Goal: Transaction & Acquisition: Purchase product/service

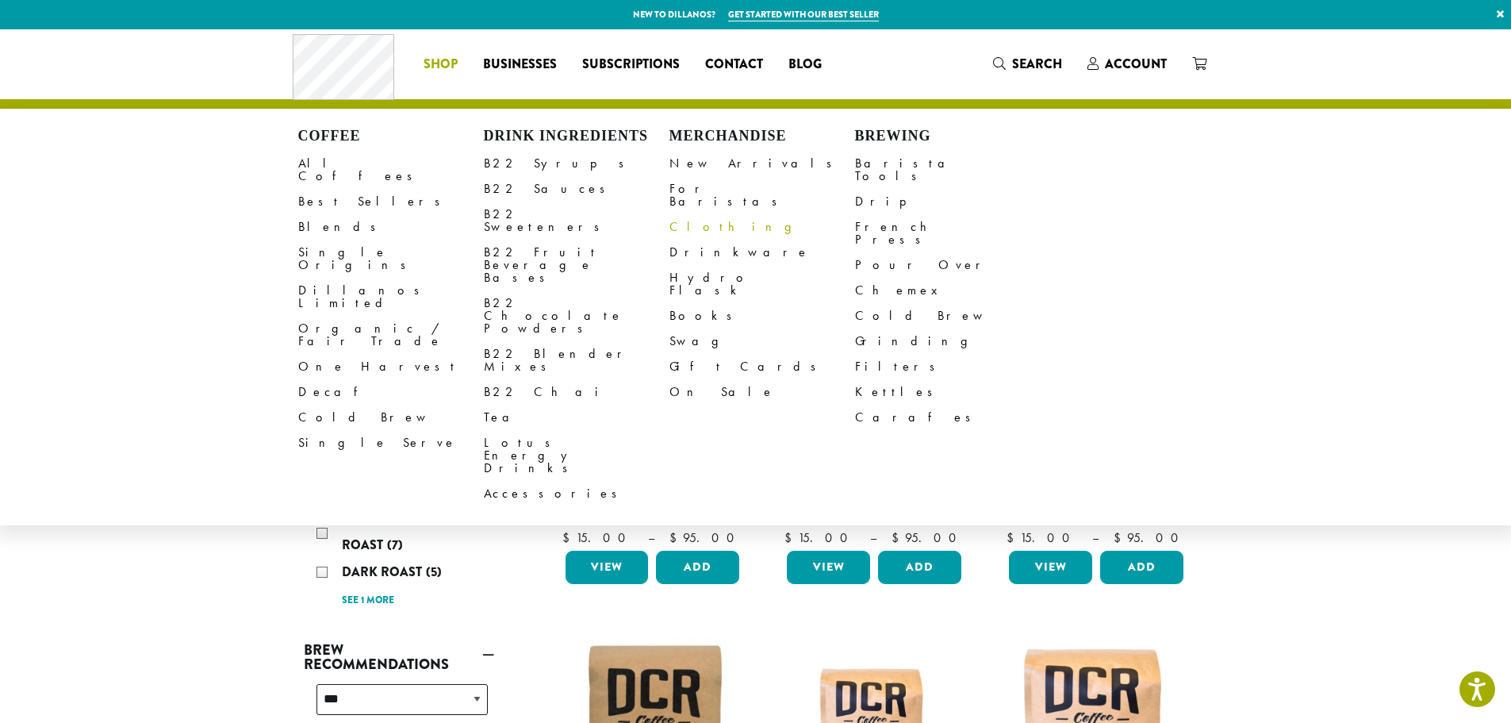
click at [689, 215] on link "Clothing" at bounding box center [762, 226] width 186 height 25
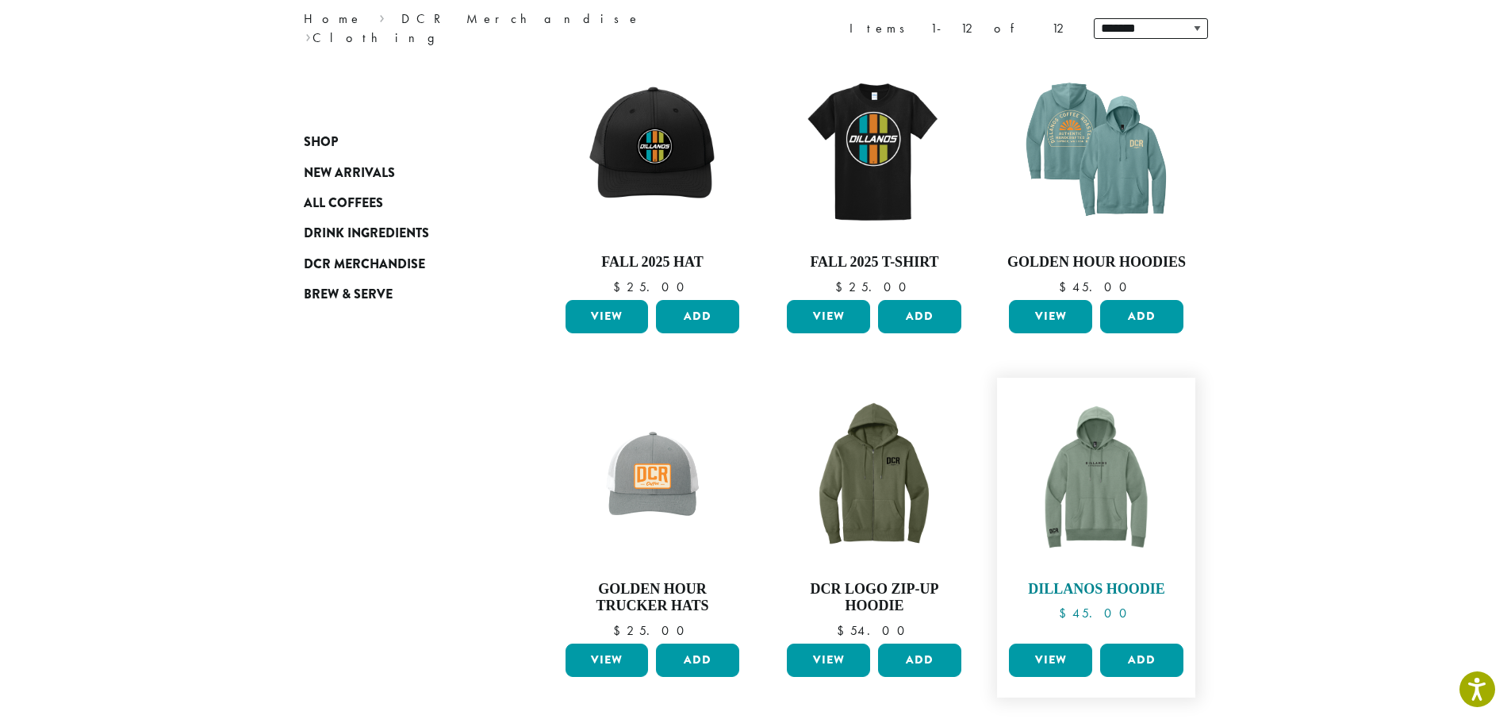
scroll to position [178, 0]
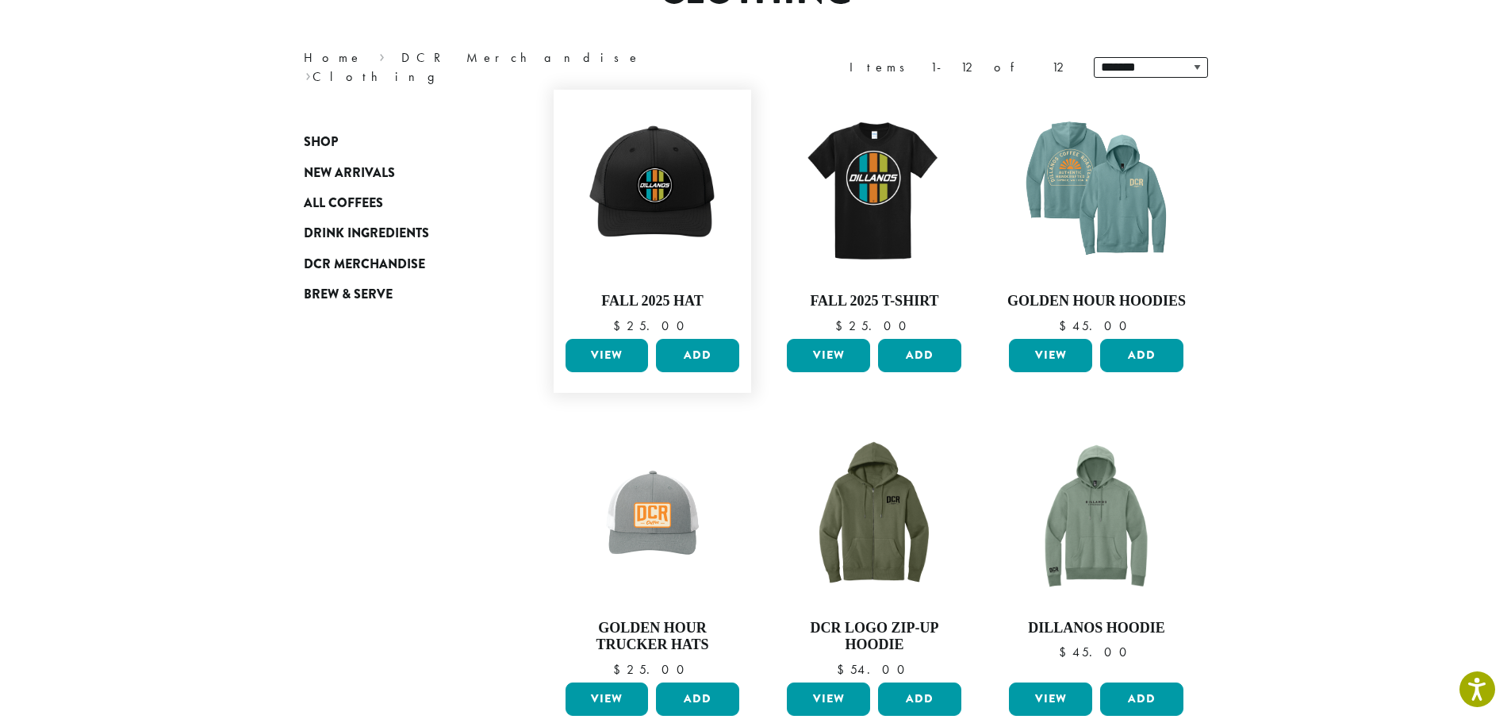
click at [591, 357] on link "View" at bounding box center [607, 355] width 83 height 33
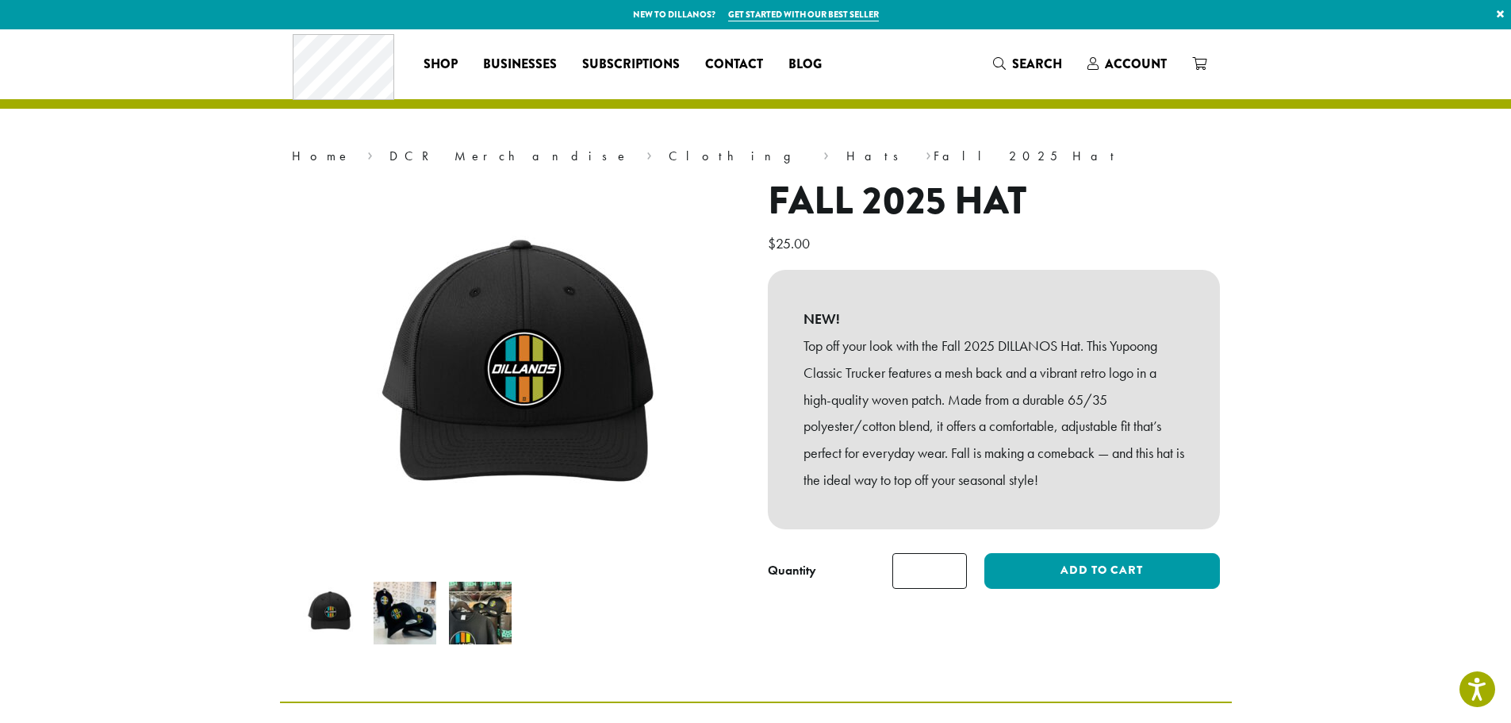
click at [399, 623] on img at bounding box center [405, 612] width 63 height 63
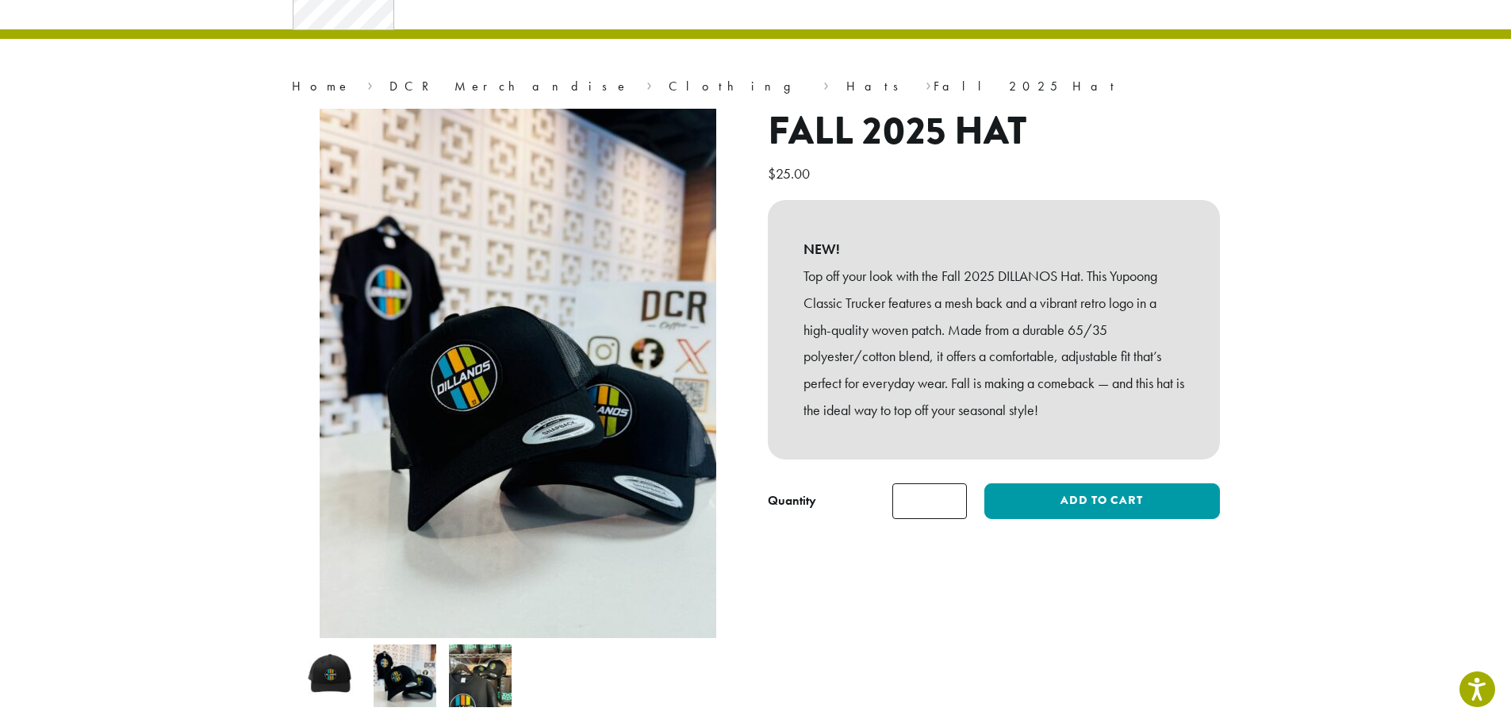
scroll to position [119, 0]
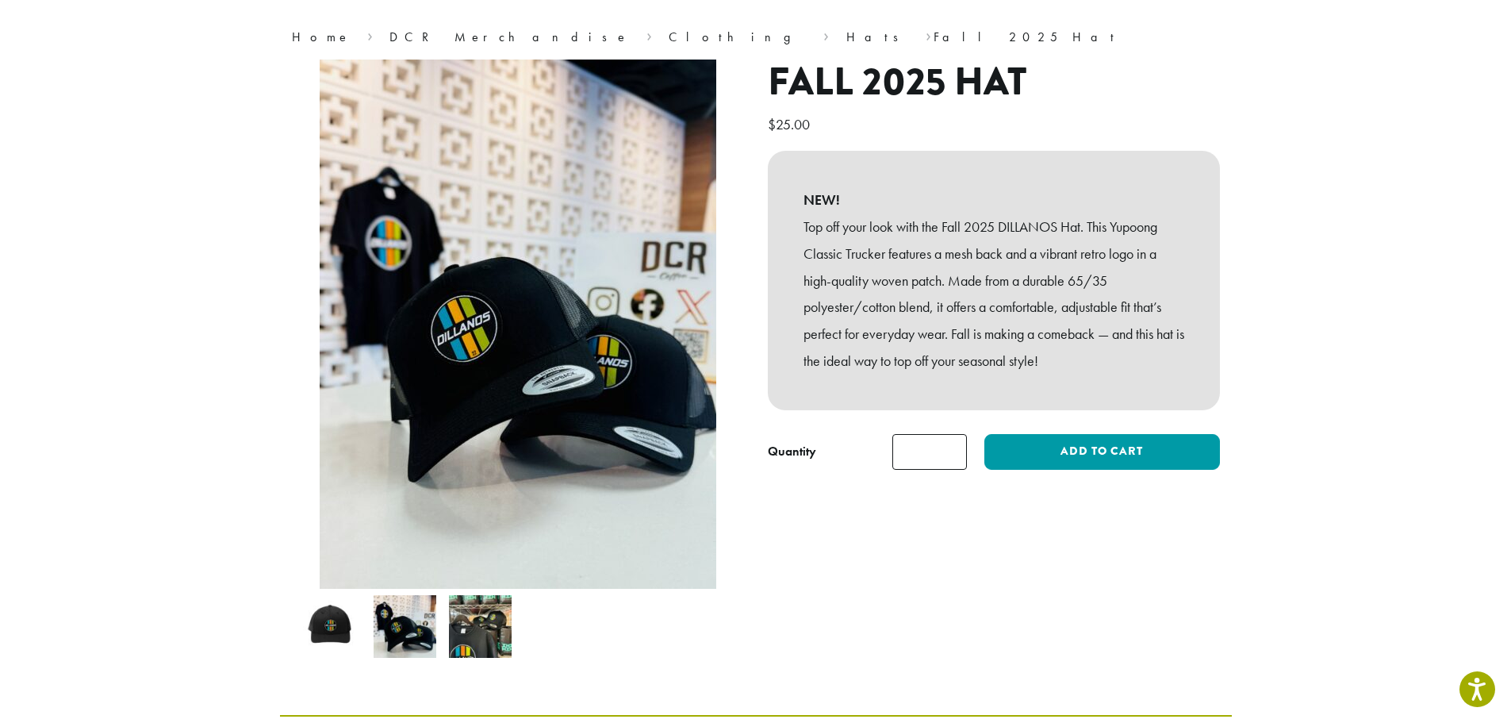
click at [490, 635] on img at bounding box center [480, 626] width 63 height 63
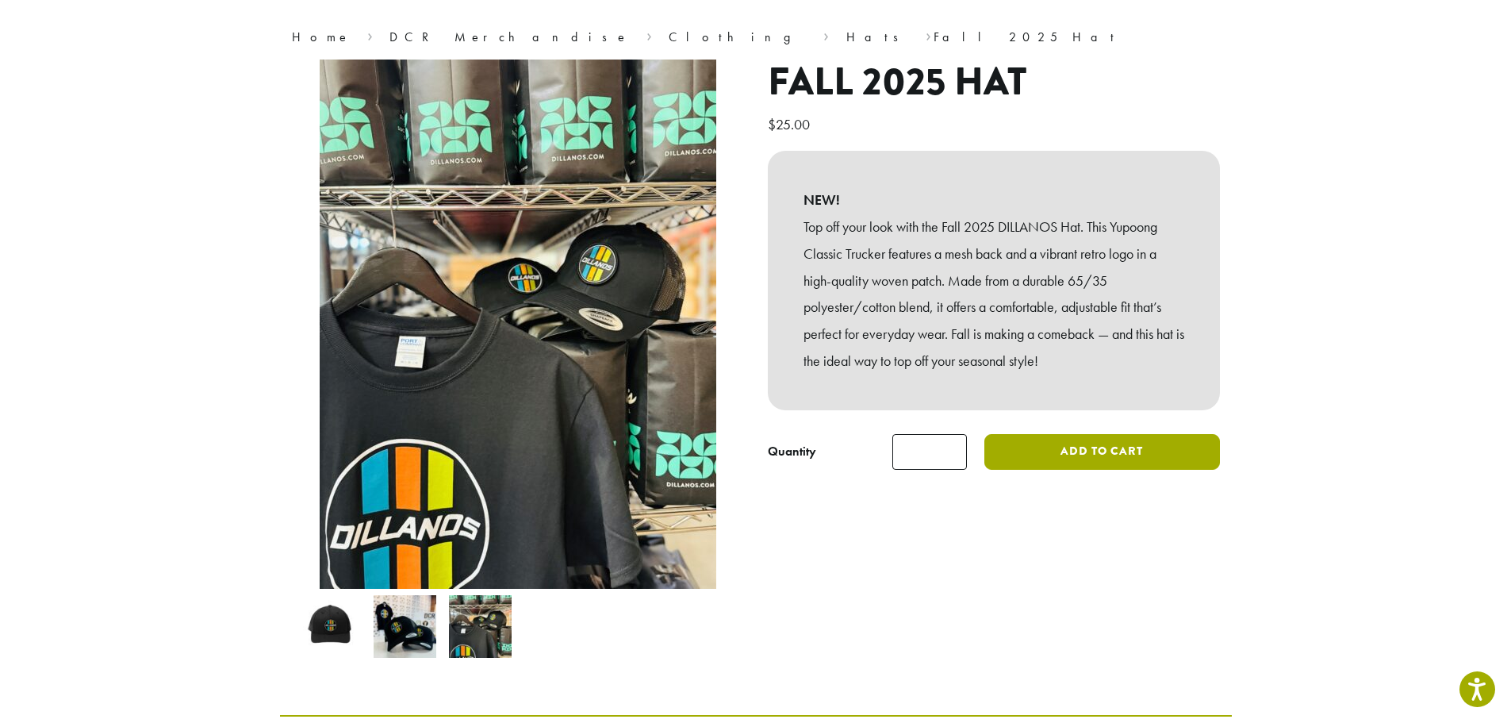
click at [1107, 451] on button "Add to cart" at bounding box center [1101, 452] width 235 height 36
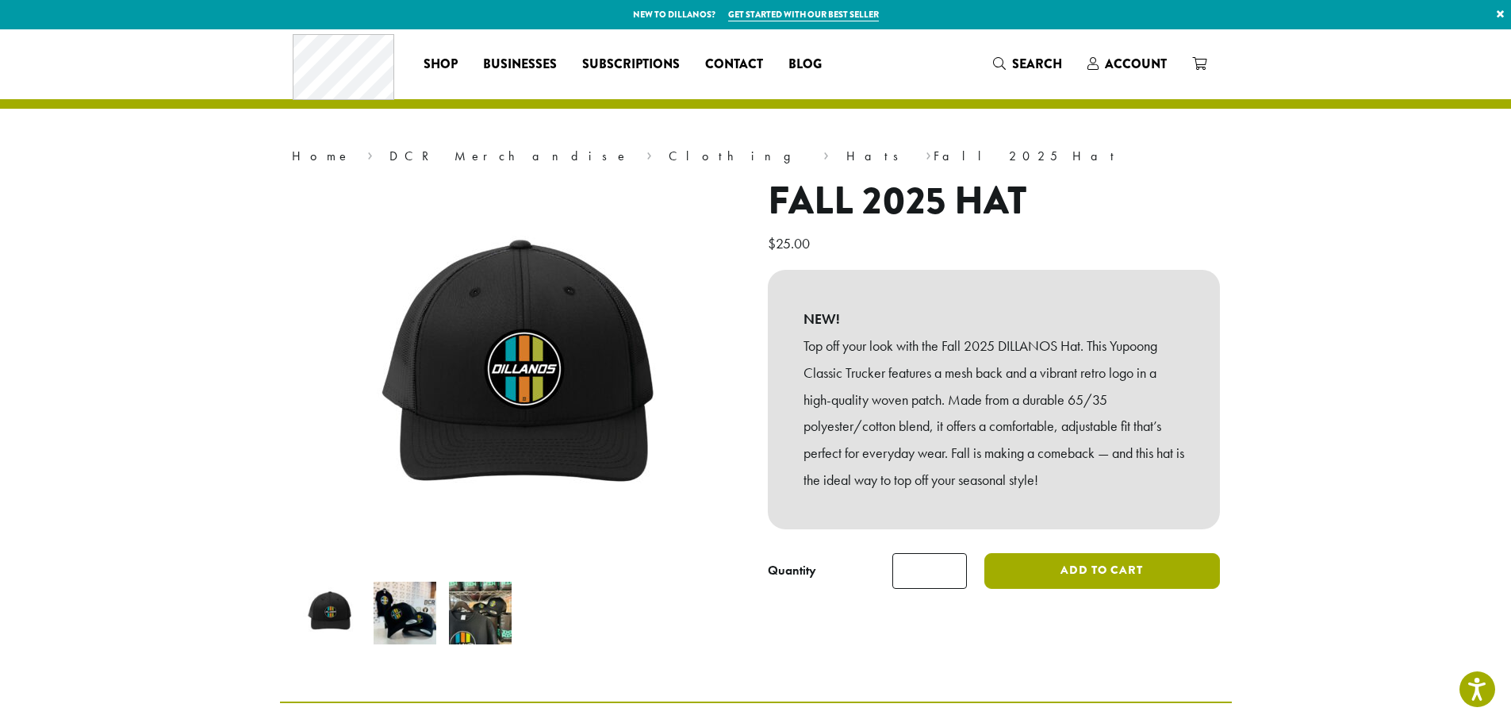
click at [1071, 568] on button "Add to cart" at bounding box center [1101, 571] width 235 height 36
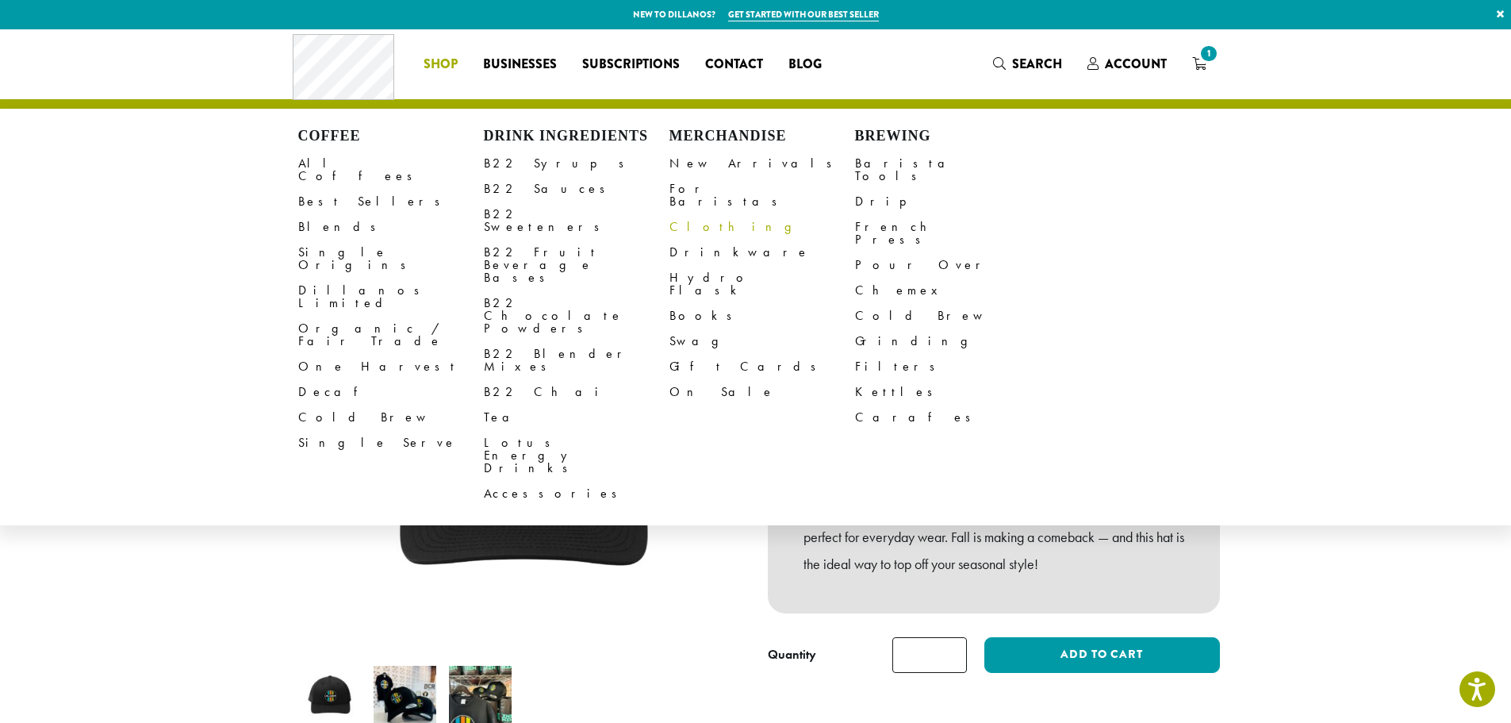
click at [694, 214] on link "Clothing" at bounding box center [762, 226] width 186 height 25
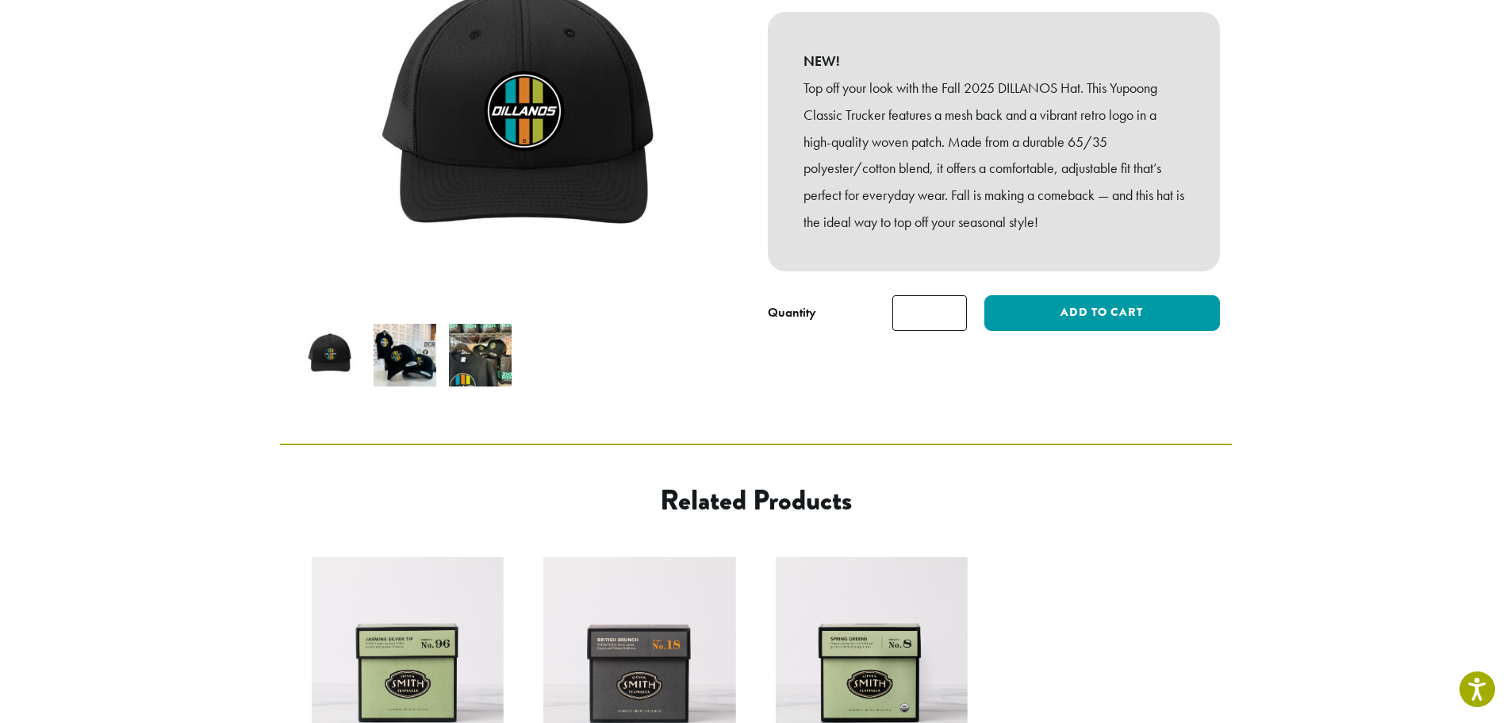
scroll to position [263, 0]
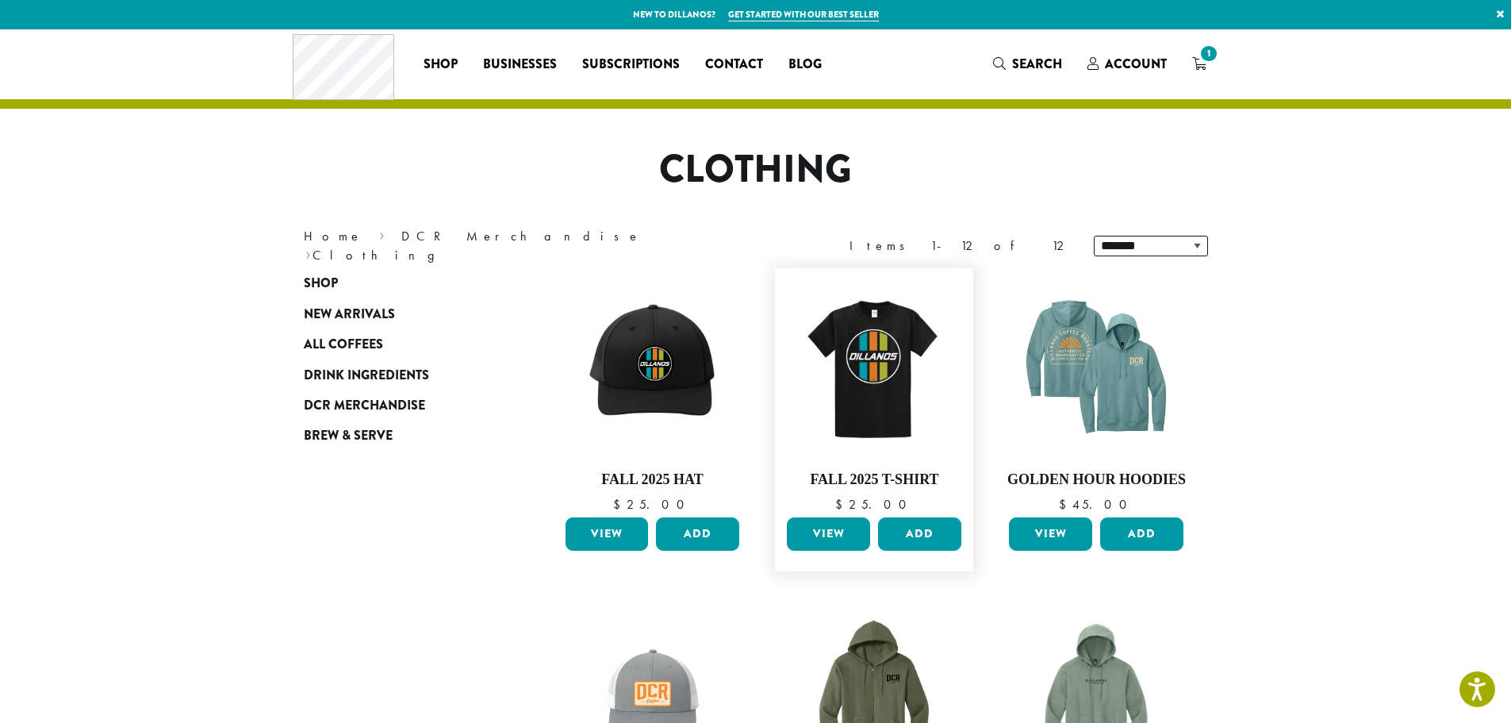
click at [817, 526] on link "View" at bounding box center [828, 533] width 83 height 33
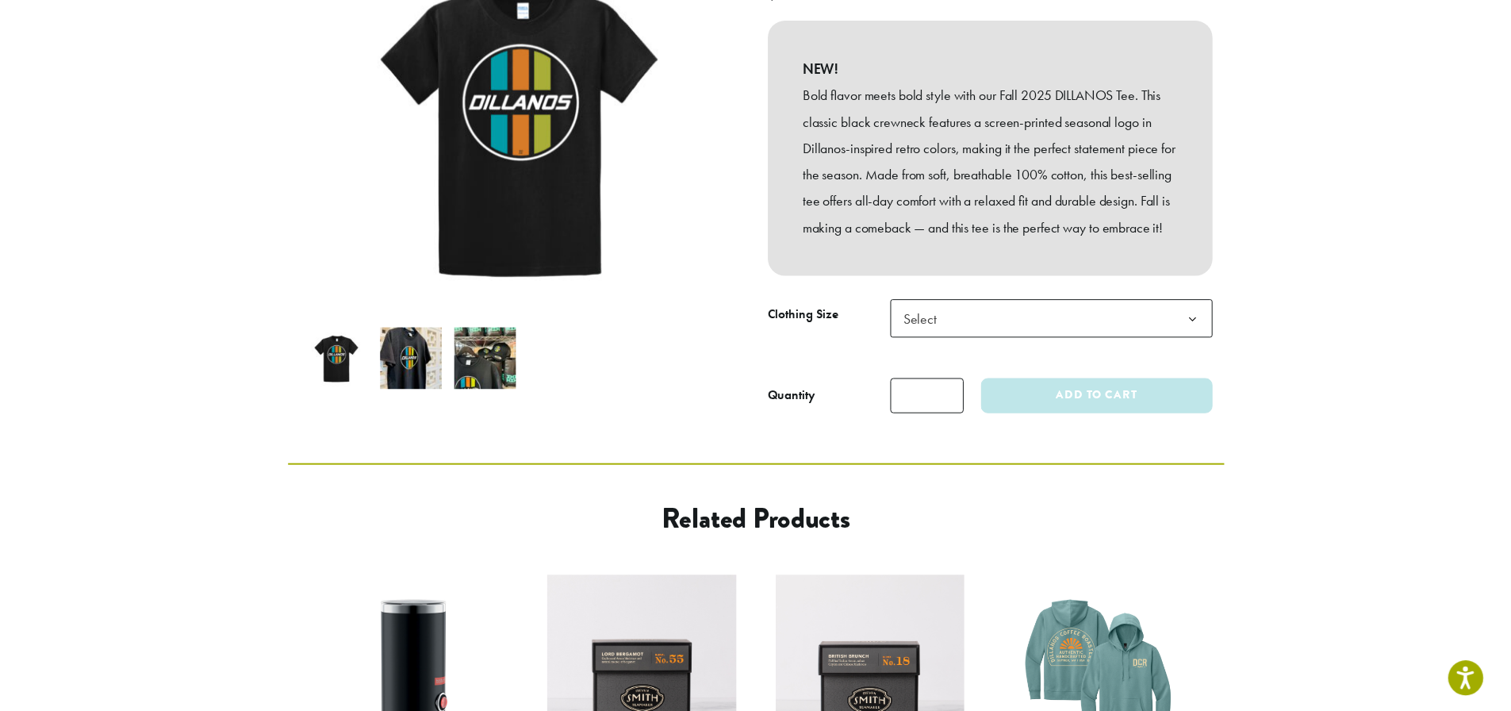
scroll to position [278, 0]
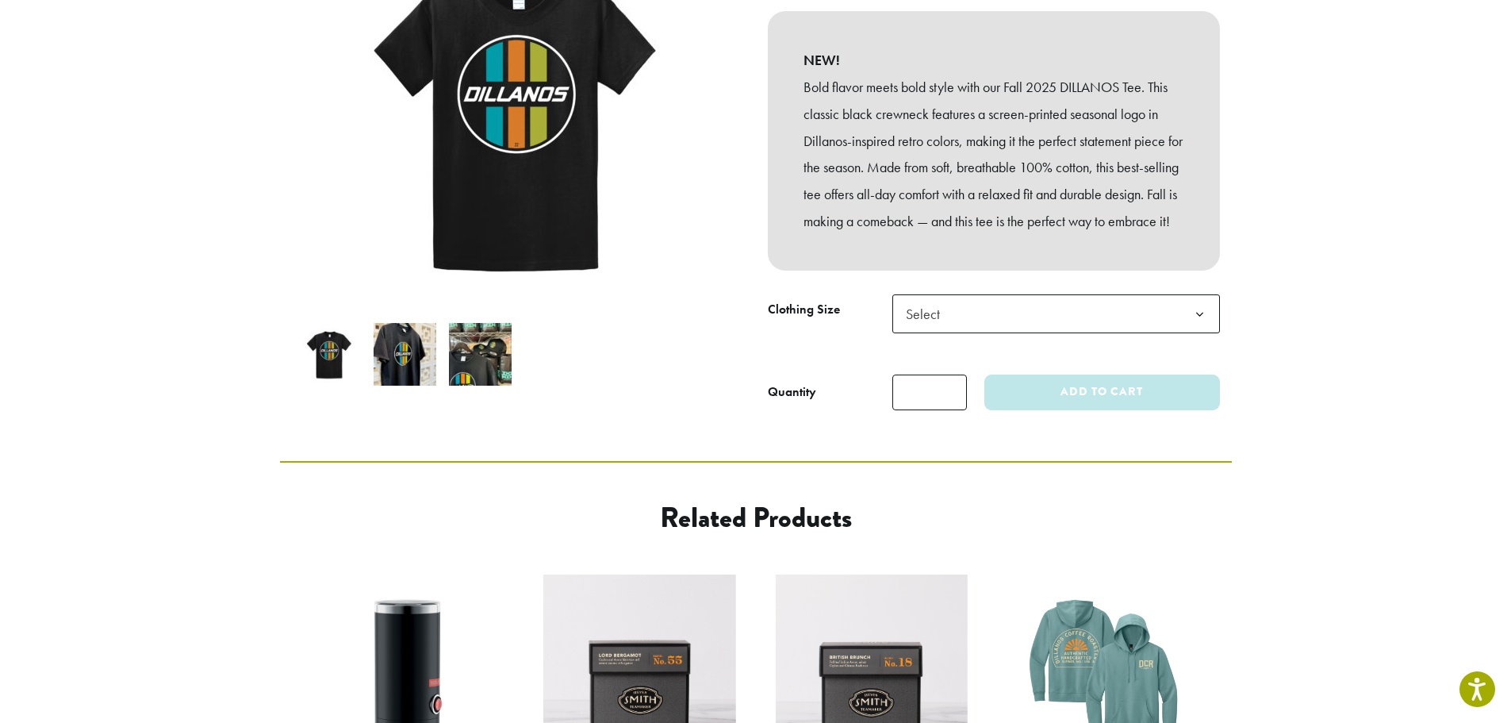
click at [1024, 319] on span "Select" at bounding box center [1056, 313] width 328 height 39
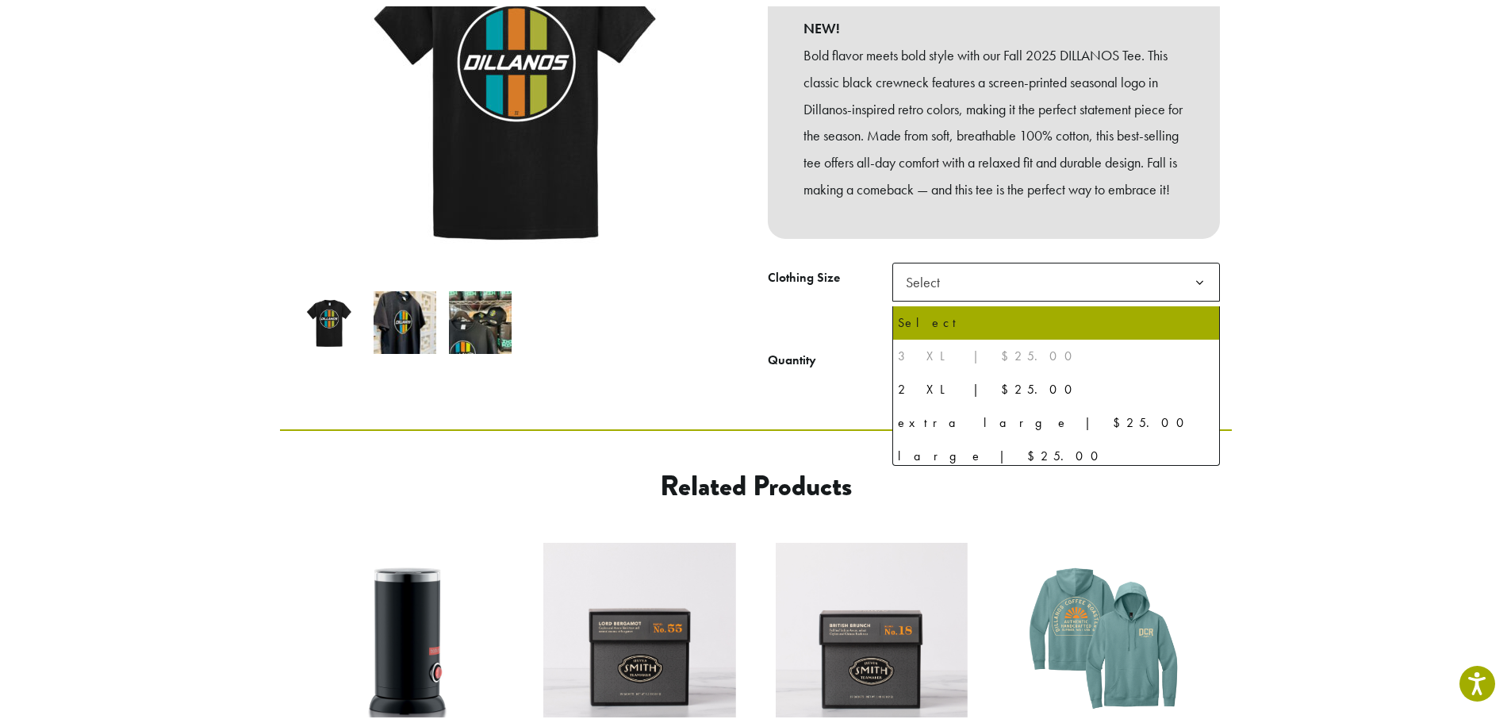
scroll to position [317, 0]
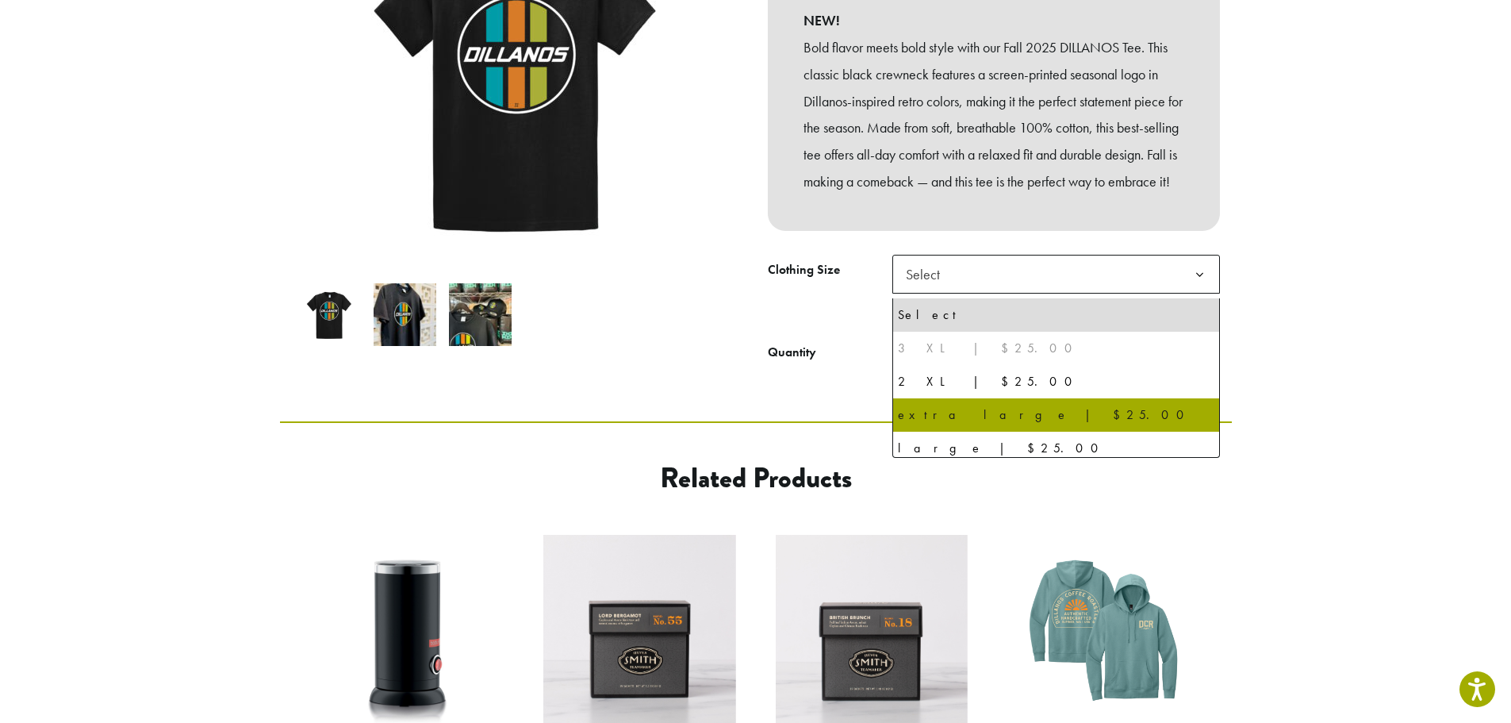
select select "**********"
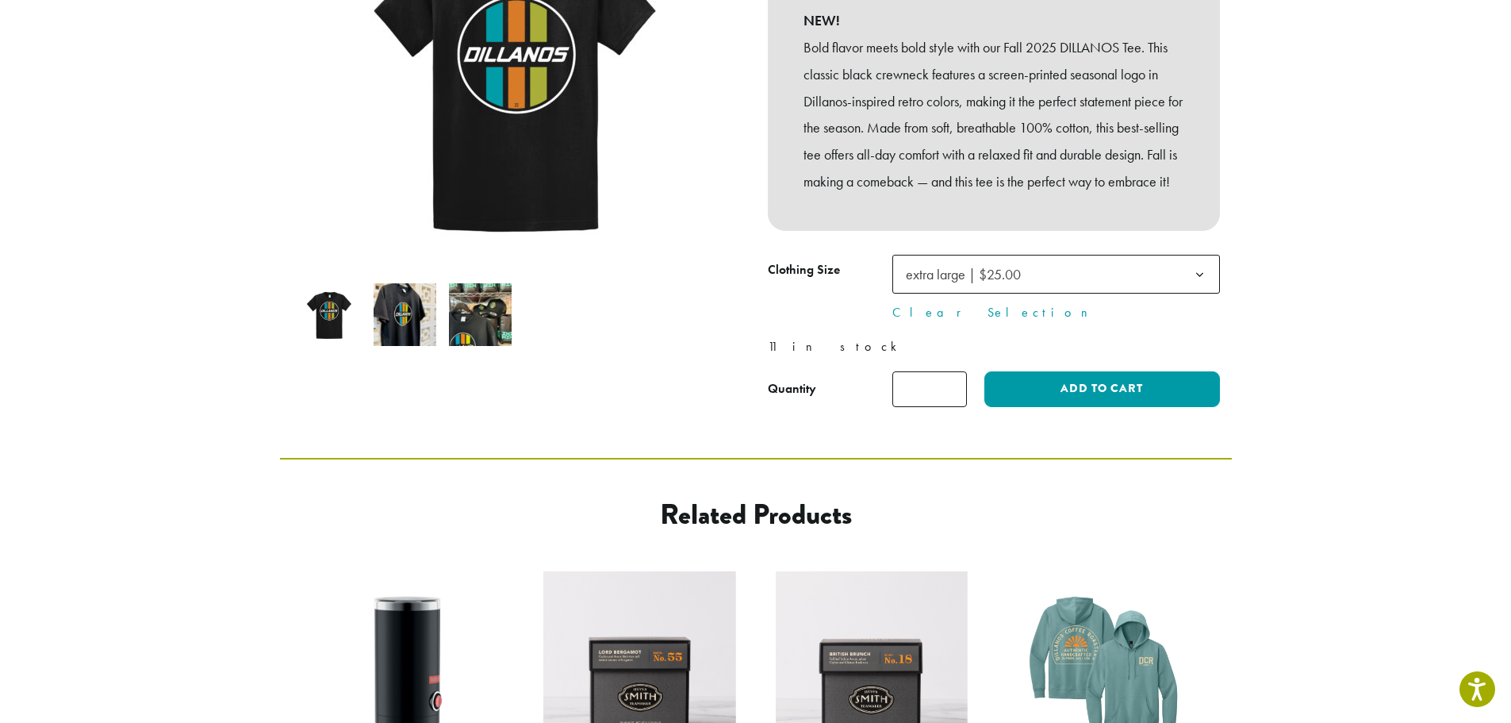
drag, startPoint x: 923, startPoint y: 397, endPoint x: 957, endPoint y: 387, distance: 34.6
click at [957, 387] on input "*" at bounding box center [929, 389] width 75 height 36
type input "*"
click at [950, 390] on input "*" at bounding box center [929, 389] width 75 height 36
click at [1069, 387] on button "Add to cart" at bounding box center [1101, 389] width 235 height 36
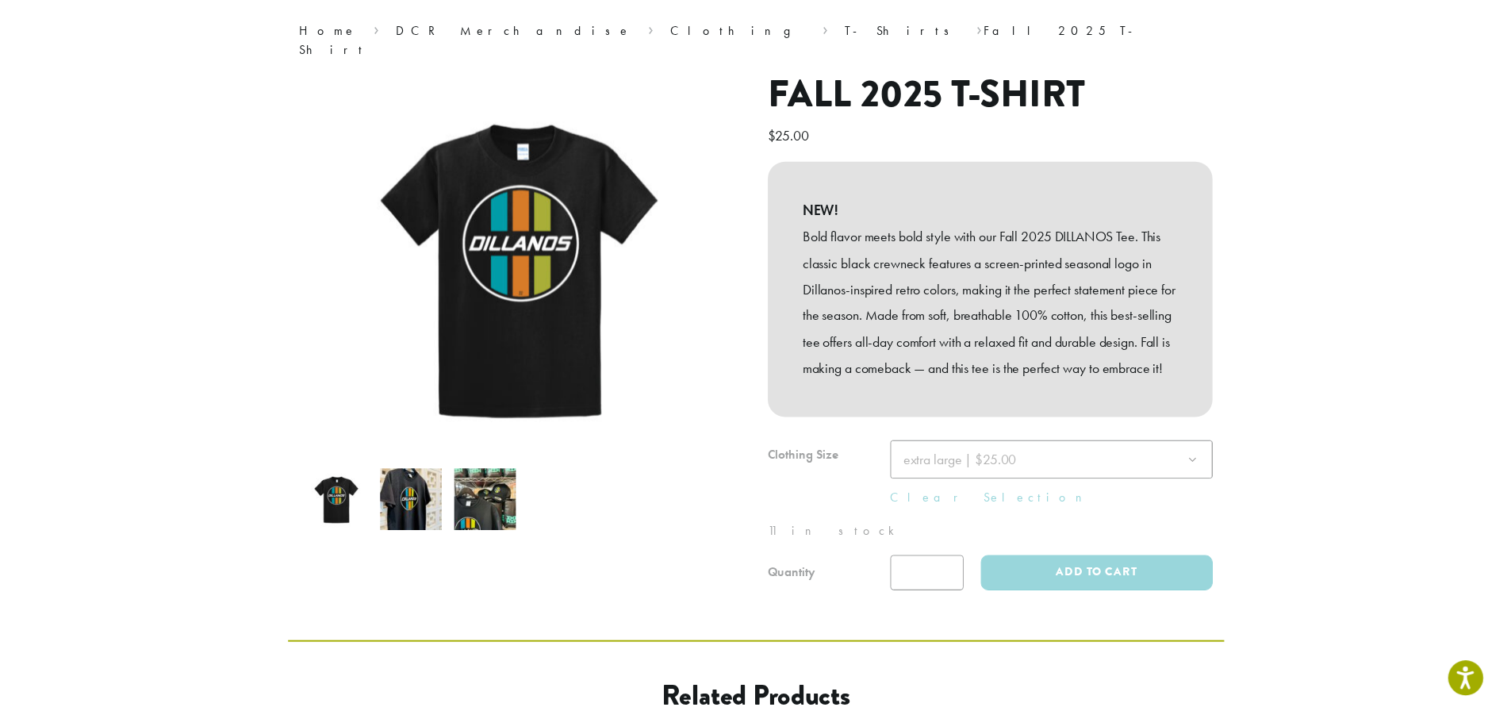
scroll to position [297, 0]
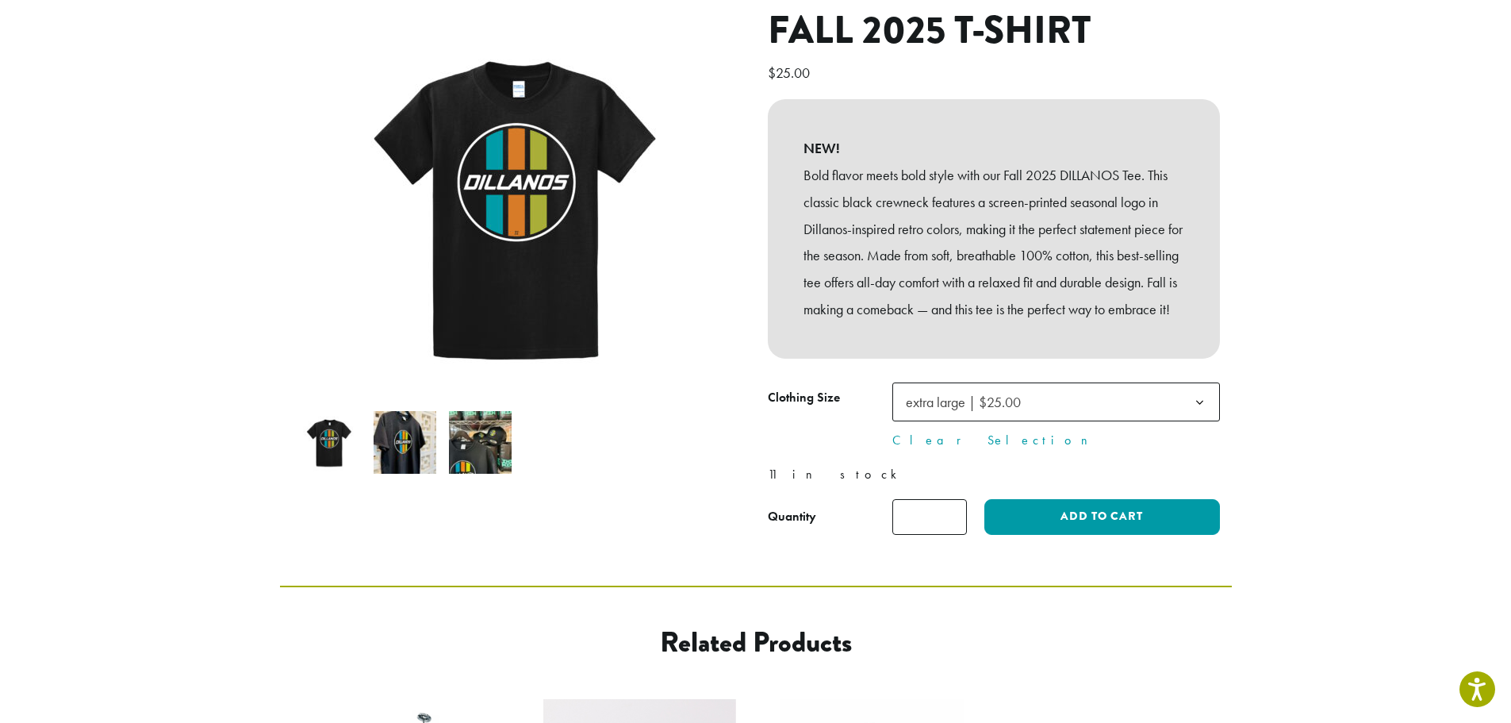
click at [1062, 385] on span "extra large | $25.00" at bounding box center [1056, 401] width 328 height 39
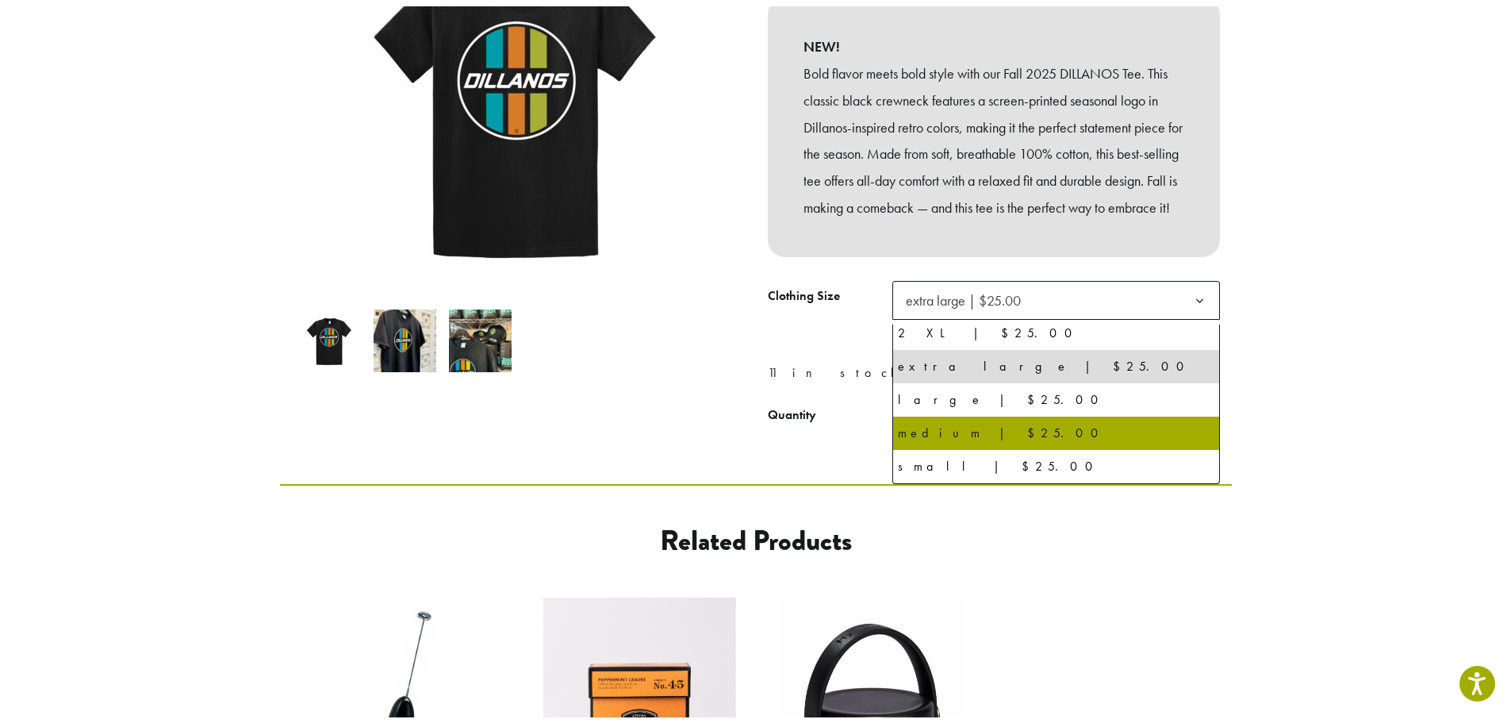
scroll to position [213, 0]
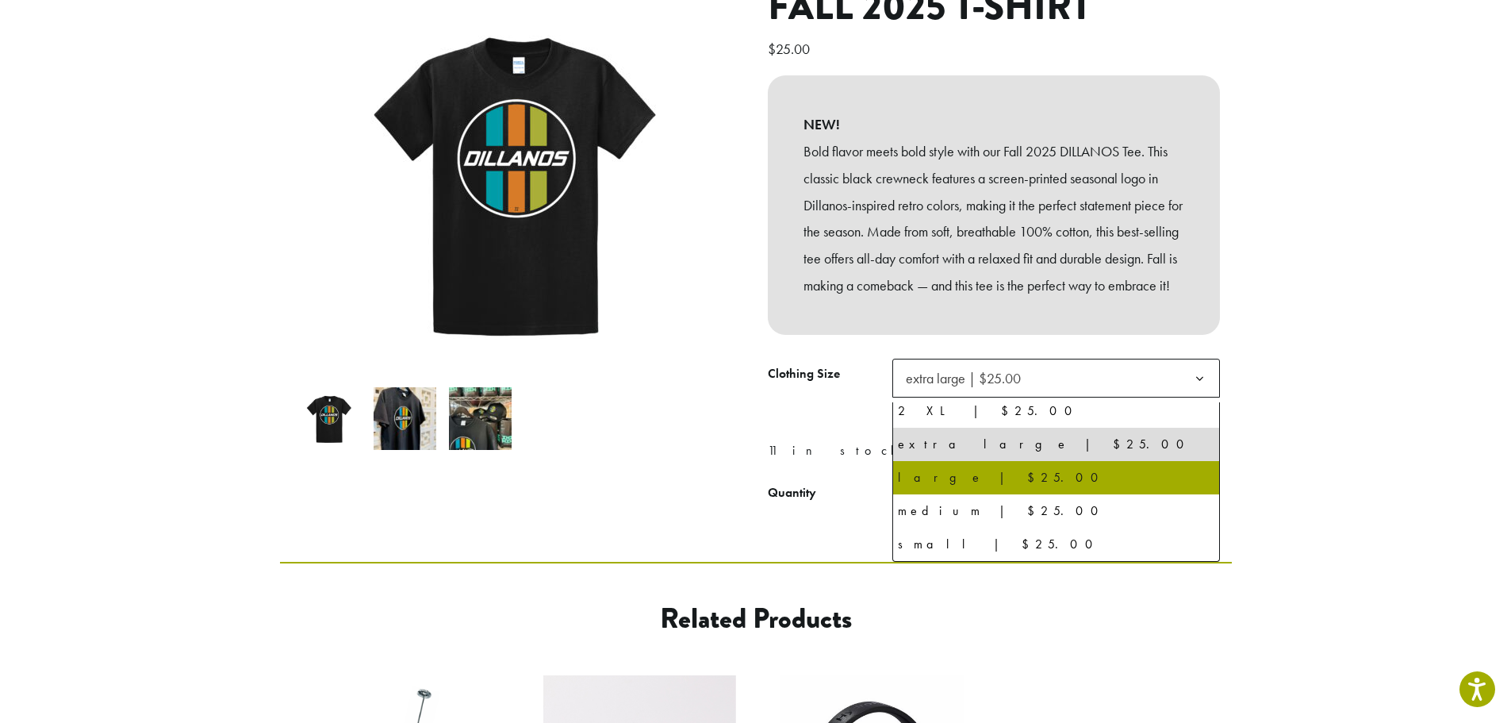
select select "*****"
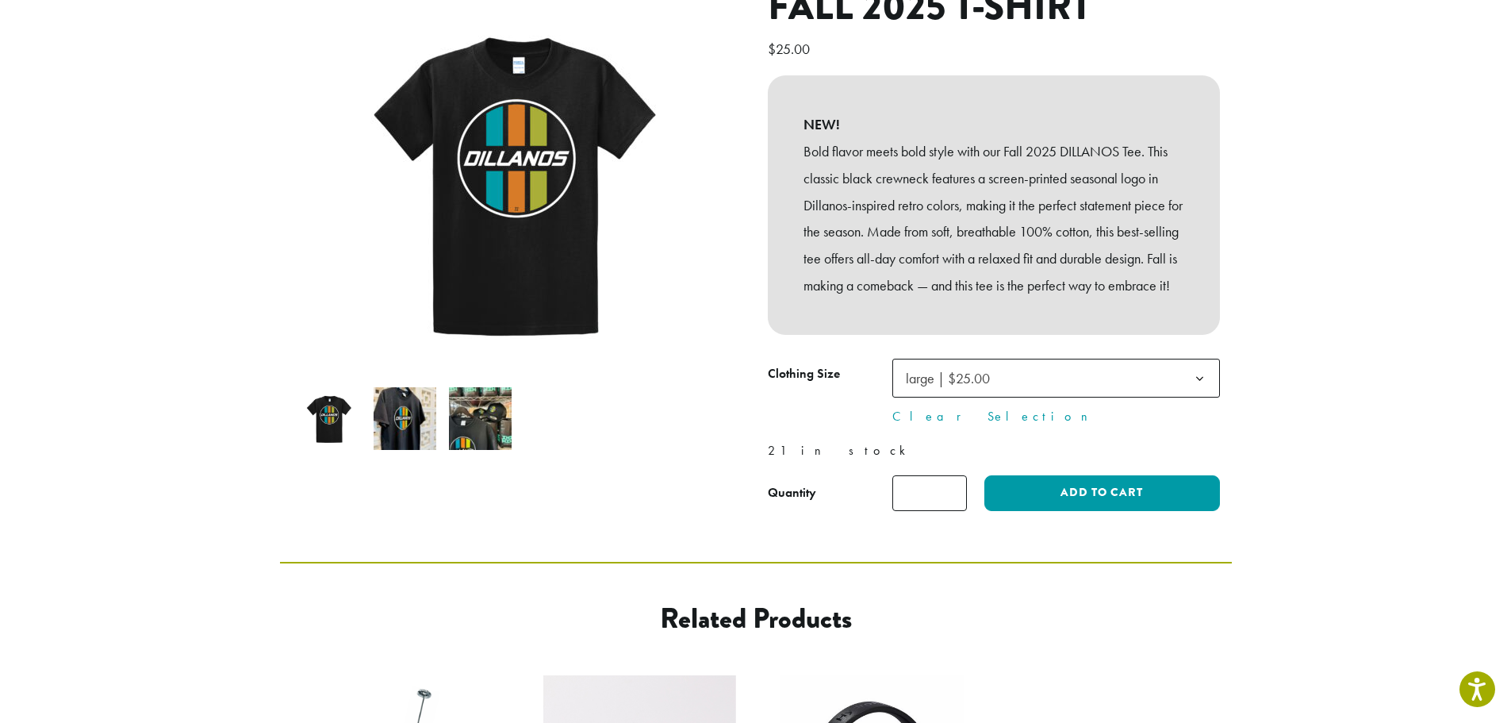
type input "*"
click at [951, 502] on input "*" at bounding box center [929, 493] width 75 height 36
click at [1077, 495] on button "Add to cart" at bounding box center [1101, 493] width 235 height 36
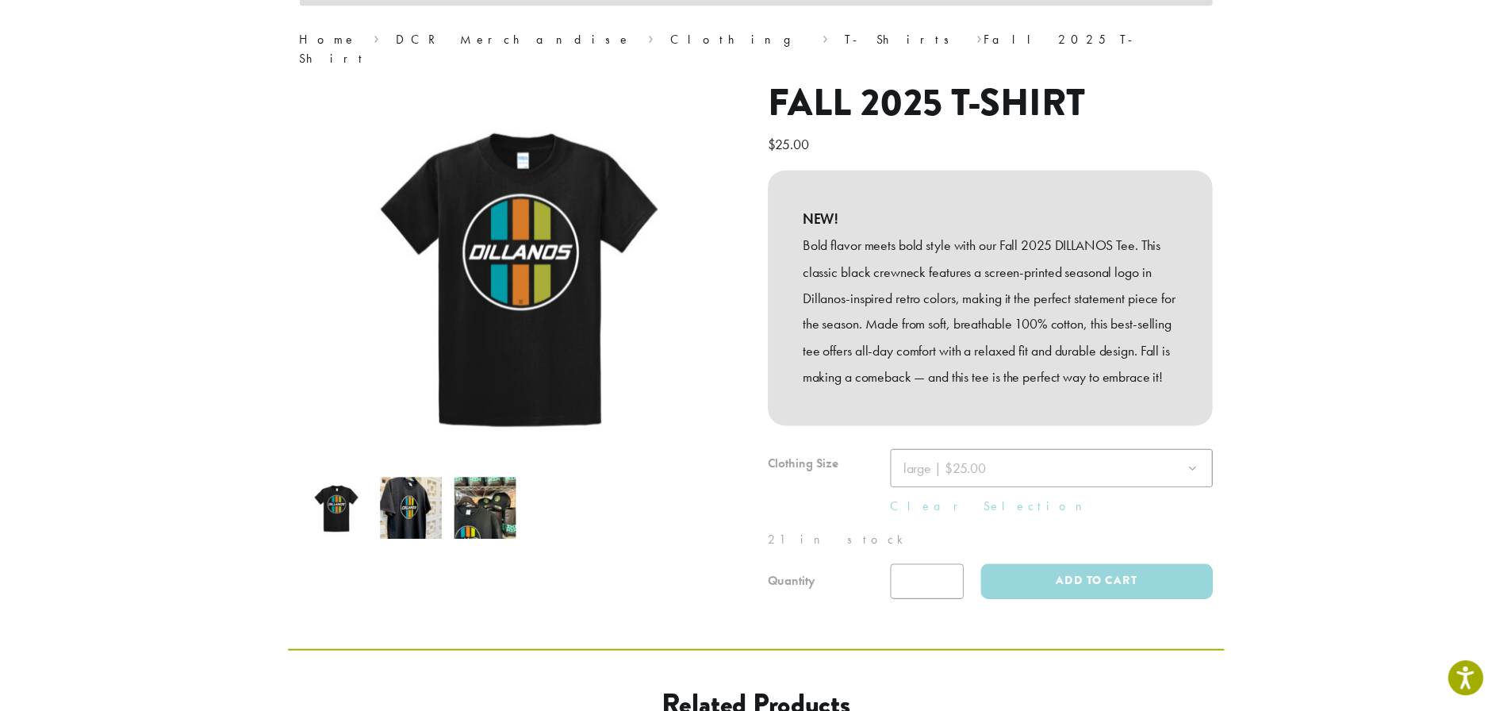
scroll to position [278, 0]
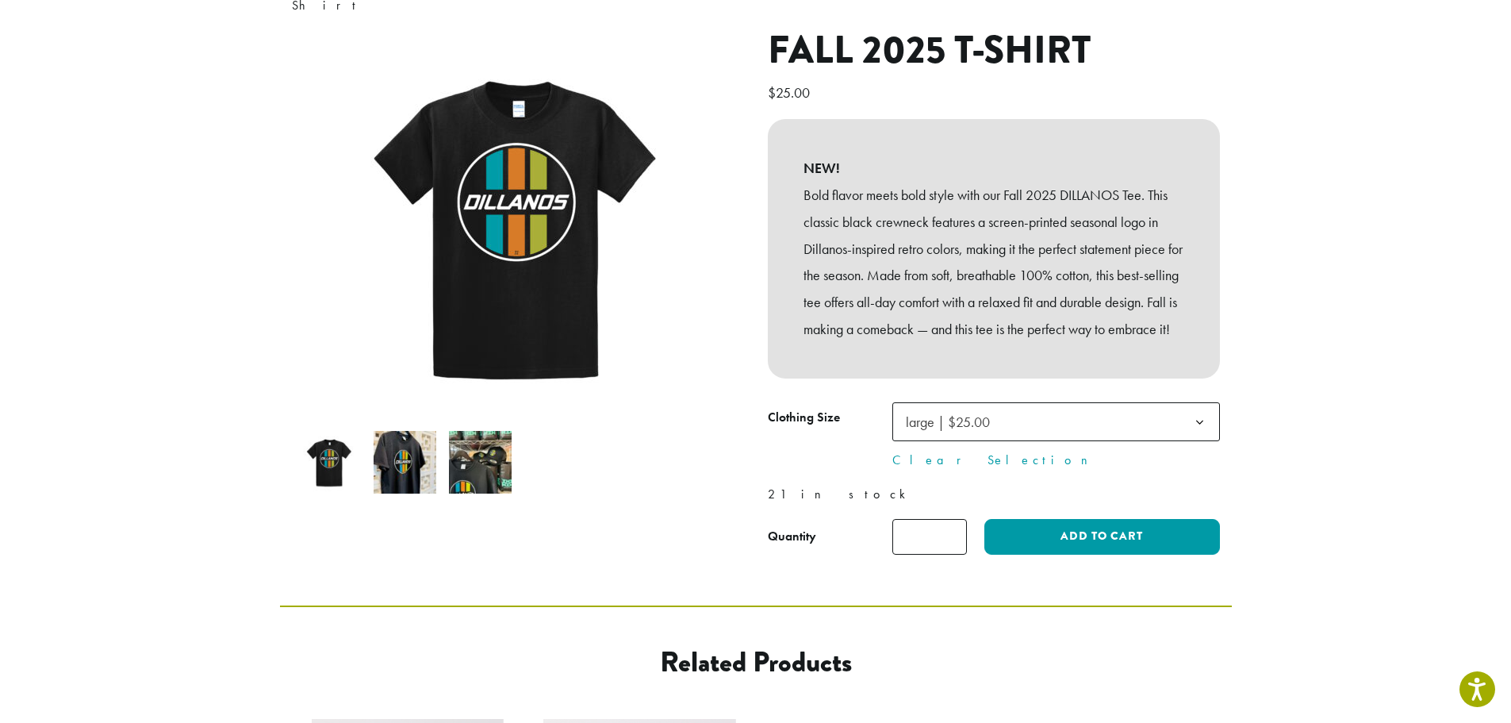
click at [1200, 403] on b at bounding box center [1199, 422] width 39 height 39
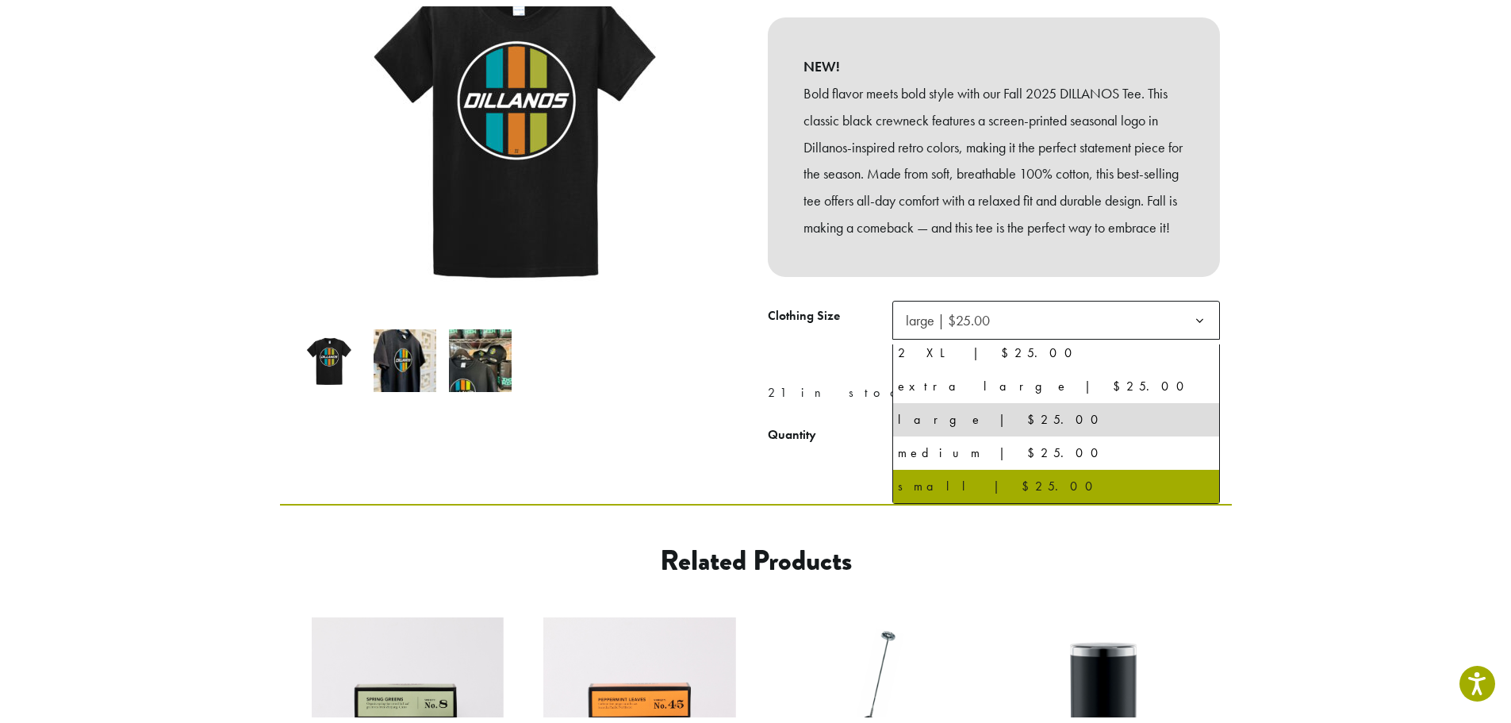
scroll to position [194, 0]
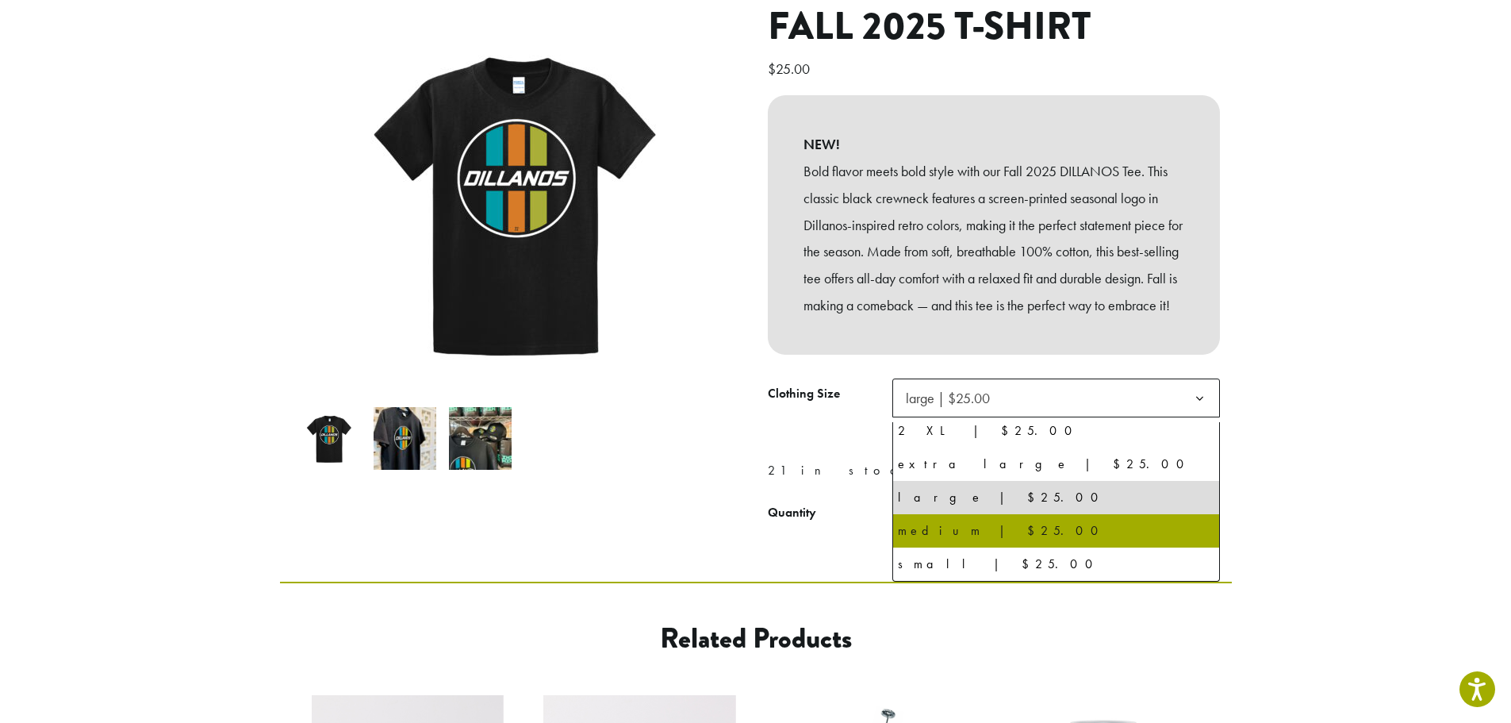
select select "******"
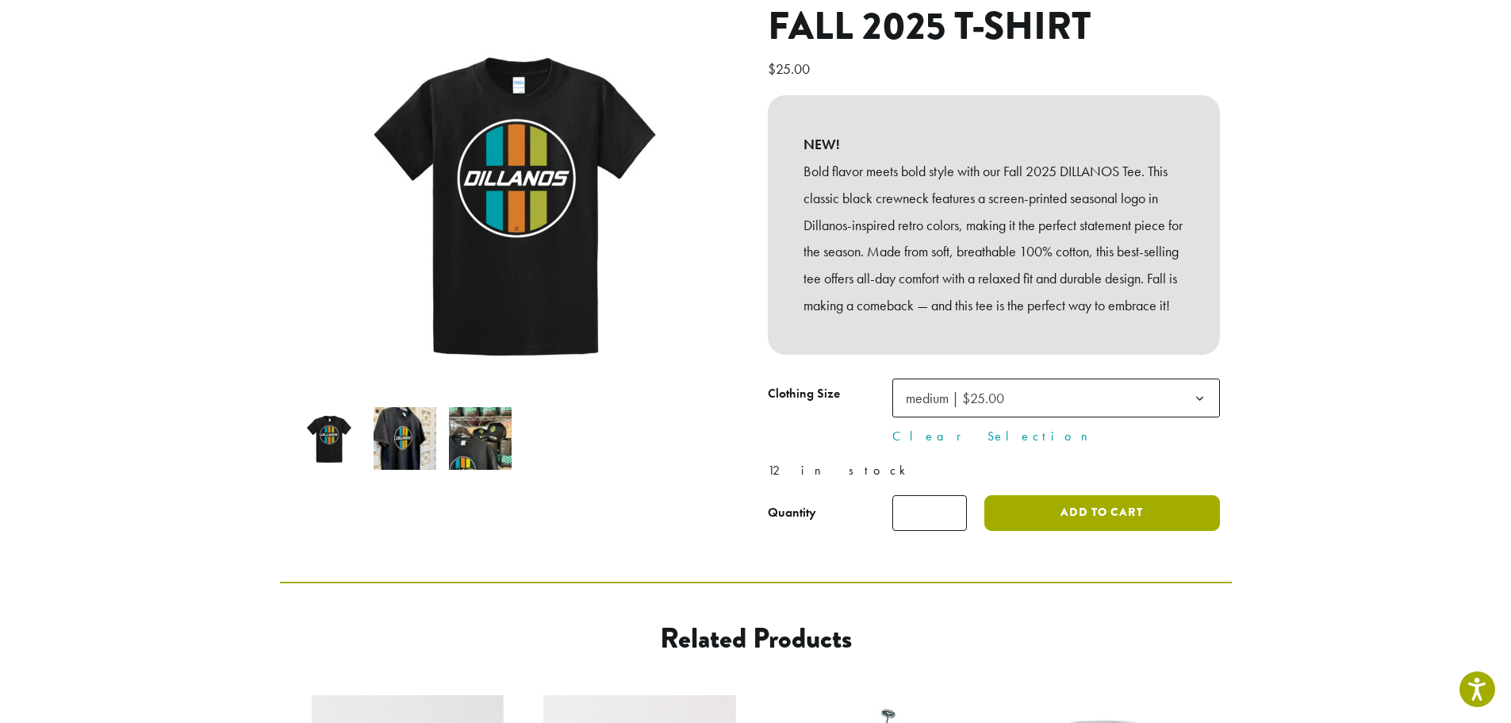
click at [1116, 518] on button "Add to cart" at bounding box center [1101, 513] width 235 height 36
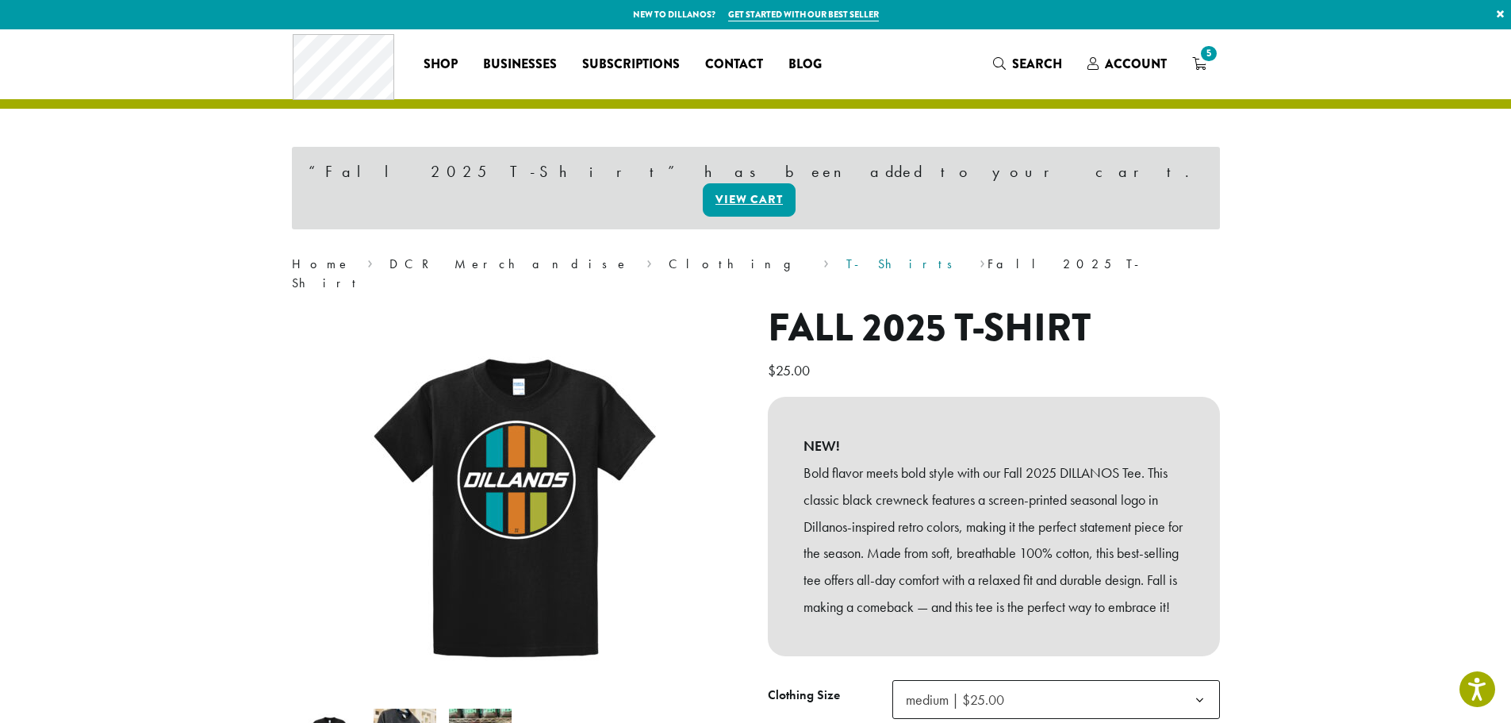
click at [846, 255] on link "T-Shirts" at bounding box center [904, 263] width 117 height 17
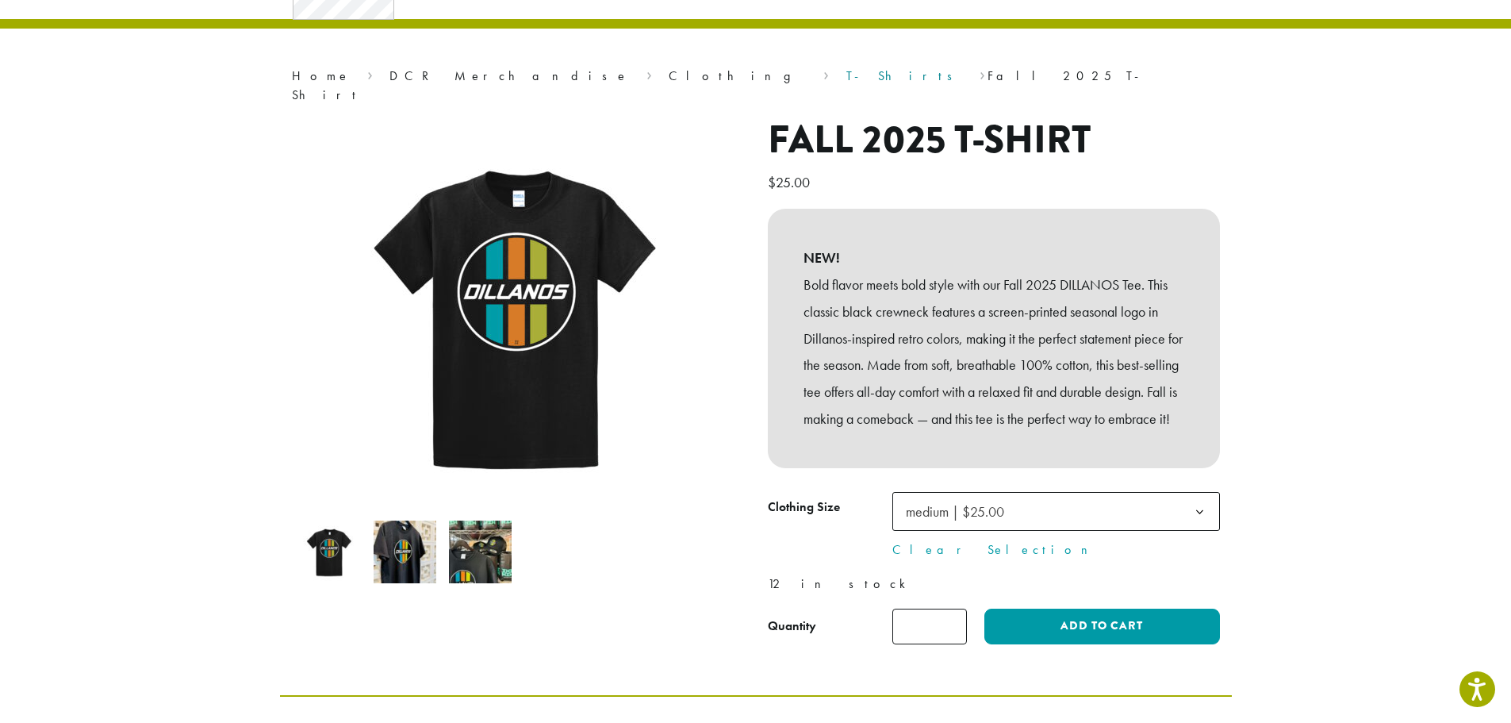
scroll to position [20, 0]
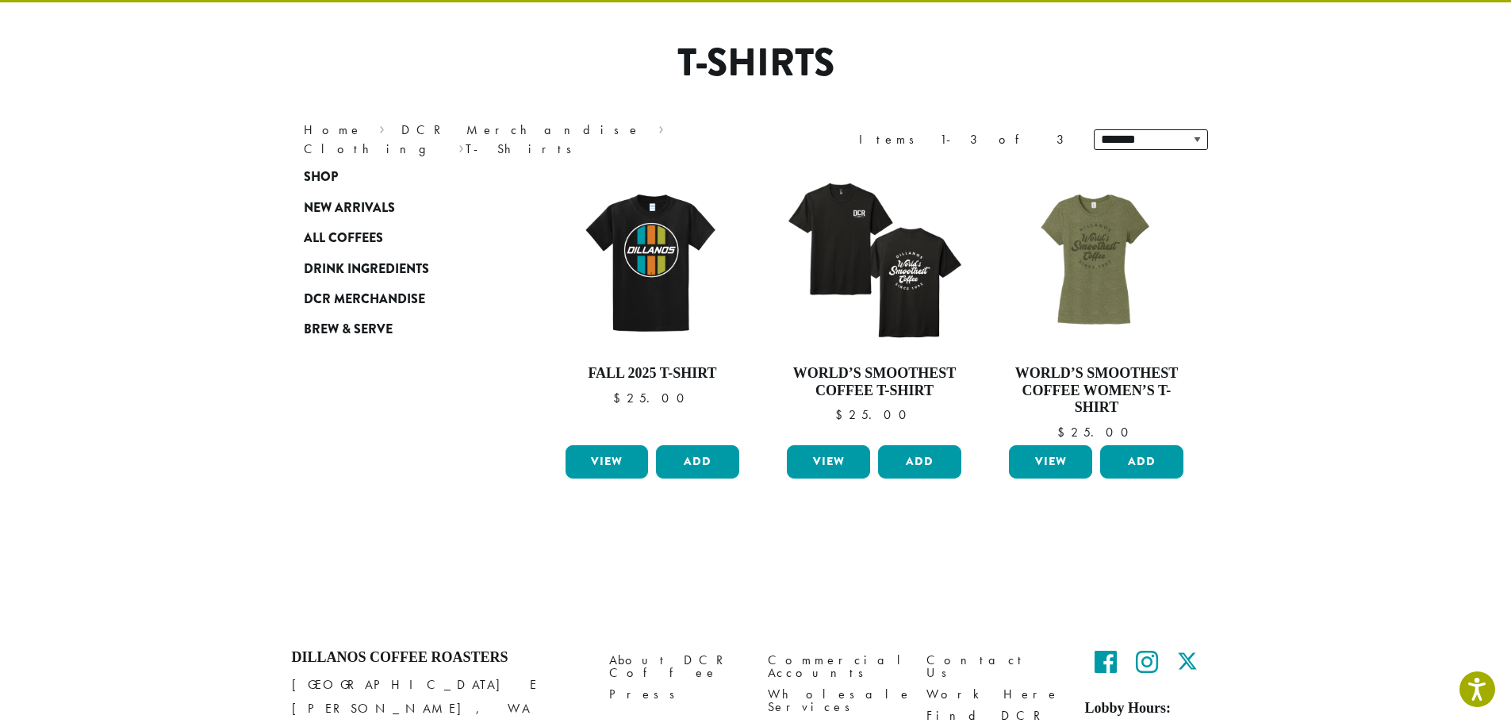
scroll to position [171, 0]
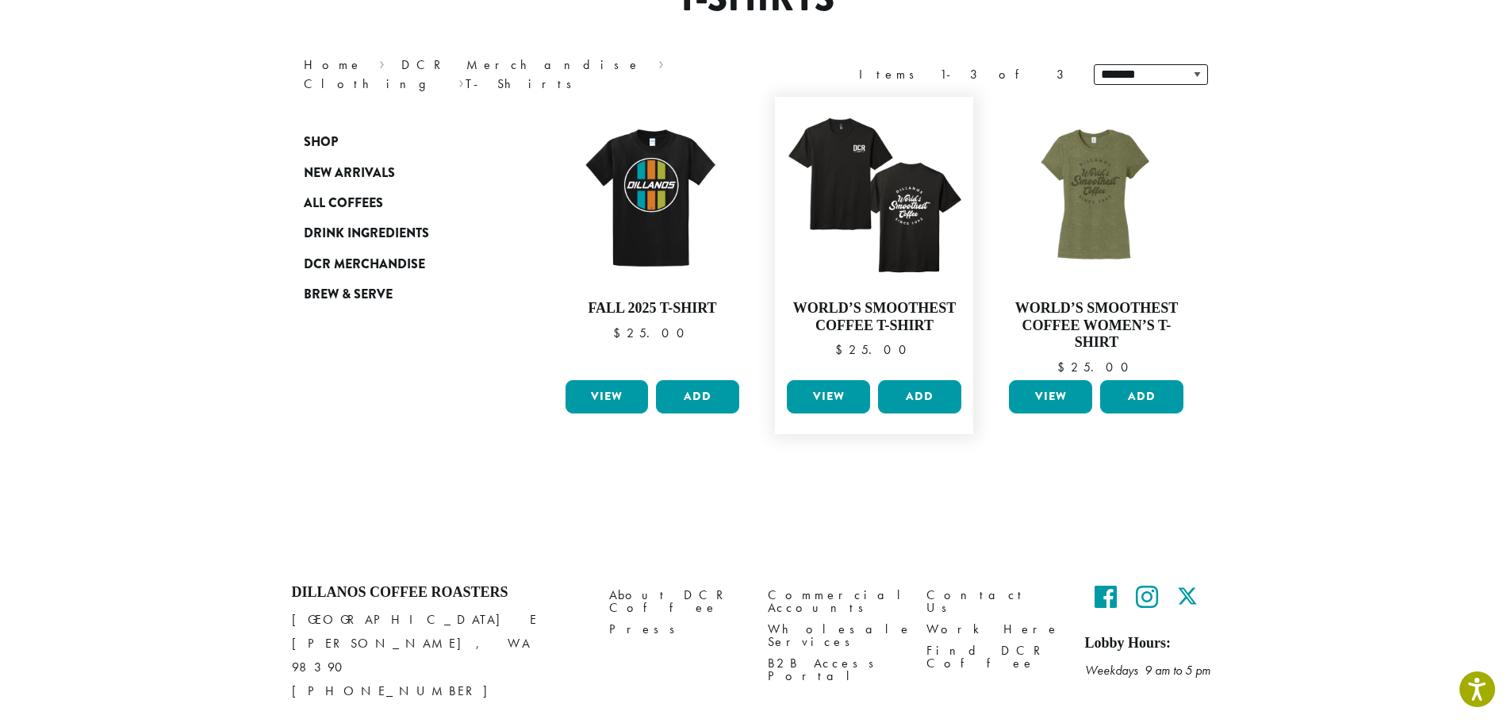
click at [831, 397] on link "View" at bounding box center [828, 396] width 83 height 33
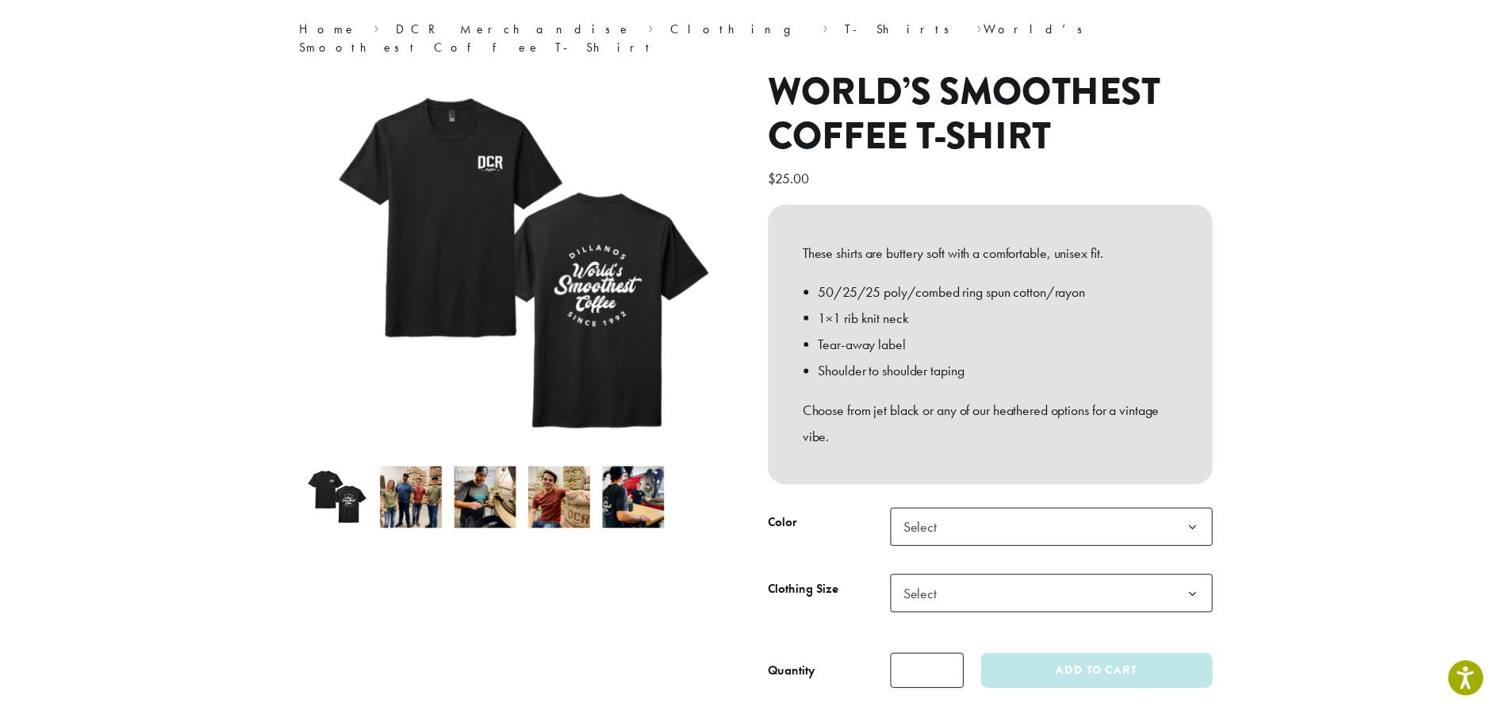
scroll to position [159, 0]
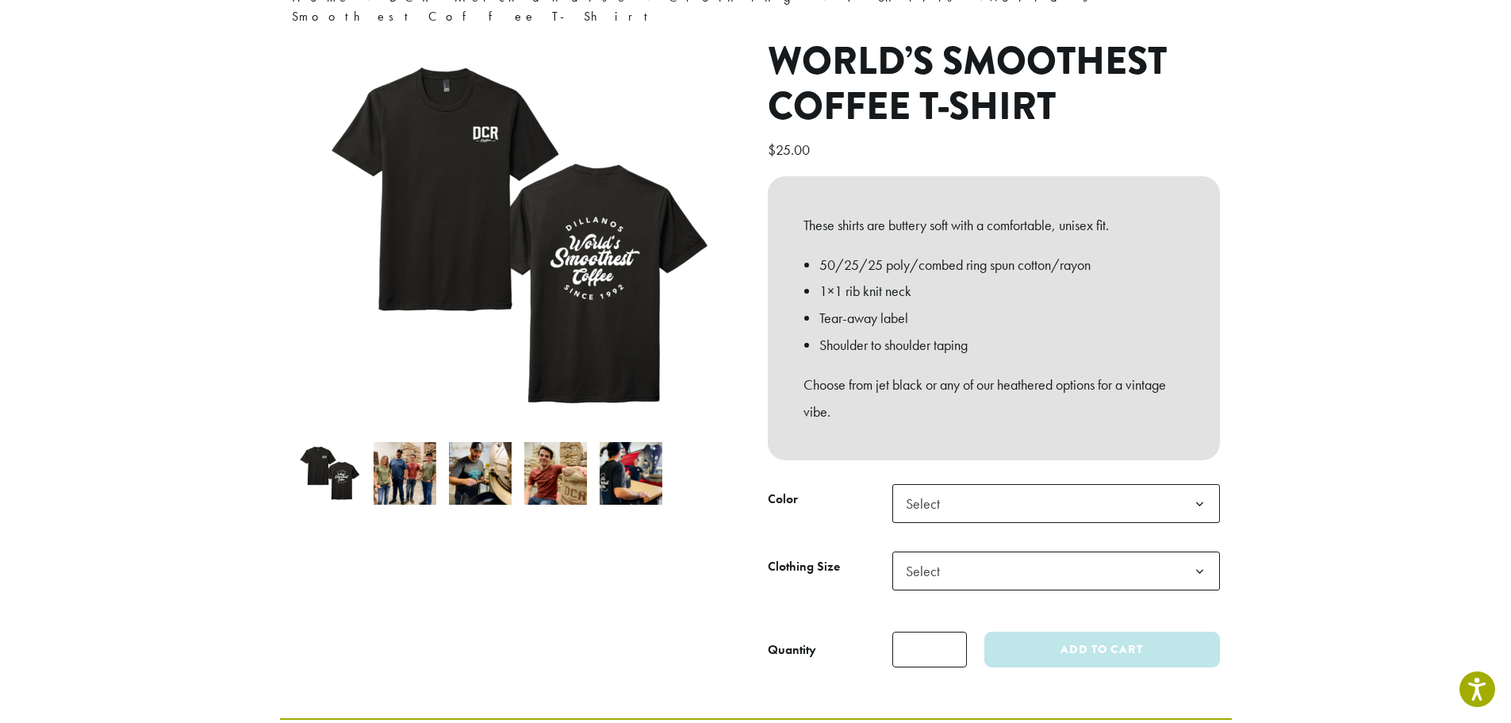
click at [923, 497] on span "Select" at bounding box center [927, 503] width 56 height 31
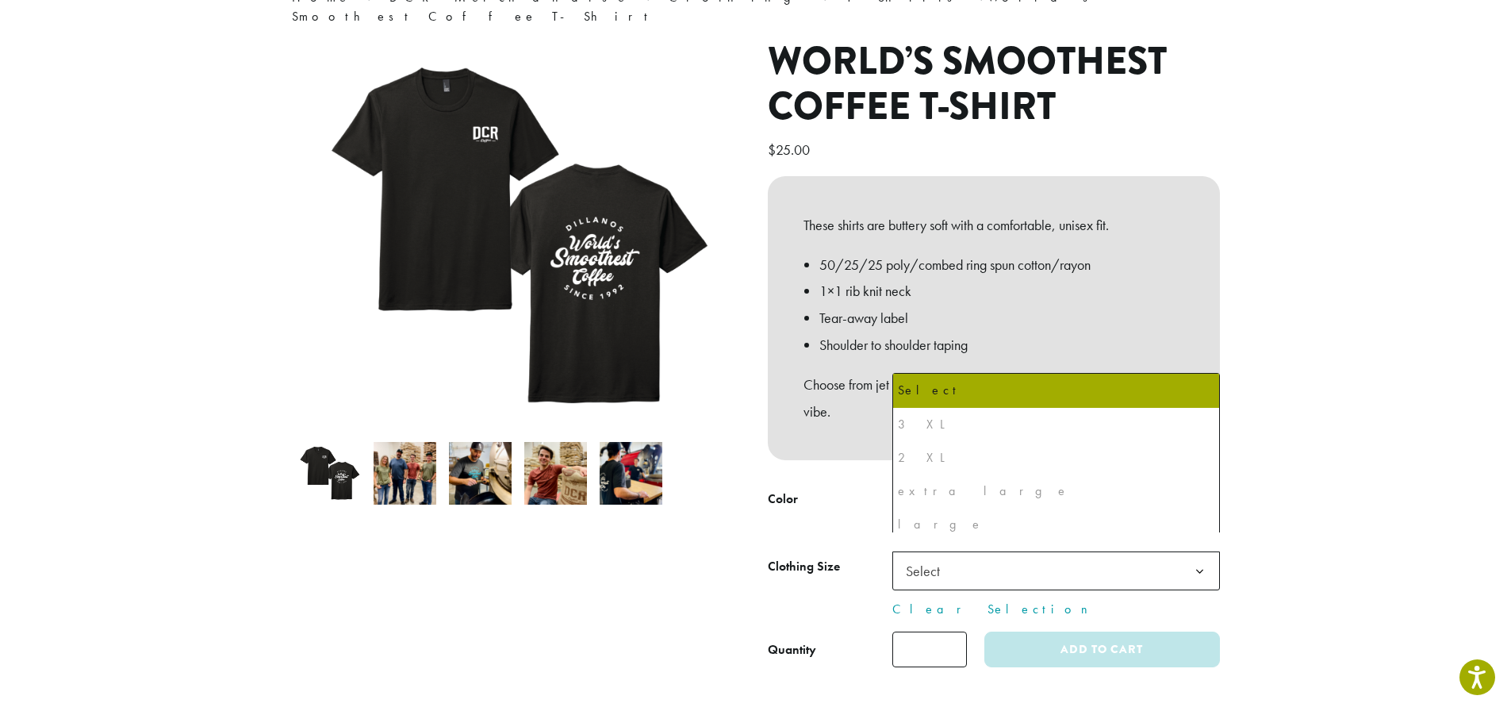
click at [1038, 552] on span "Select" at bounding box center [1056, 570] width 328 height 39
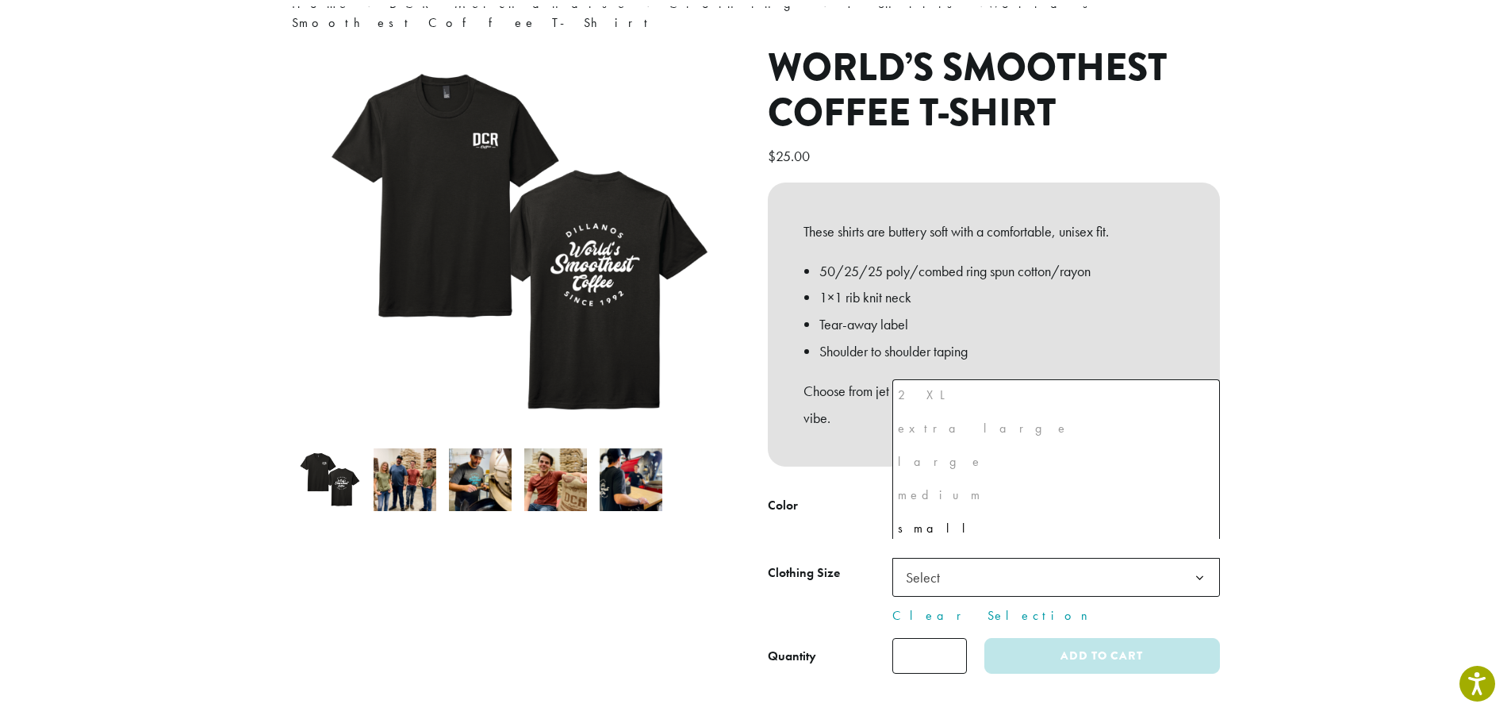
scroll to position [75, 0]
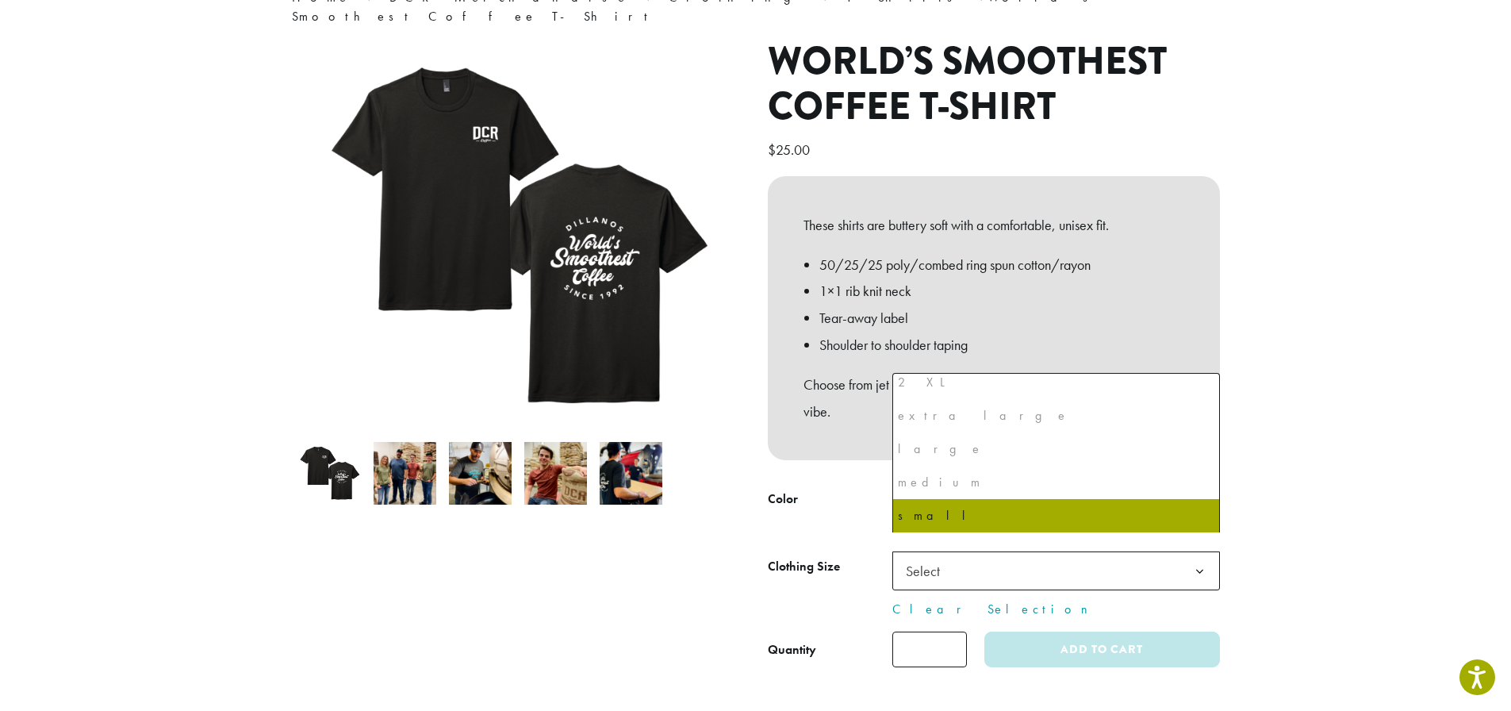
select select "**********"
select select "*****"
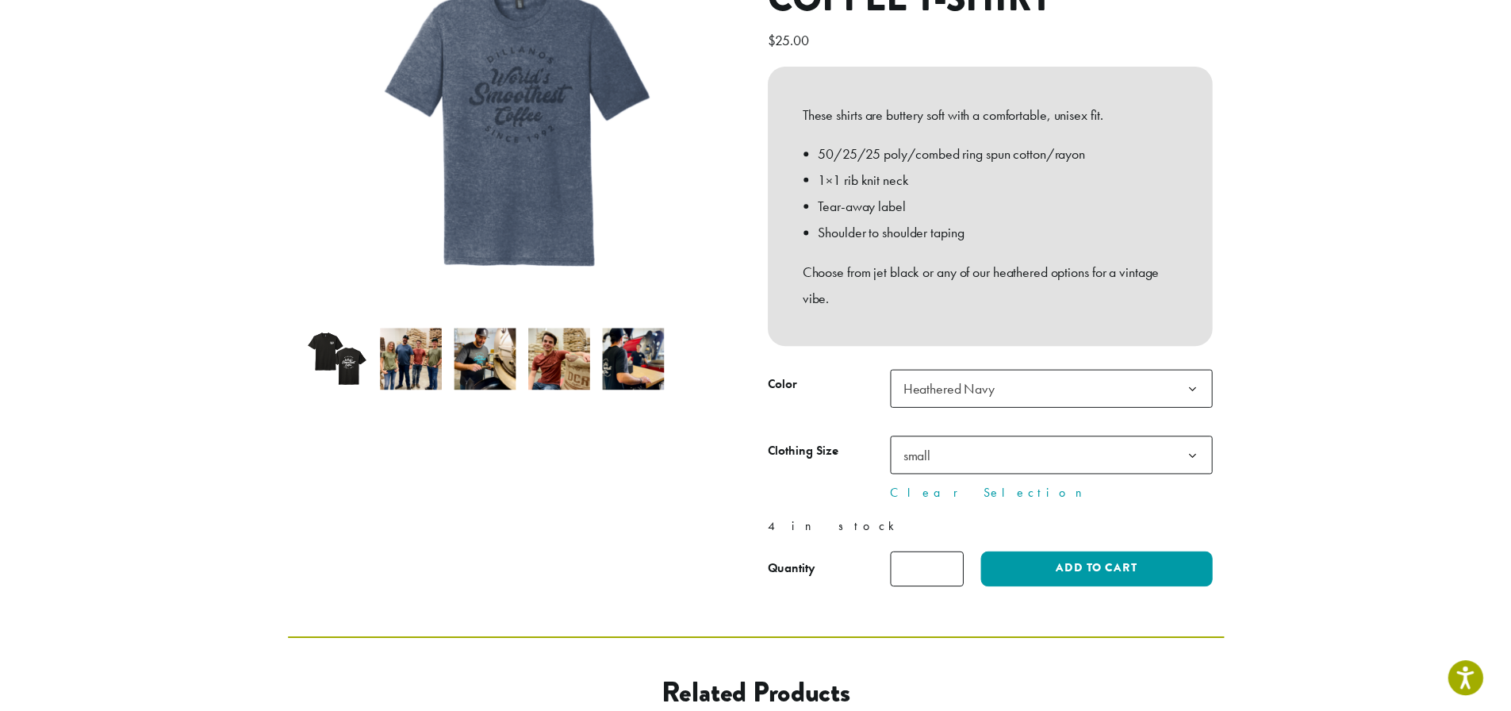
scroll to position [278, 0]
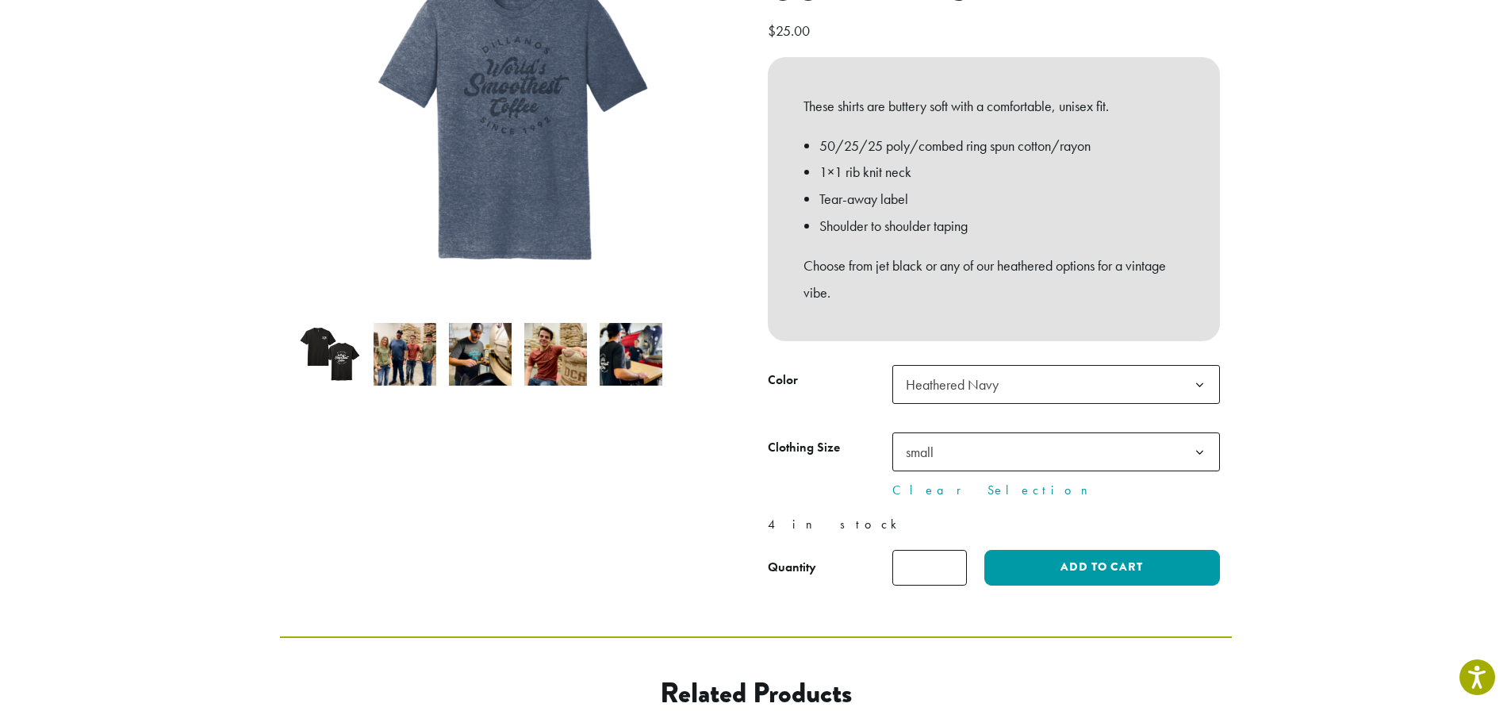
click at [1009, 369] on span "Heathered Navy" at bounding box center [956, 384] width 115 height 31
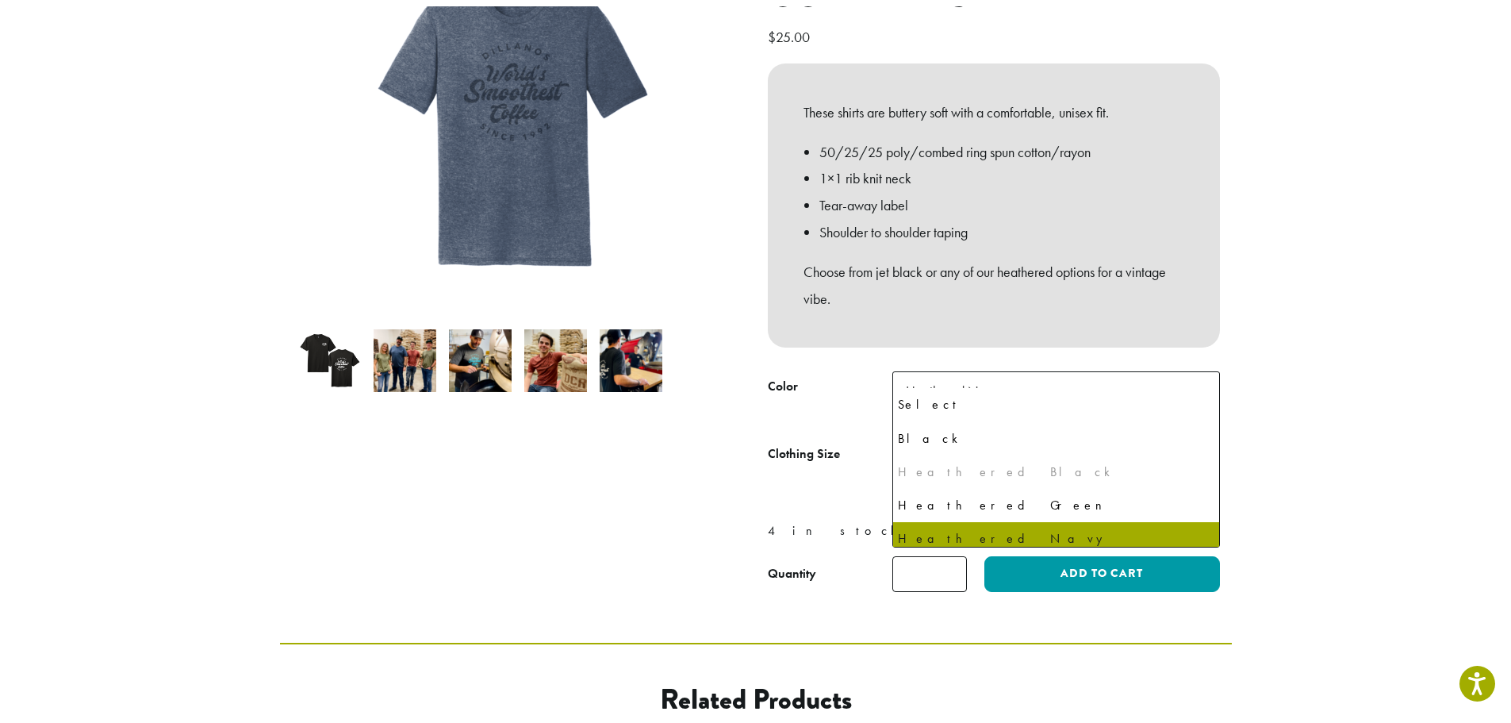
scroll to position [41, 0]
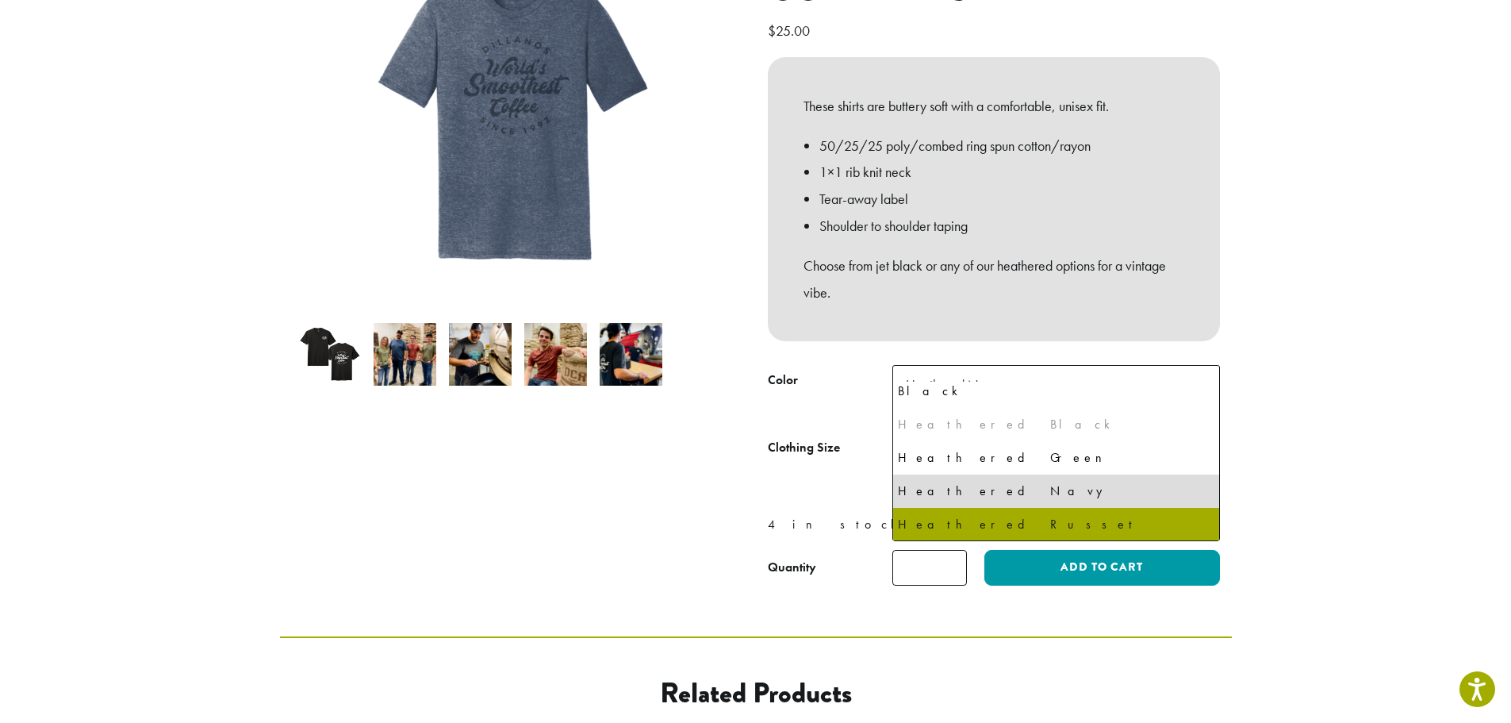
select select "**********"
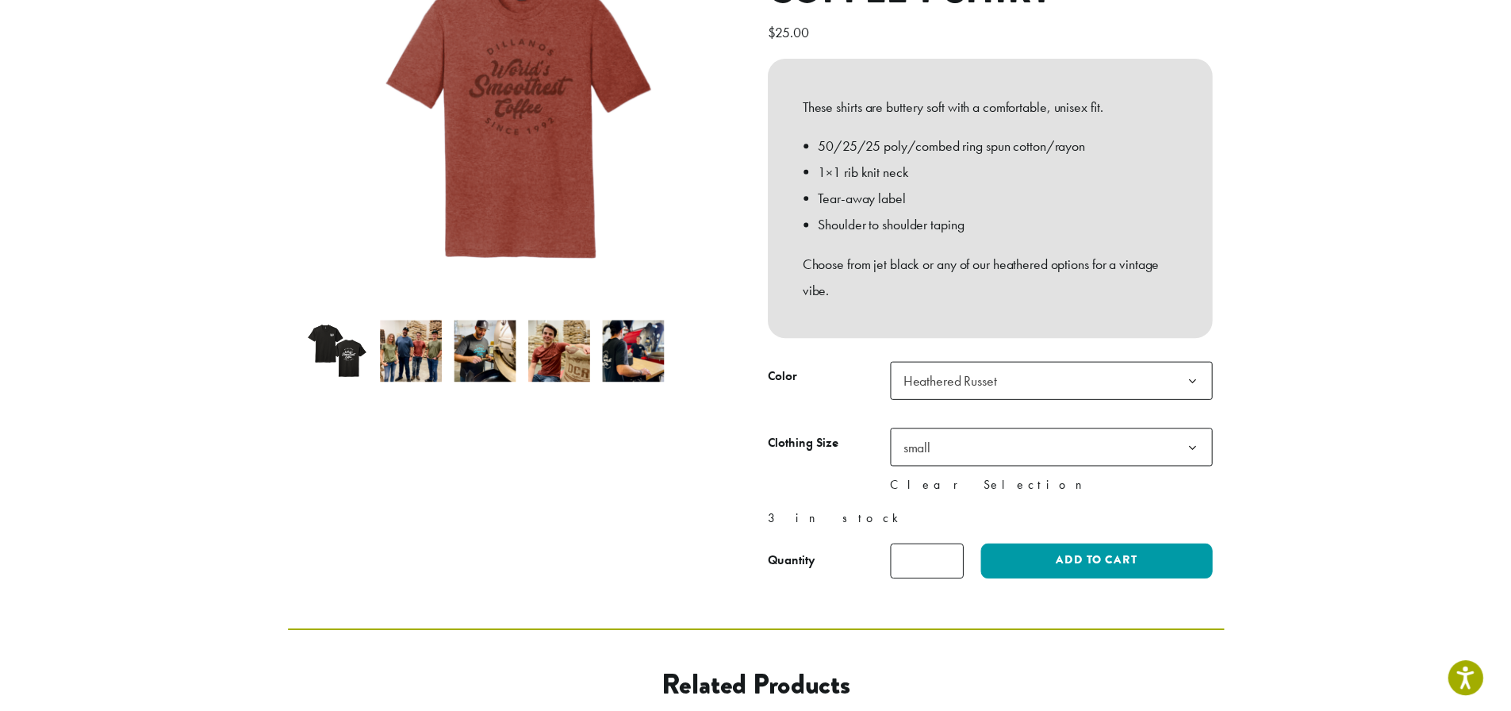
scroll to position [278, 0]
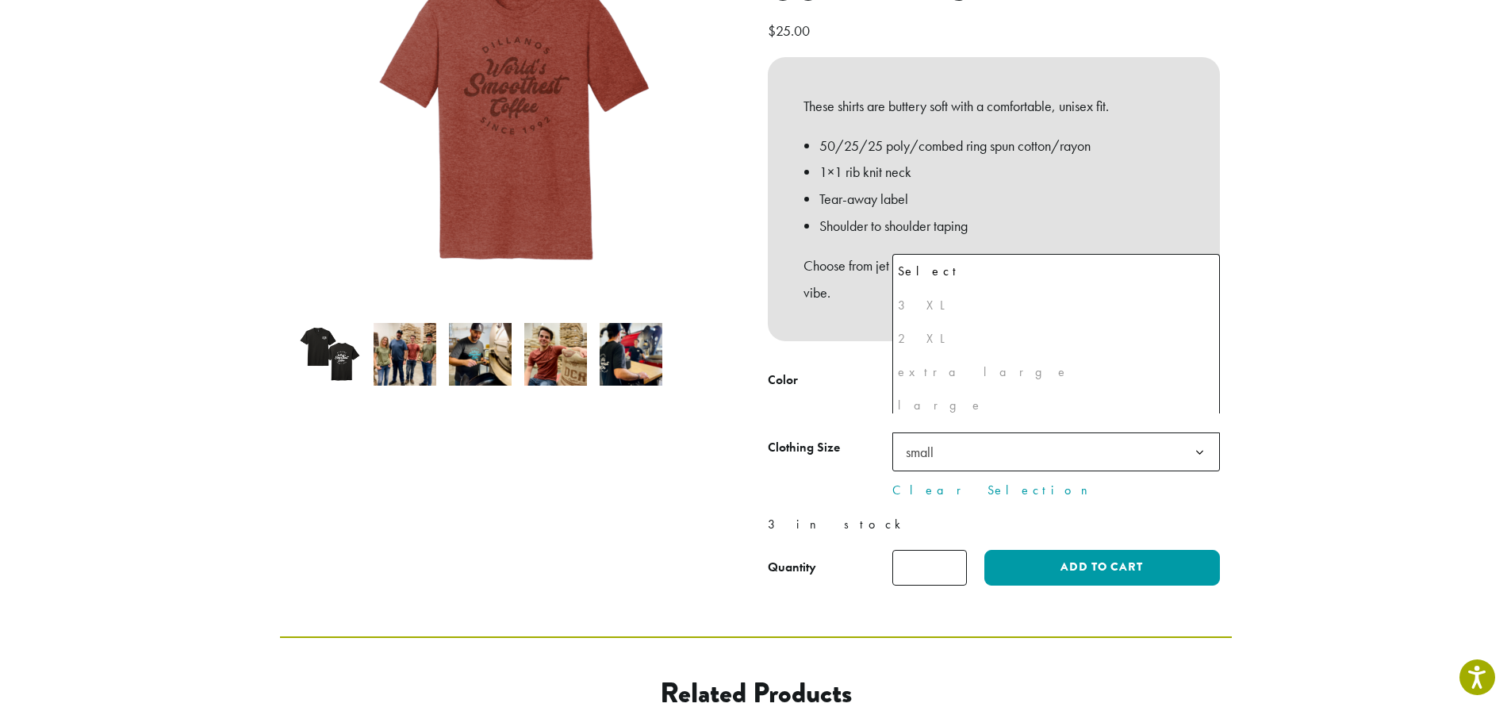
click at [1125, 432] on span "small" at bounding box center [1056, 451] width 328 height 39
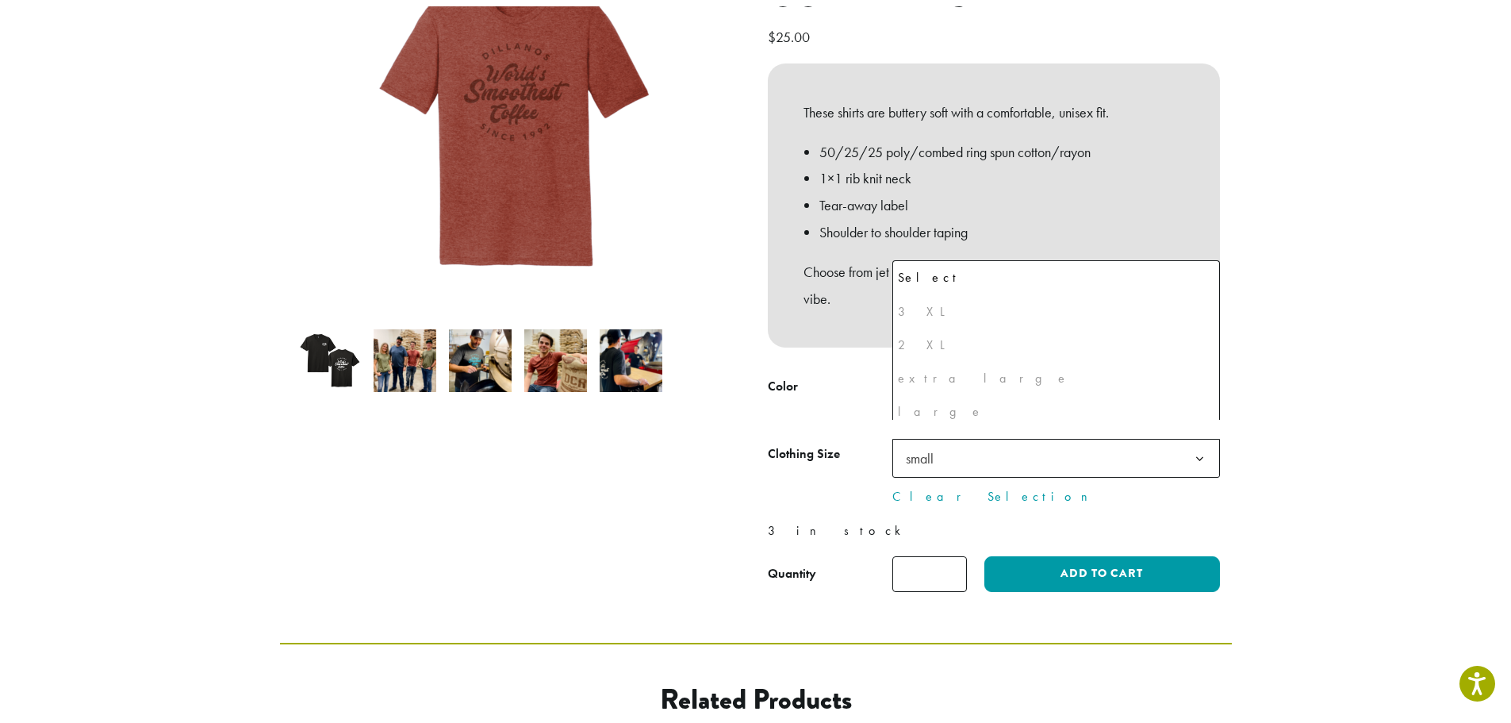
scroll to position [75, 0]
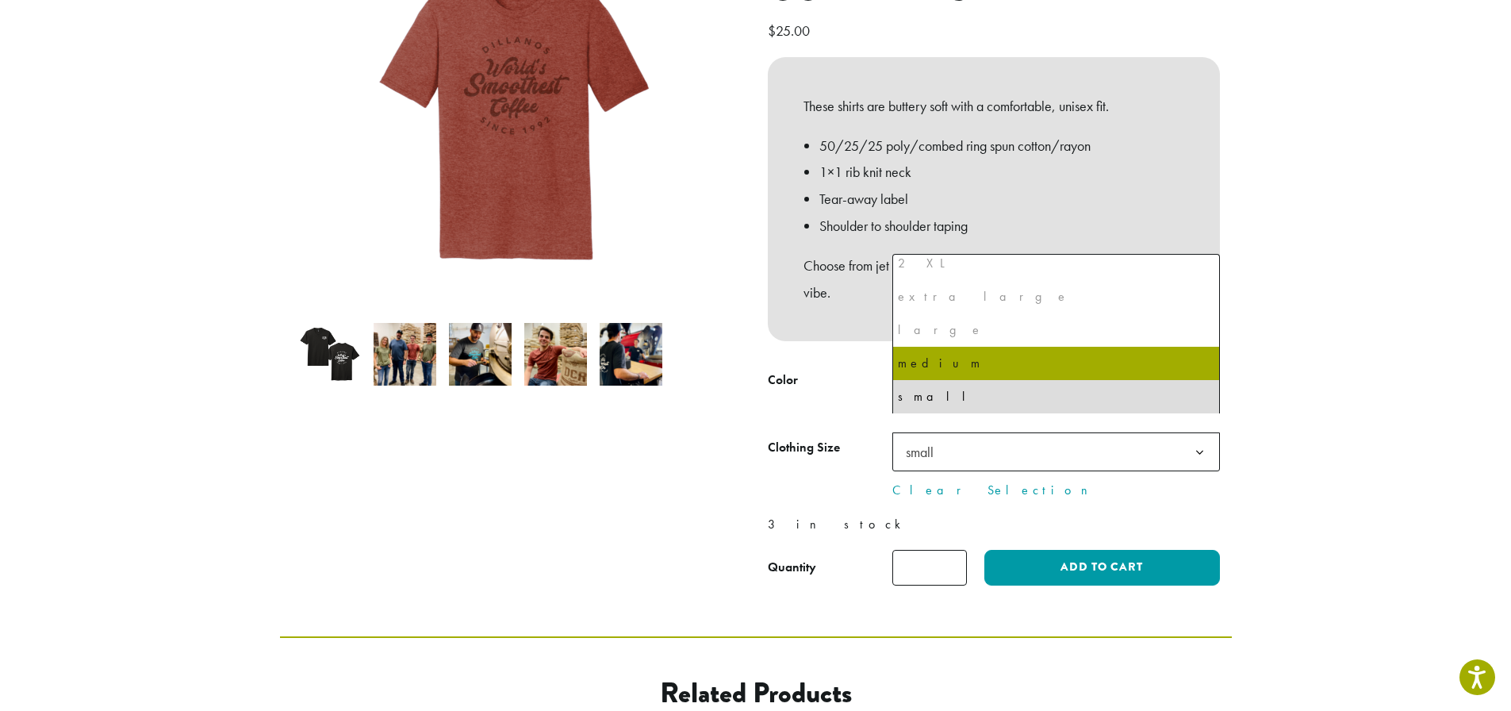
select select "******"
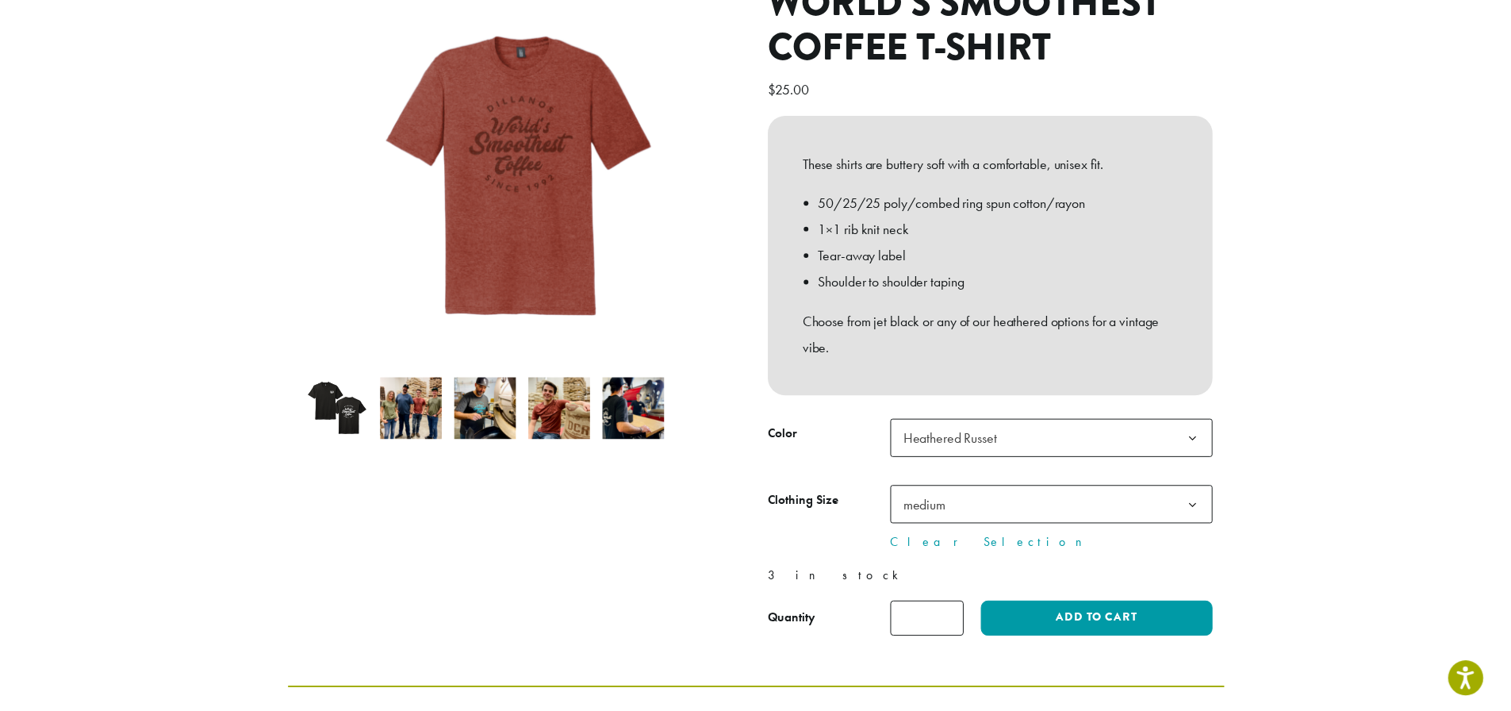
scroll to position [218, 0]
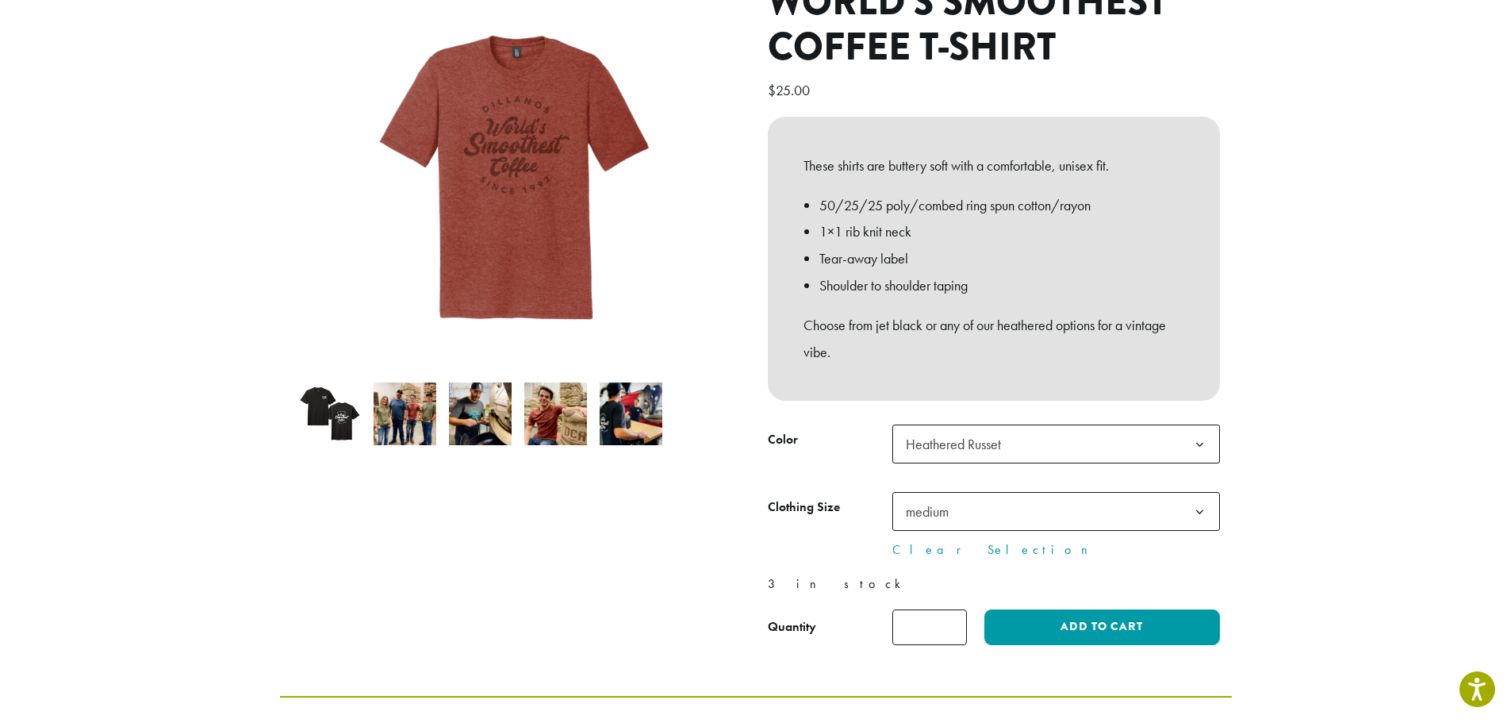
click at [1142, 492] on span "medium" at bounding box center [1056, 511] width 328 height 39
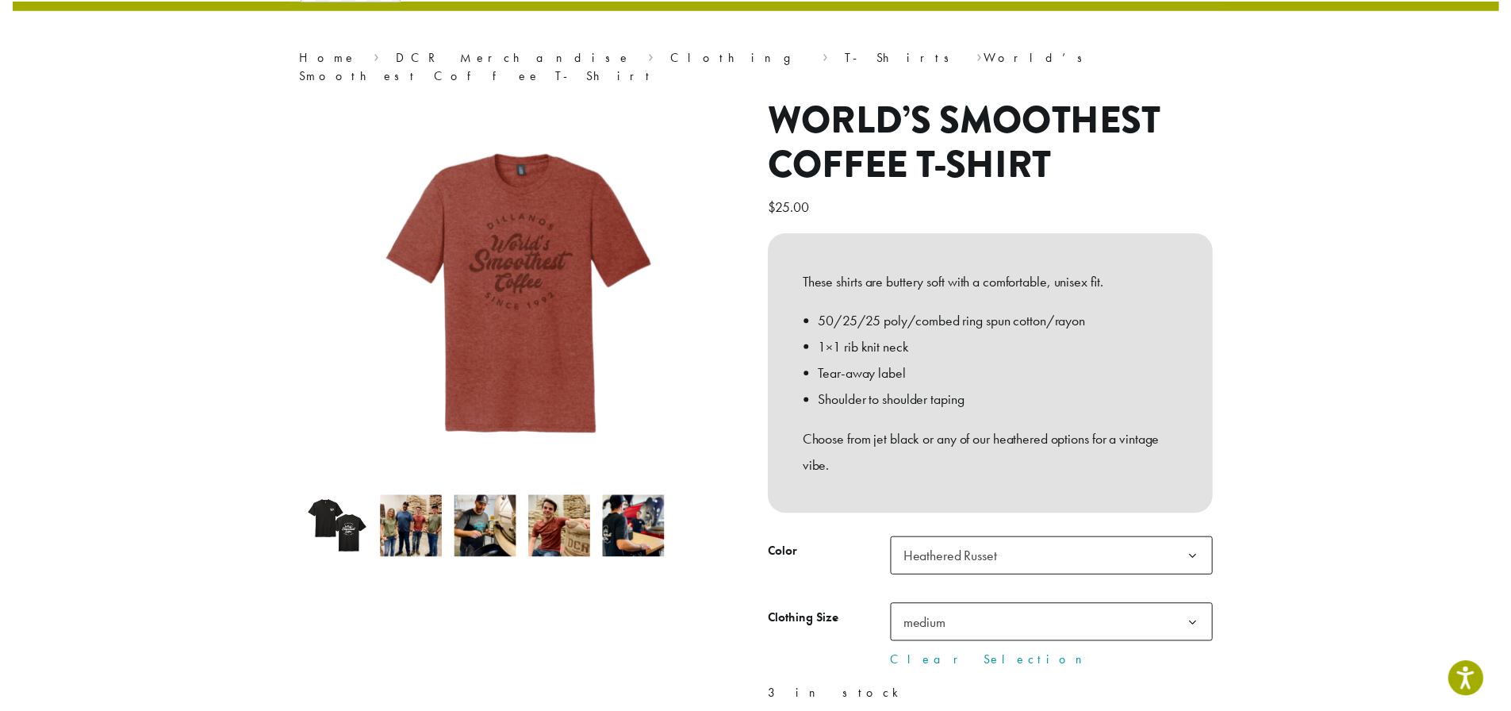
scroll to position [40, 0]
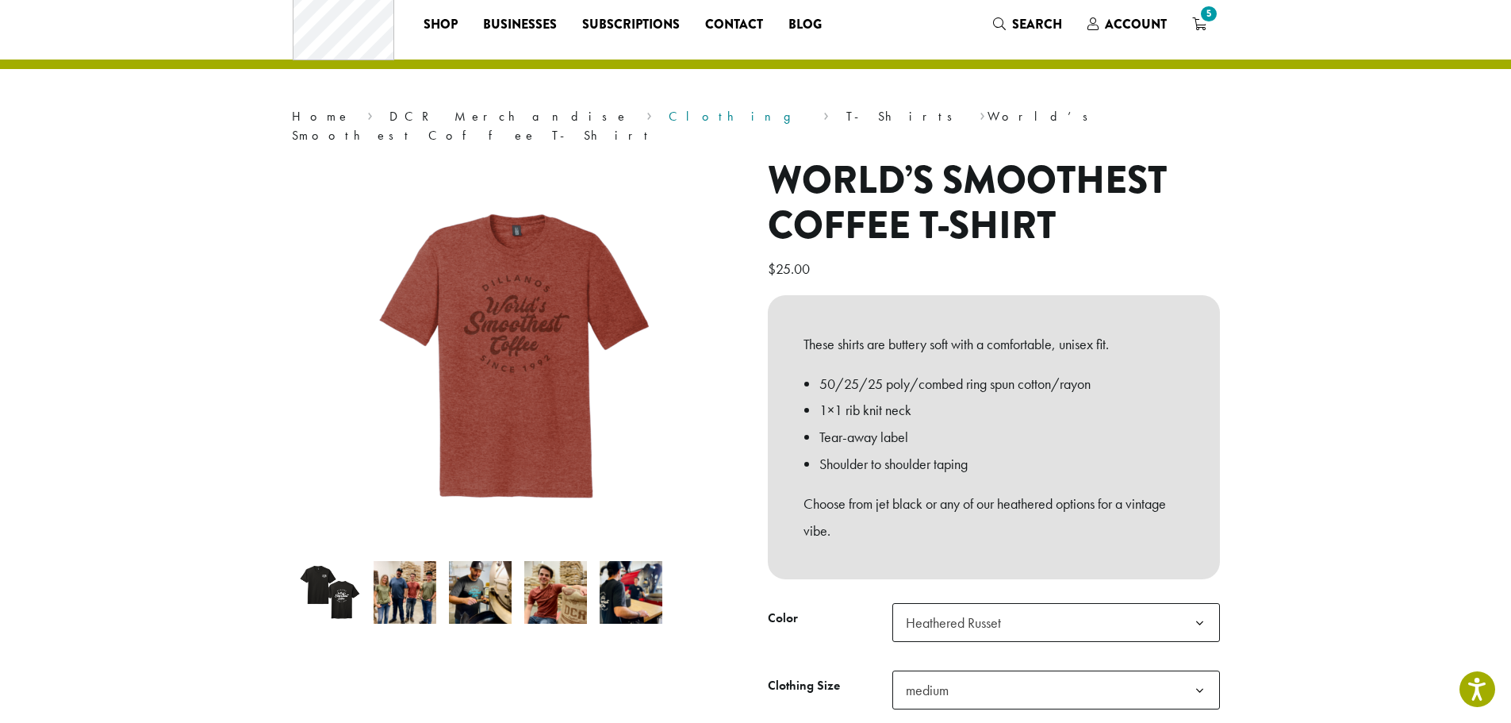
click at [669, 119] on link "Clothing" at bounding box center [738, 116] width 138 height 17
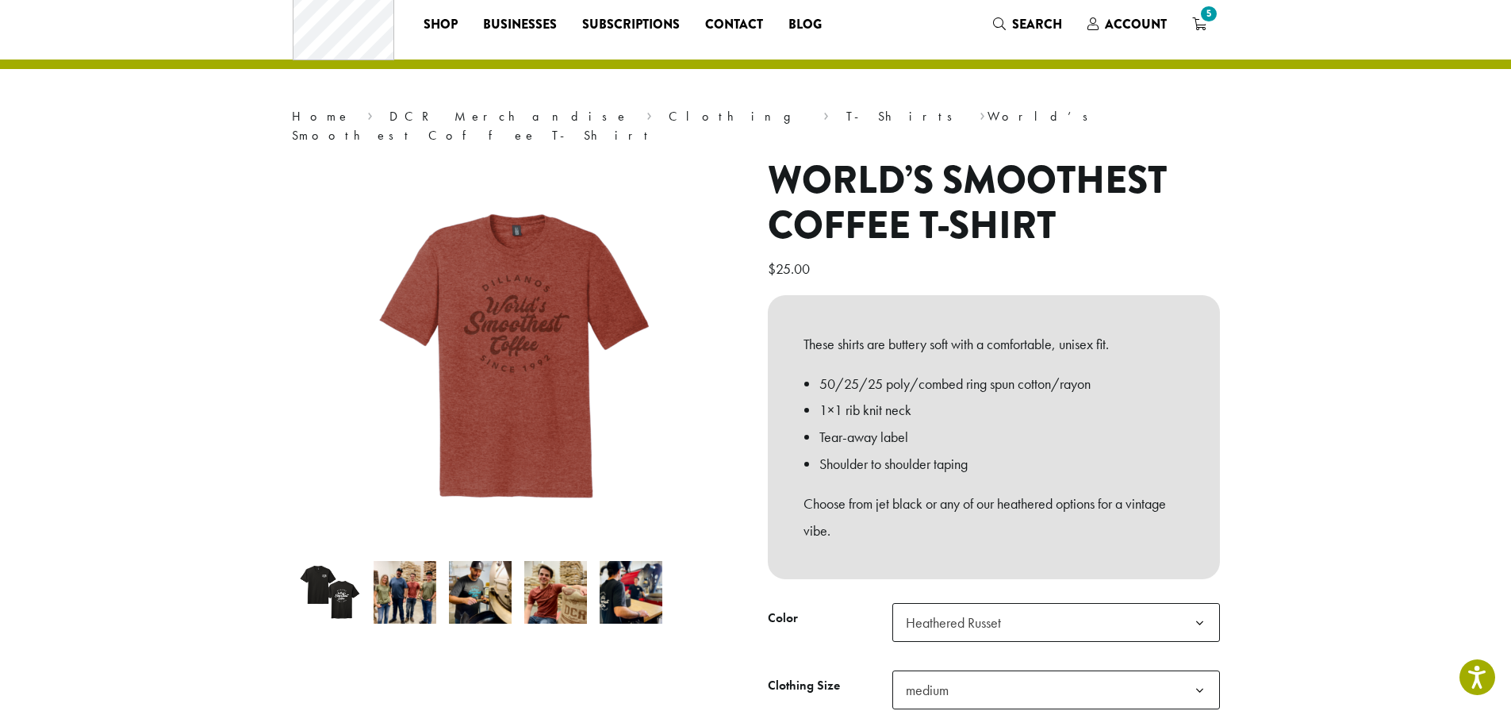
click at [1186, 604] on b at bounding box center [1199, 623] width 39 height 39
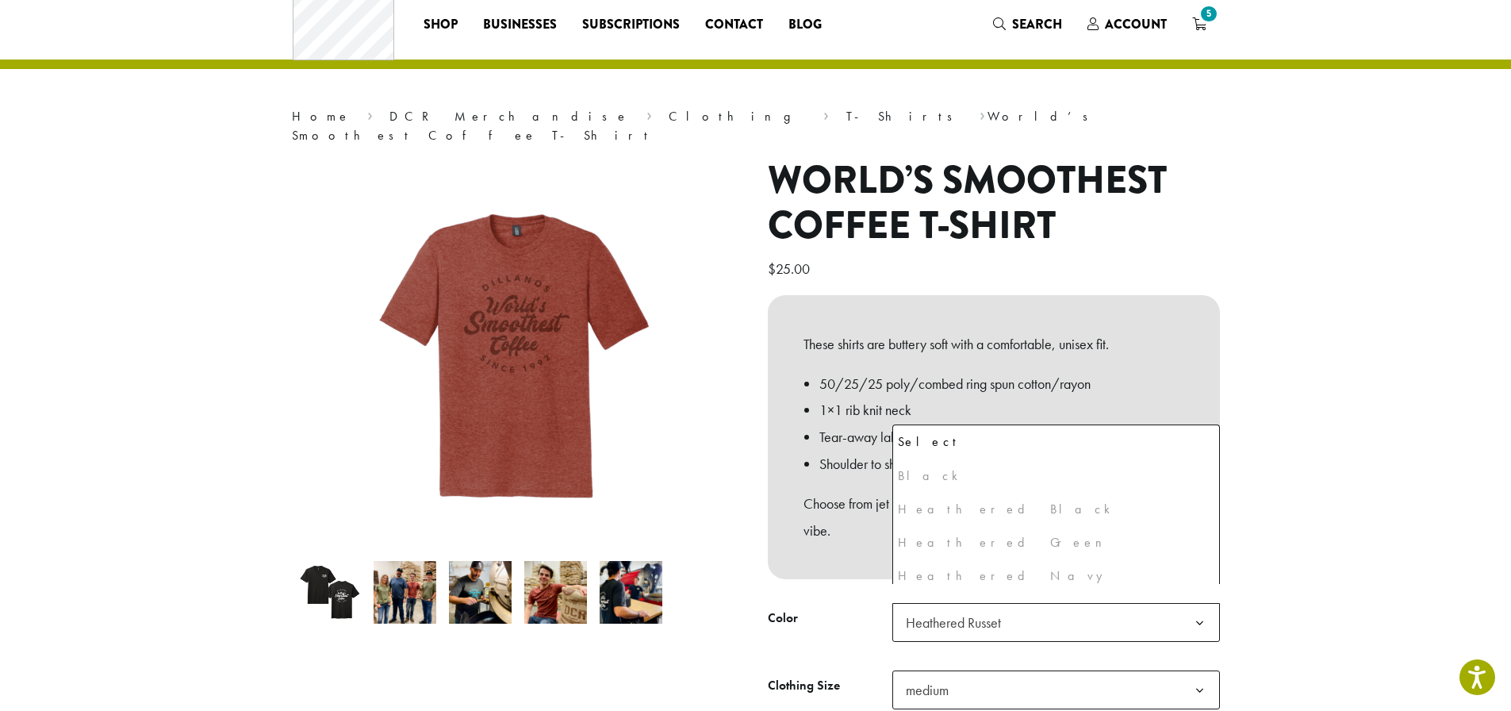
scroll to position [41, 0]
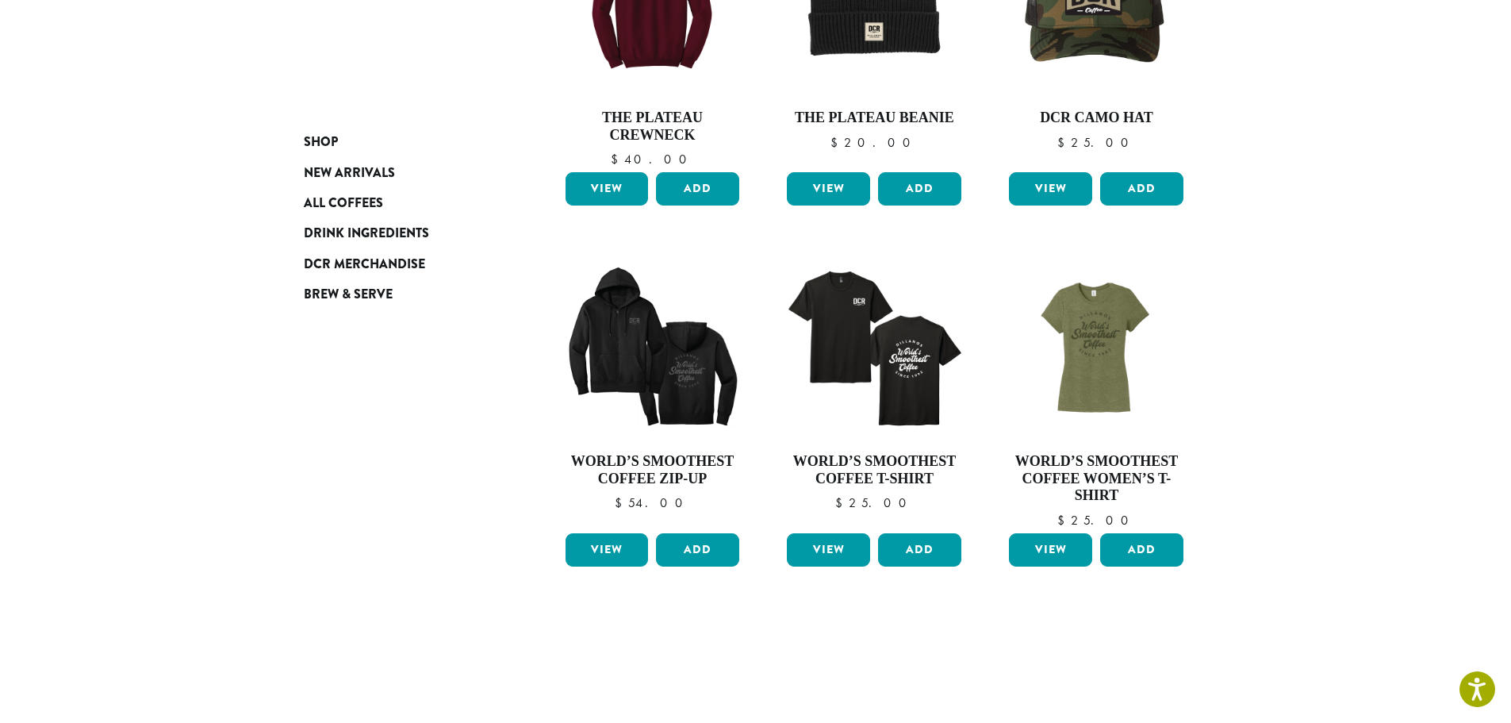
scroll to position [1026, 0]
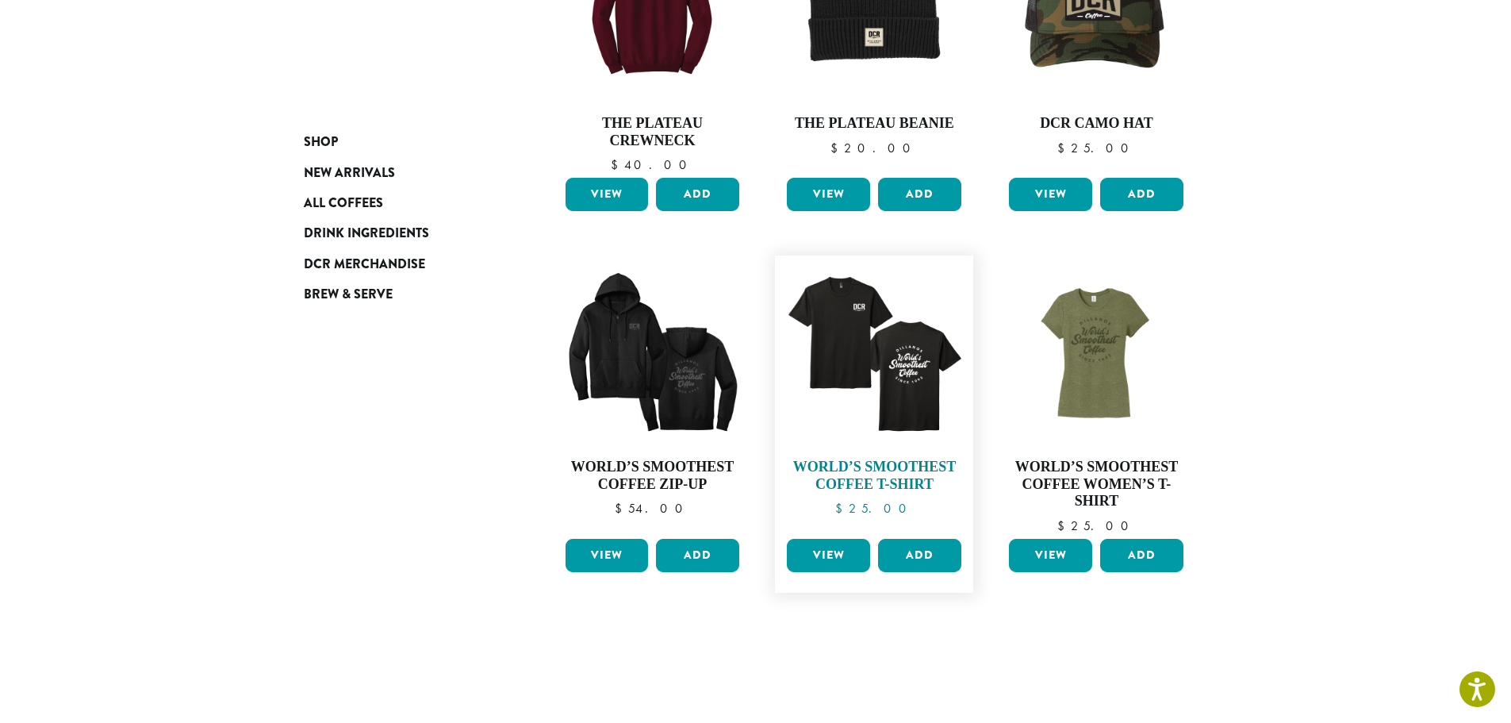
click at [867, 451] on link "World’s Smoothest Coffee T-Shirt $ 25.00" at bounding box center [874, 397] width 182 height 269
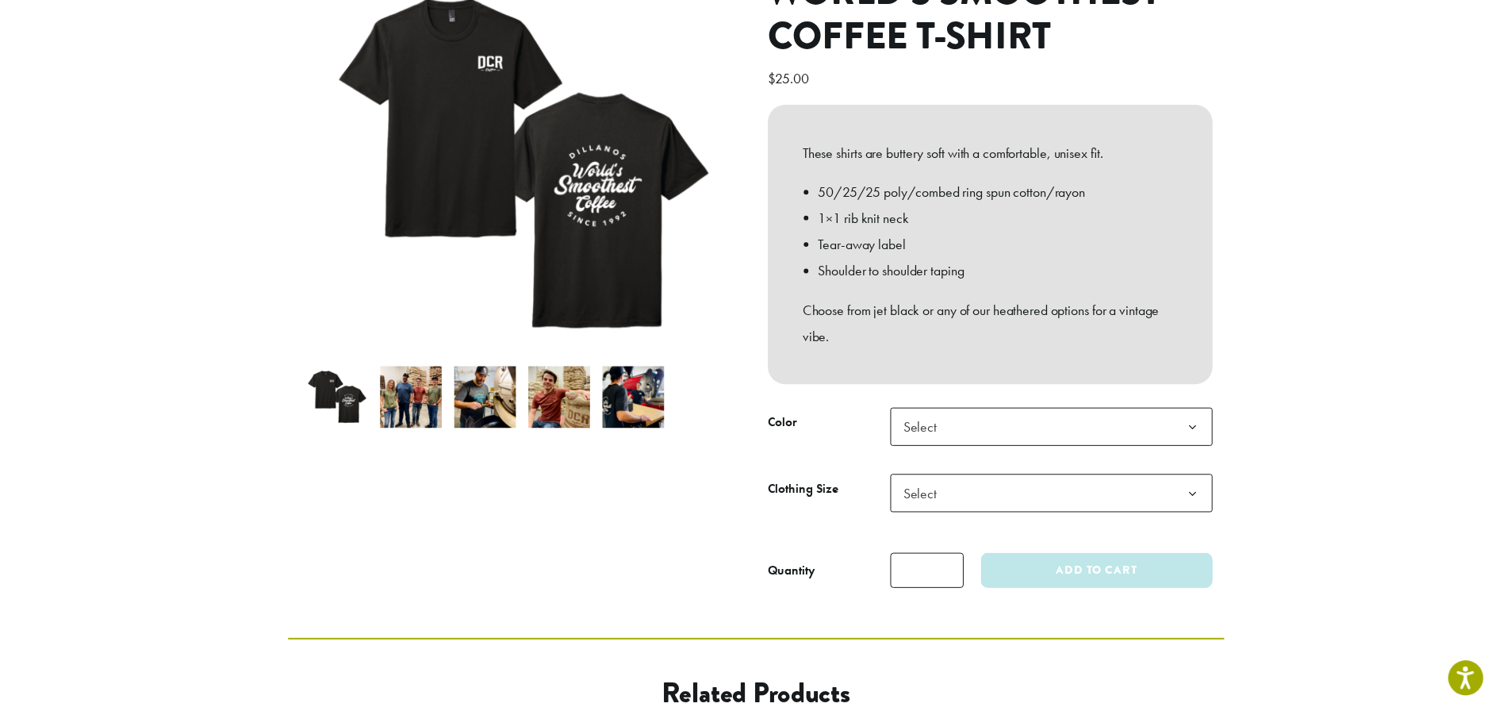
scroll to position [278, 0]
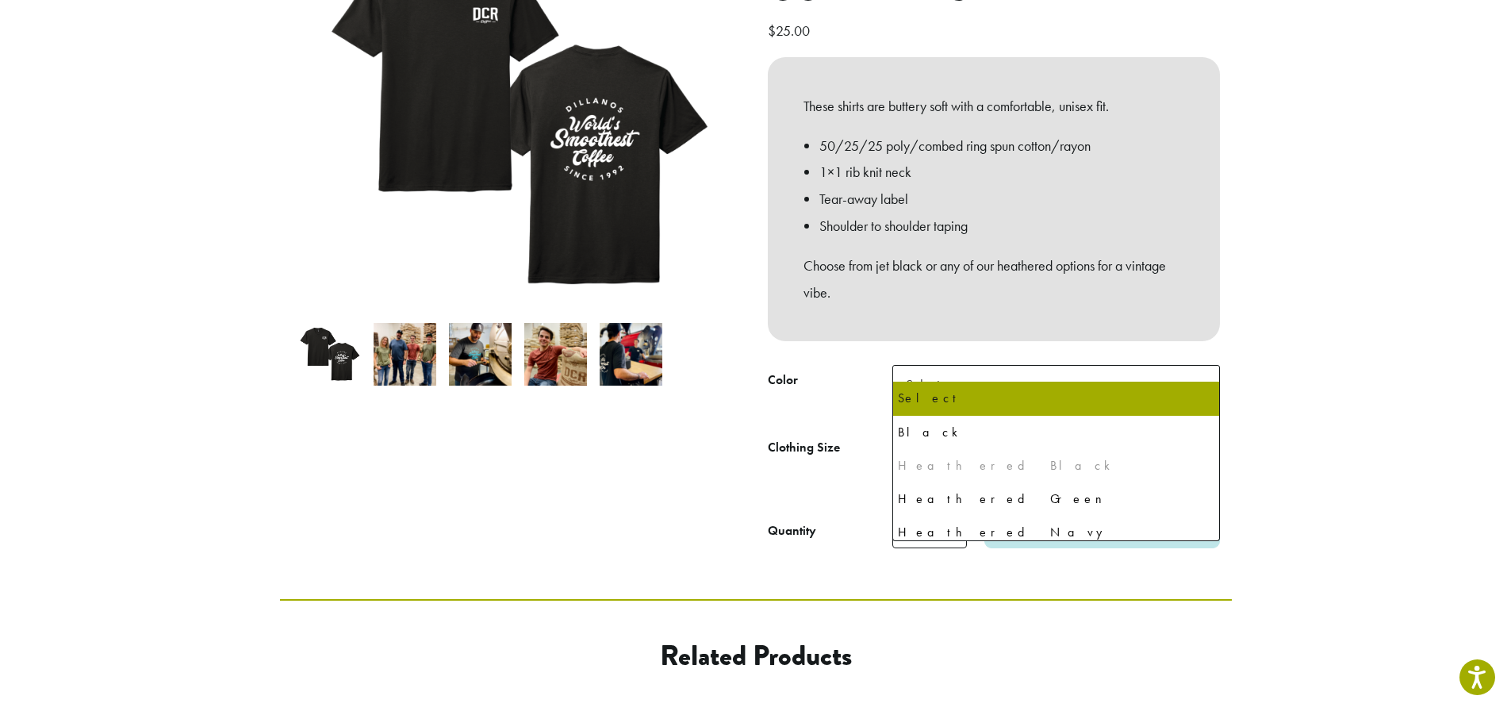
click at [1052, 376] on span "Select" at bounding box center [1056, 384] width 328 height 39
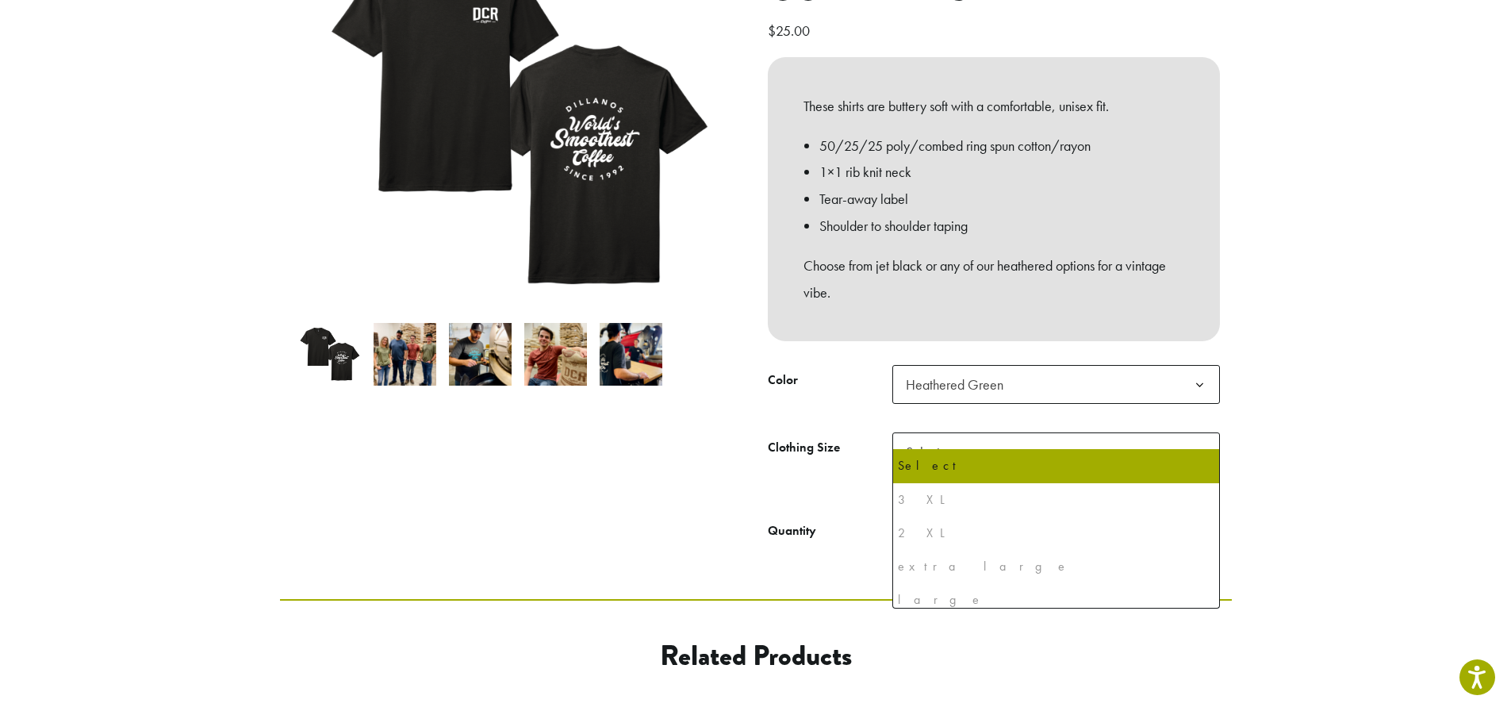
click at [1145, 443] on span "Select" at bounding box center [1056, 451] width 328 height 39
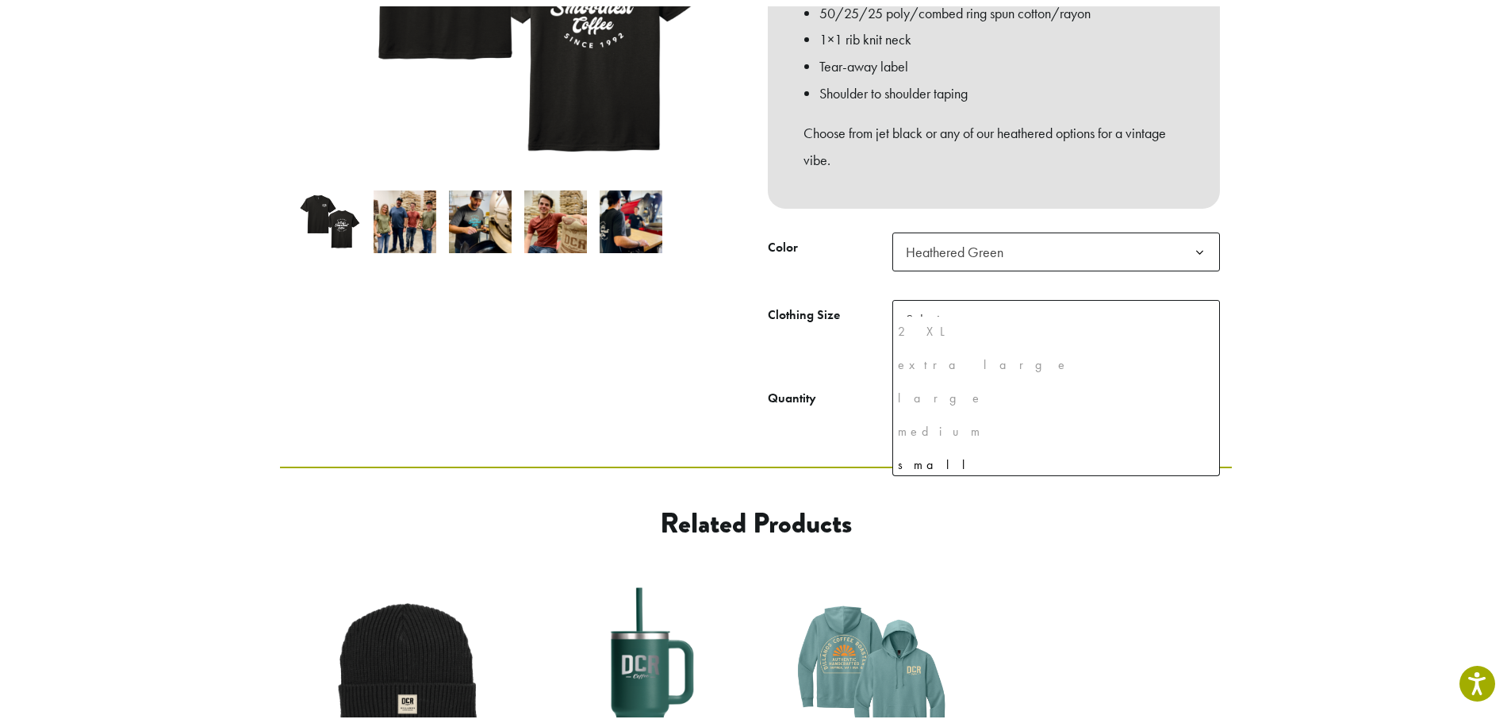
scroll to position [75, 0]
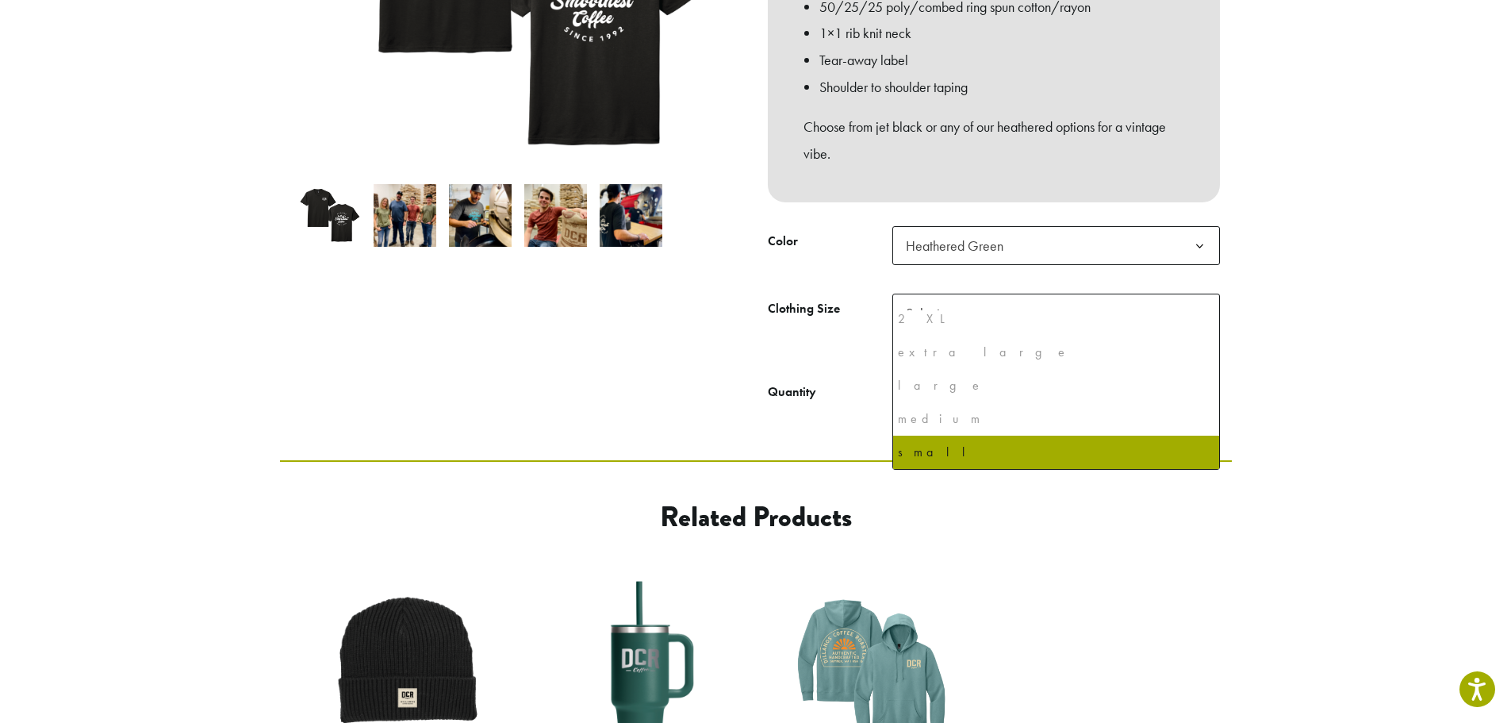
select select "**********"
select select "*****"
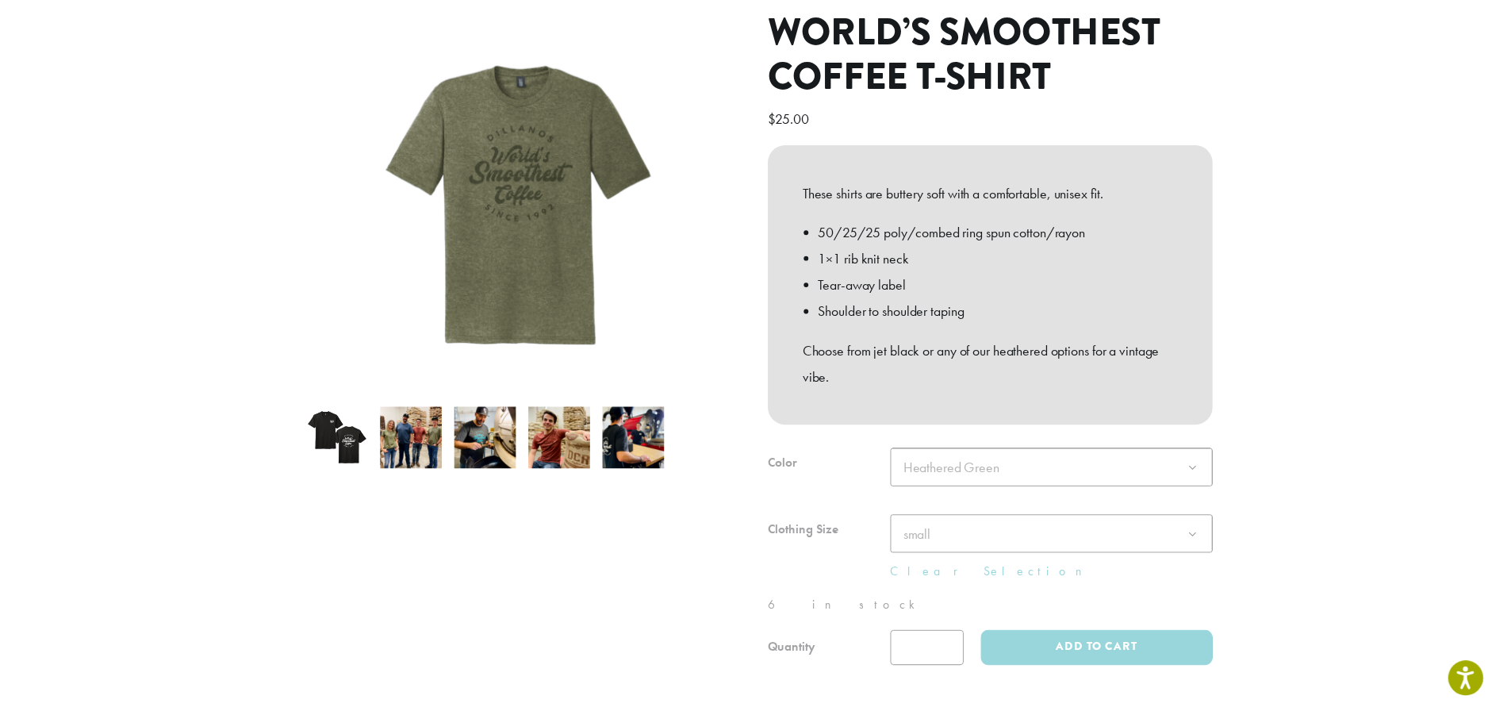
scroll to position [119, 0]
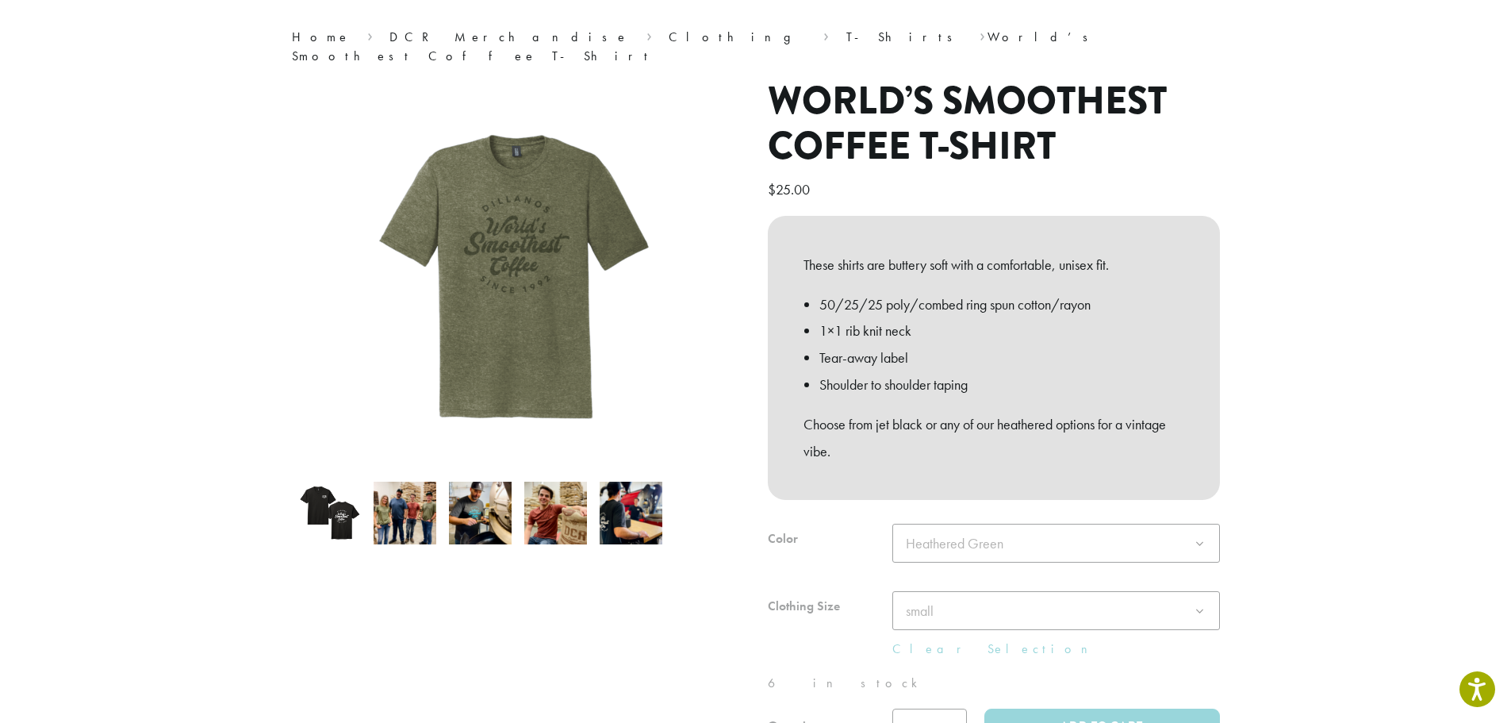
click at [1166, 525] on div at bounding box center [994, 634] width 452 height 220
click at [1166, 525] on span "Heathered Green" at bounding box center [1056, 543] width 328 height 39
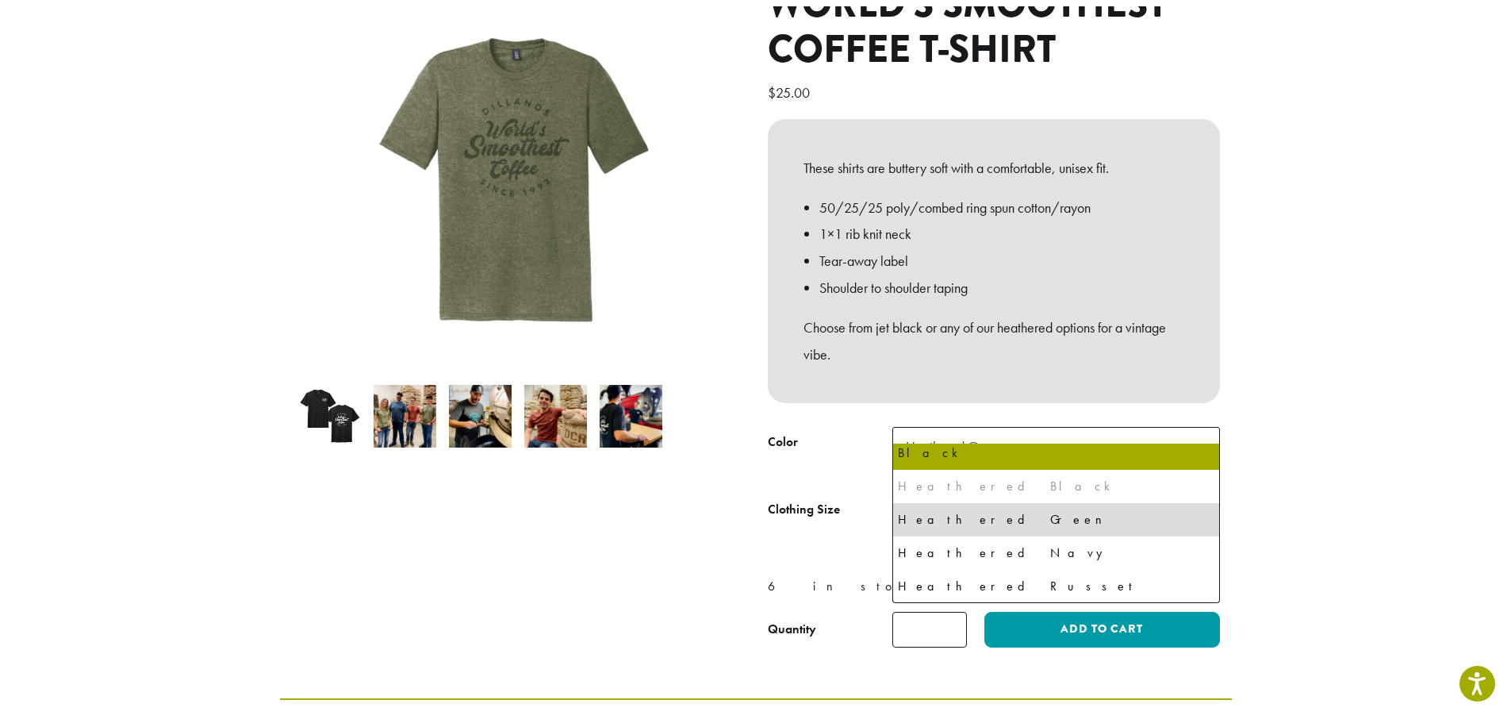
scroll to position [297, 0]
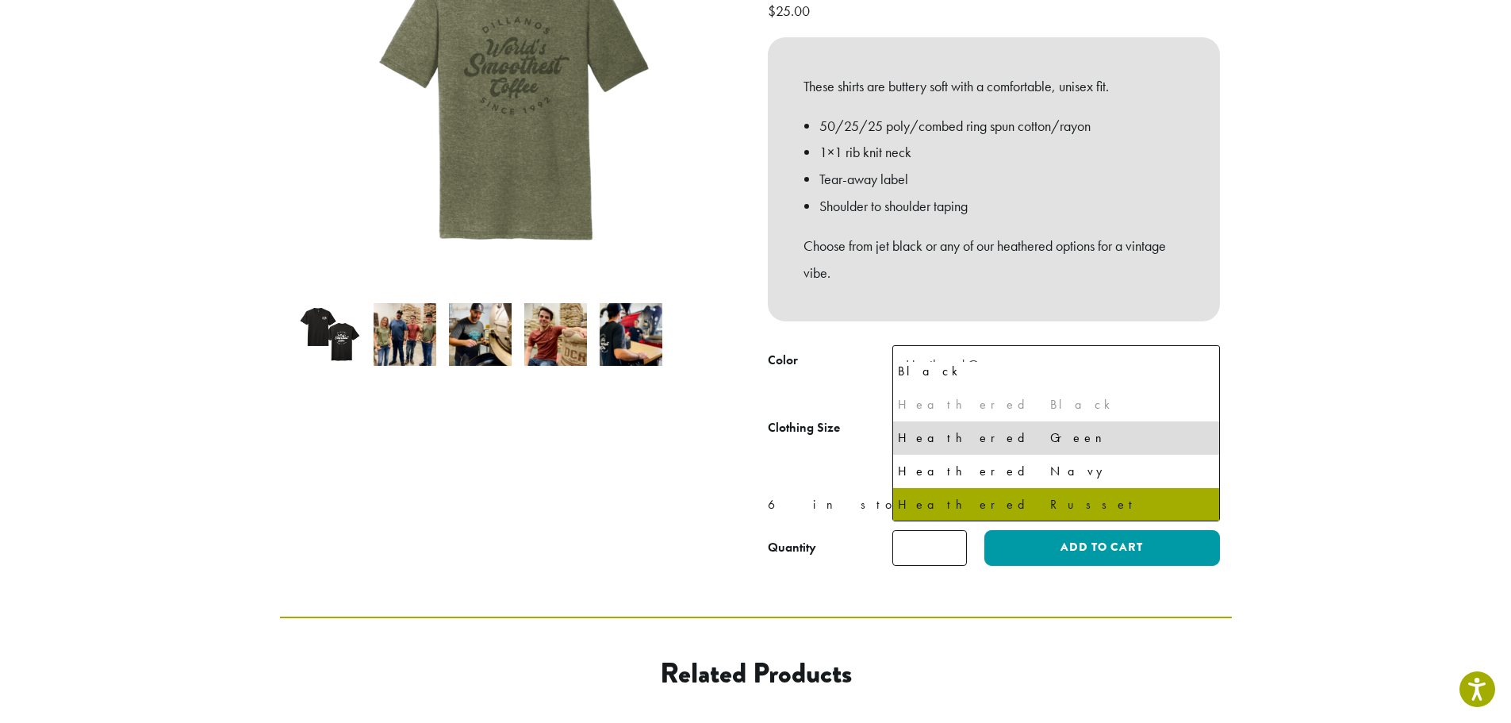
select select "**********"
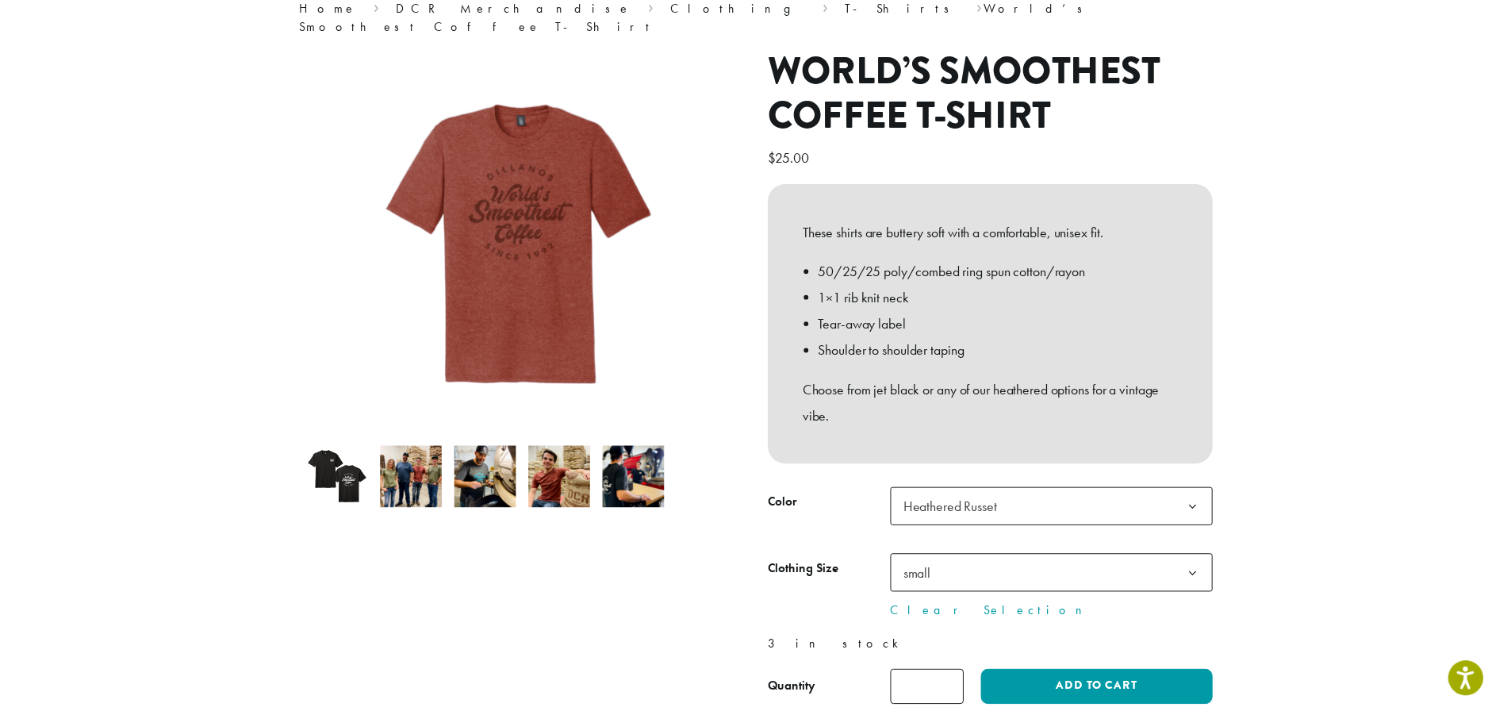
scroll to position [139, 0]
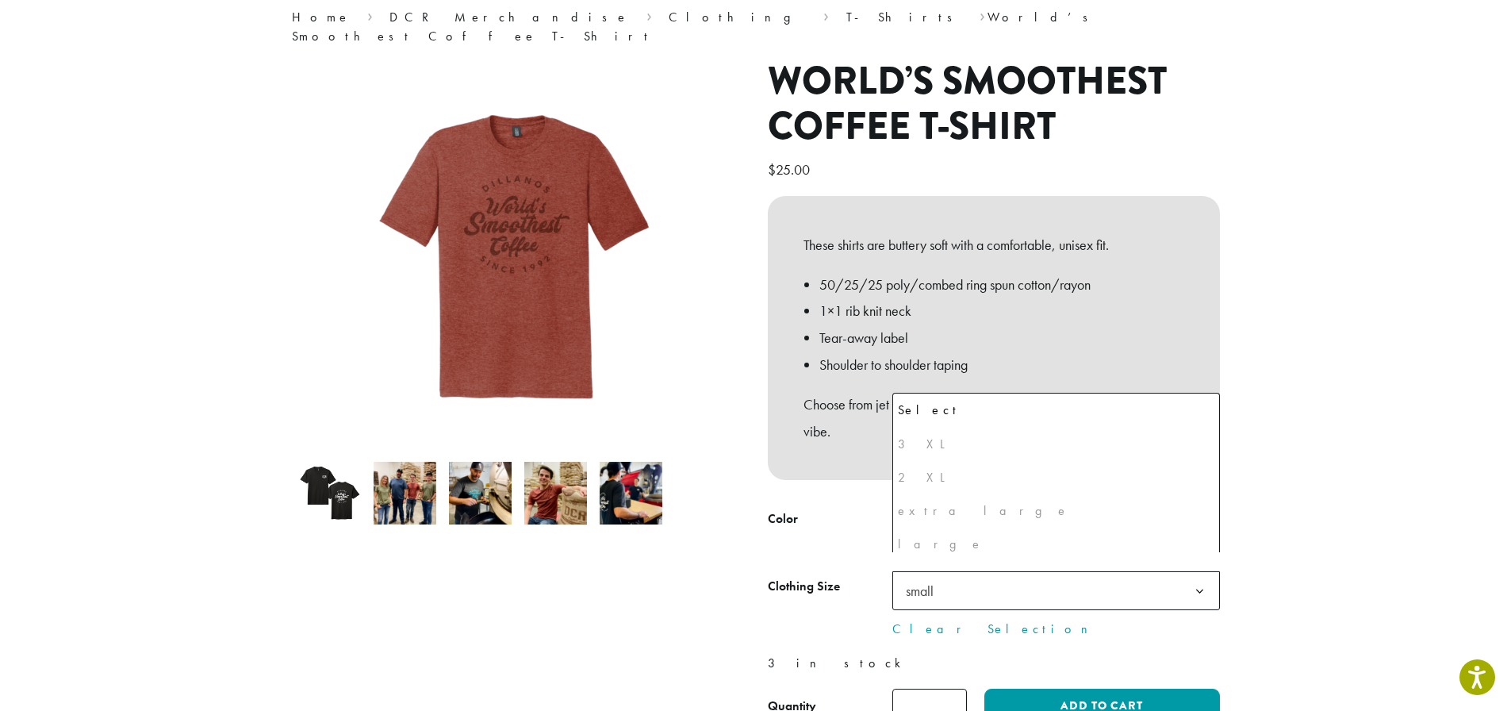
click at [1060, 586] on span "small" at bounding box center [1056, 590] width 328 height 39
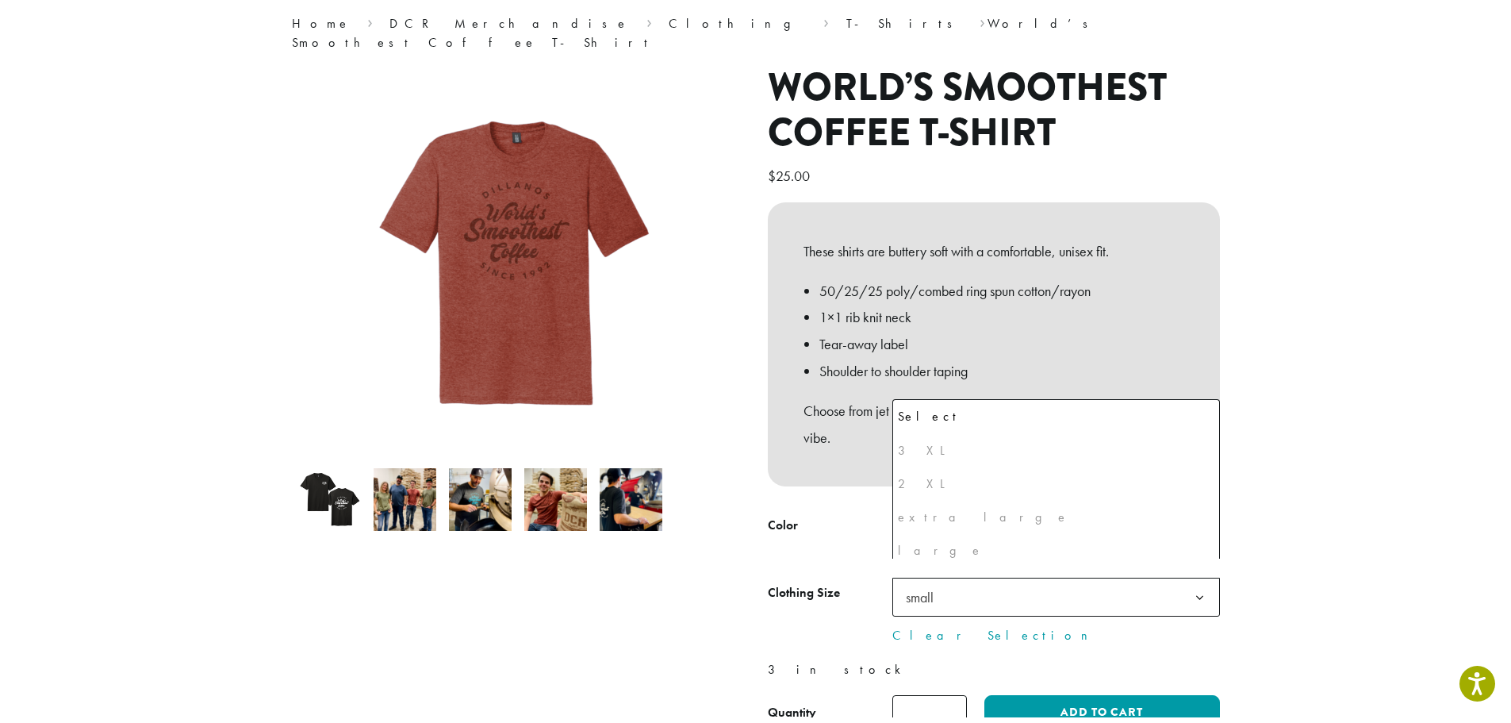
scroll to position [75, 0]
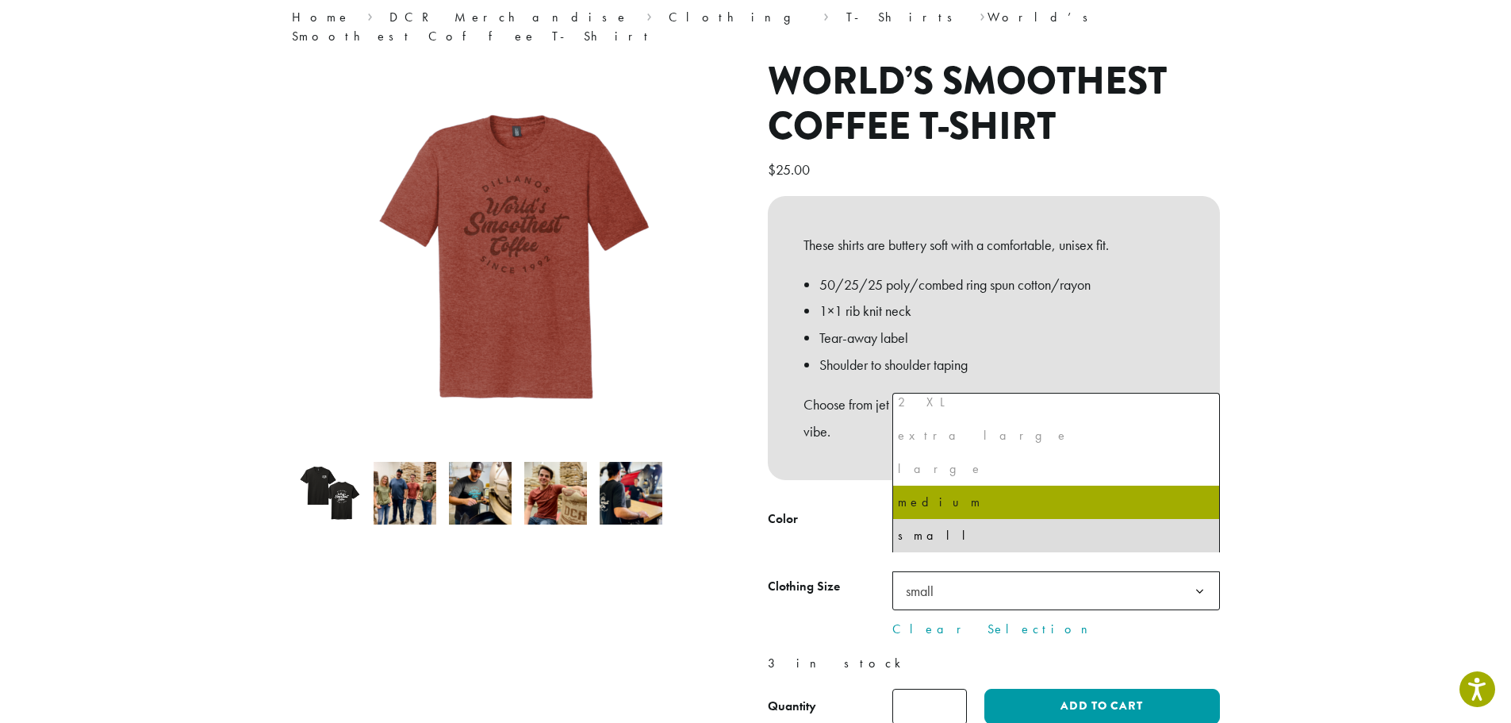
select select "******"
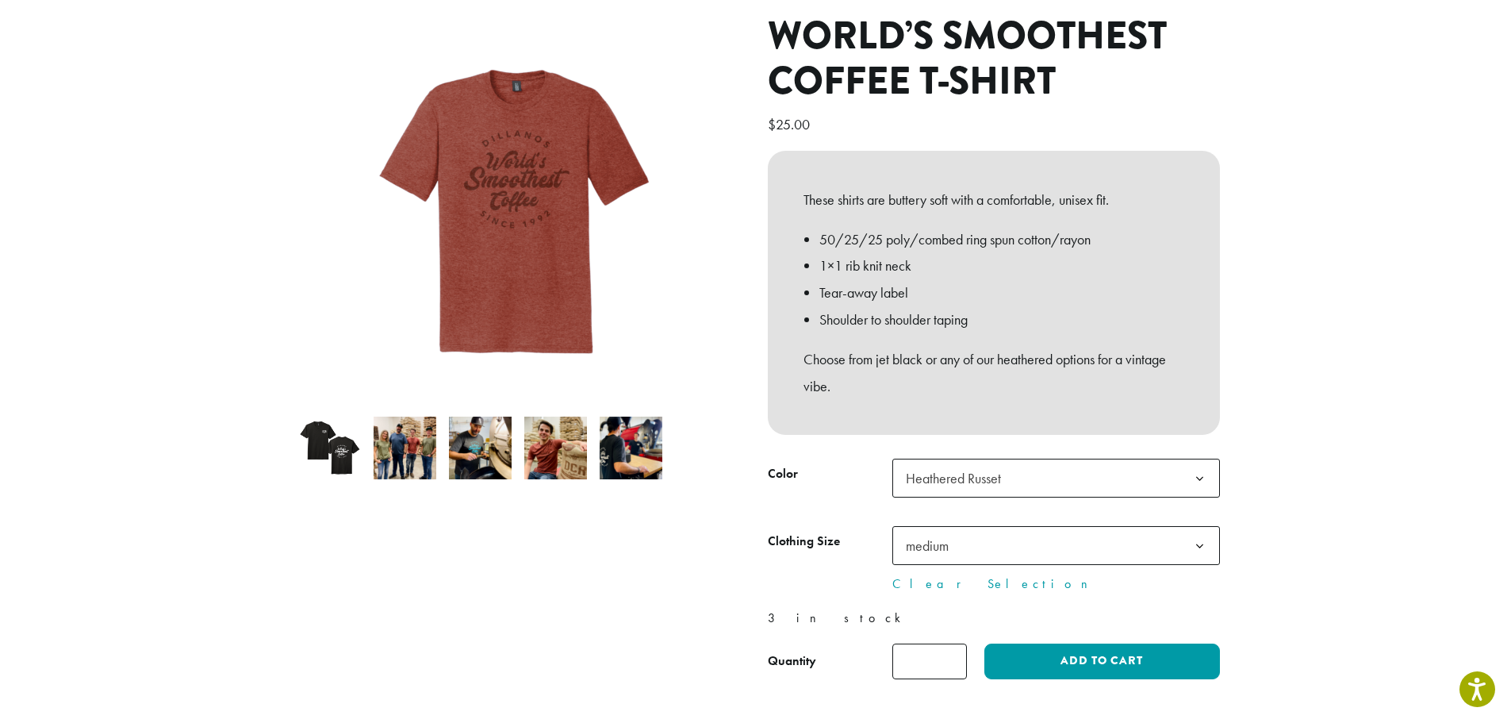
scroll to position [178, 0]
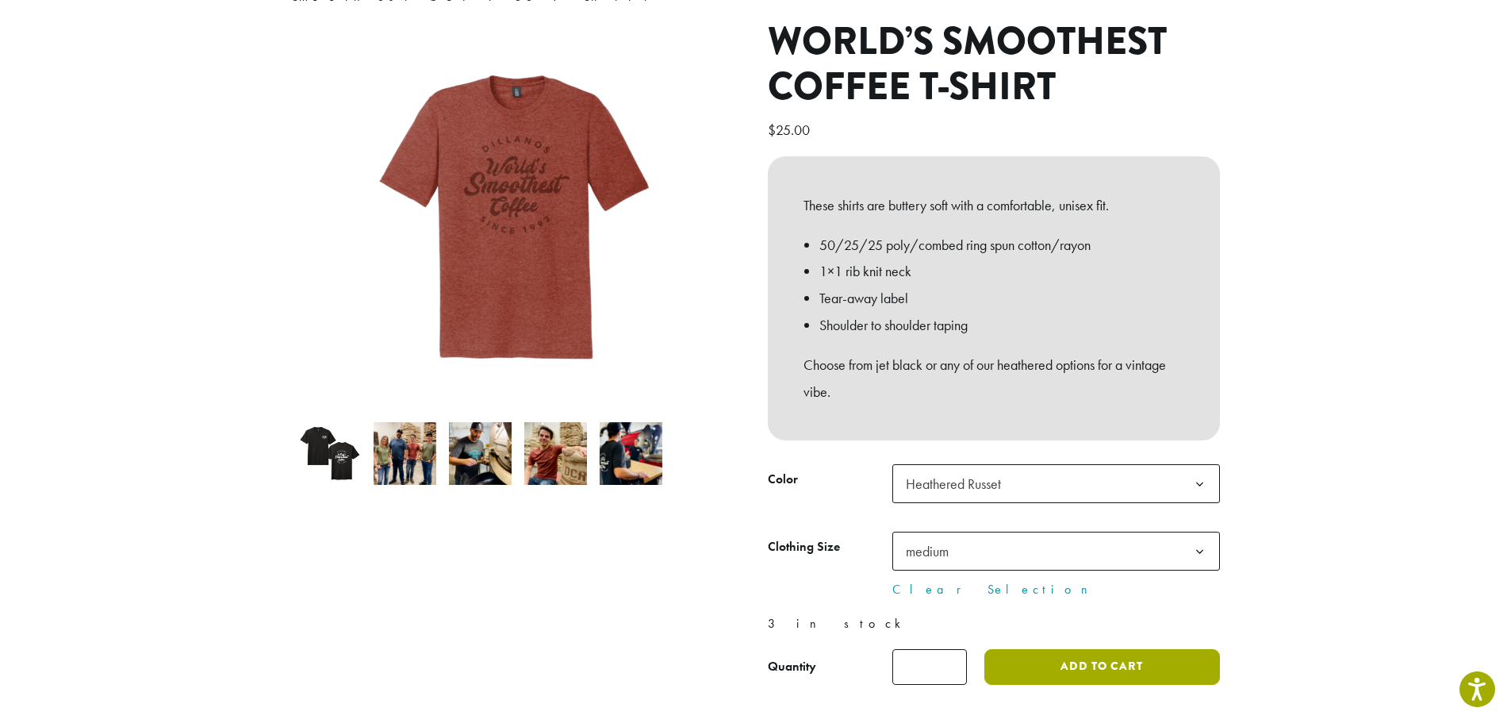
click at [1122, 649] on button "Add to cart" at bounding box center [1101, 667] width 235 height 36
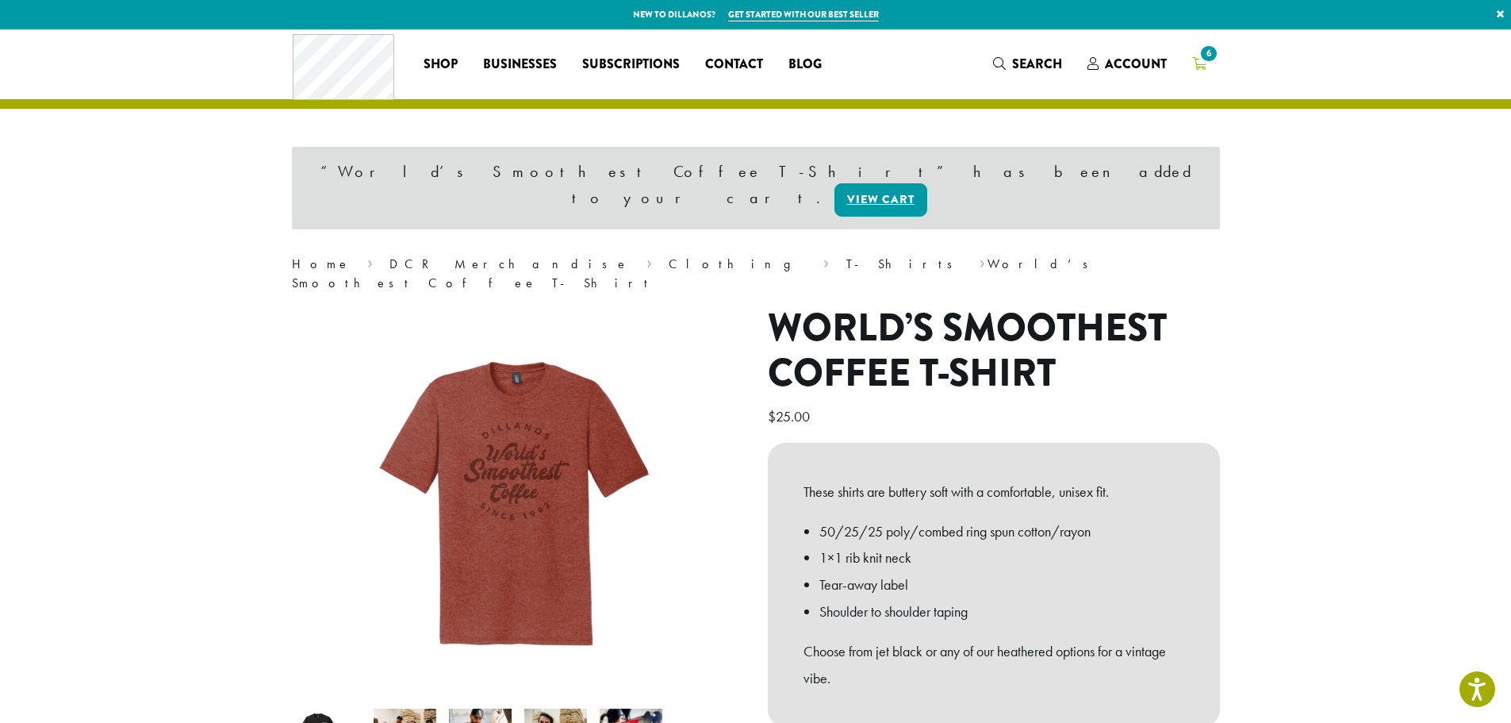
click at [1198, 60] on icon "6" at bounding box center [1199, 63] width 14 height 13
